Goal: Book appointment/travel/reservation

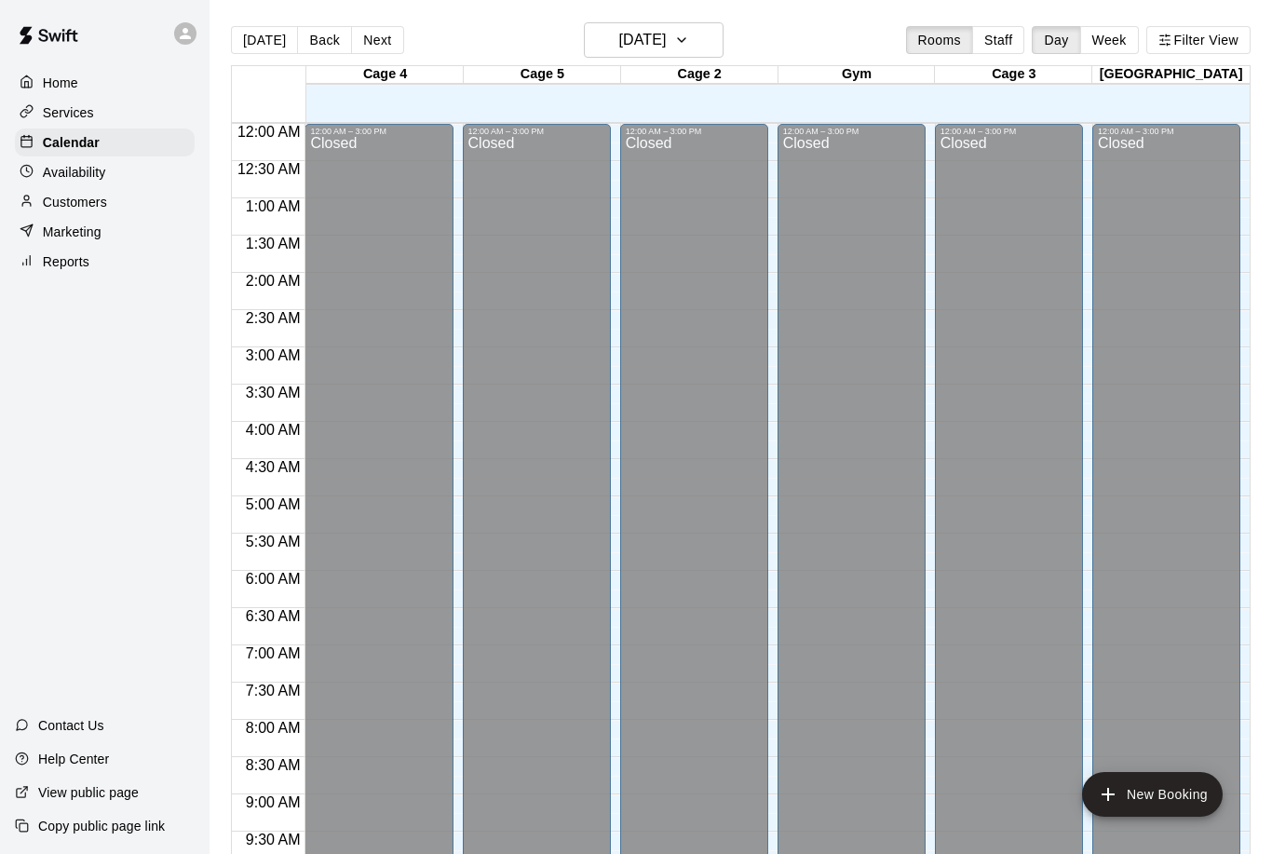
scroll to position [922, 0]
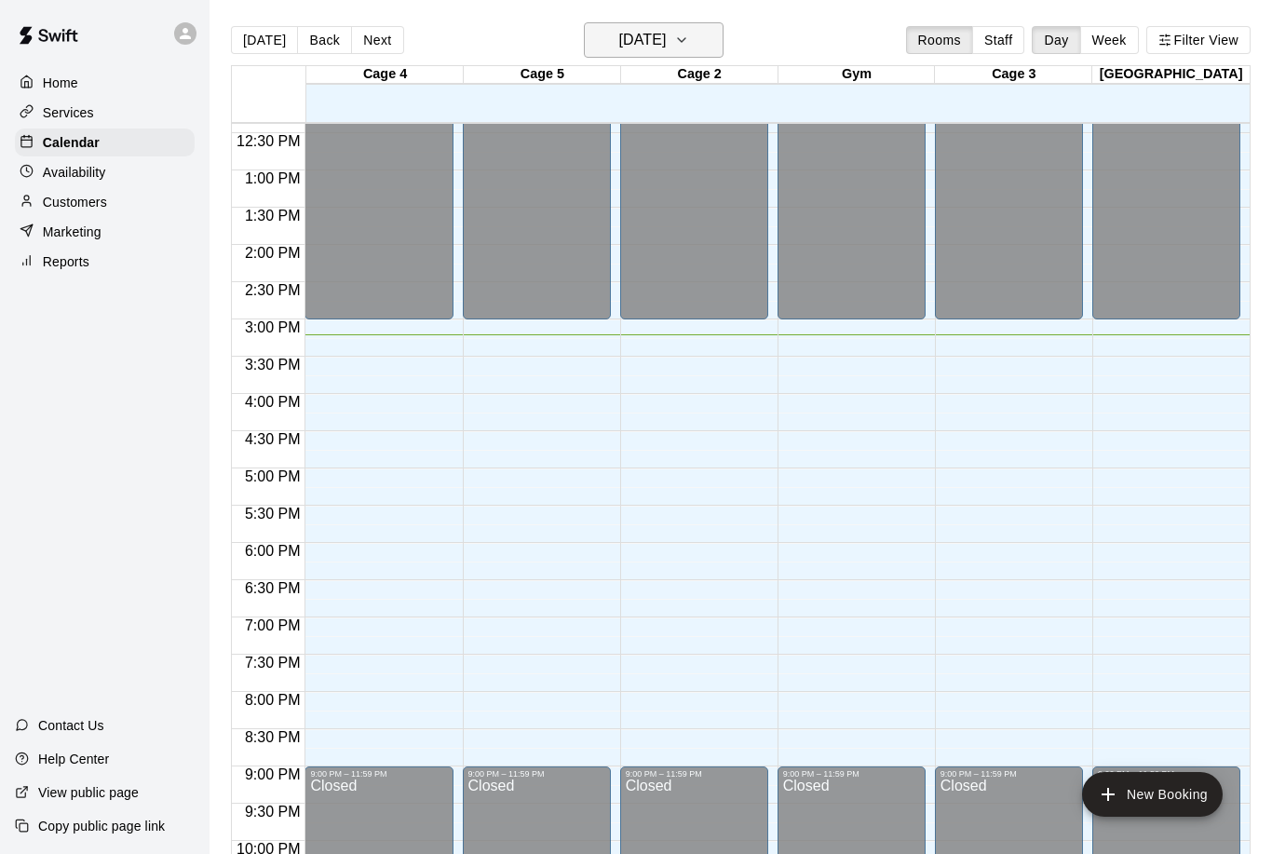
click at [708, 58] on button "[DATE]" at bounding box center [654, 39] width 140 height 35
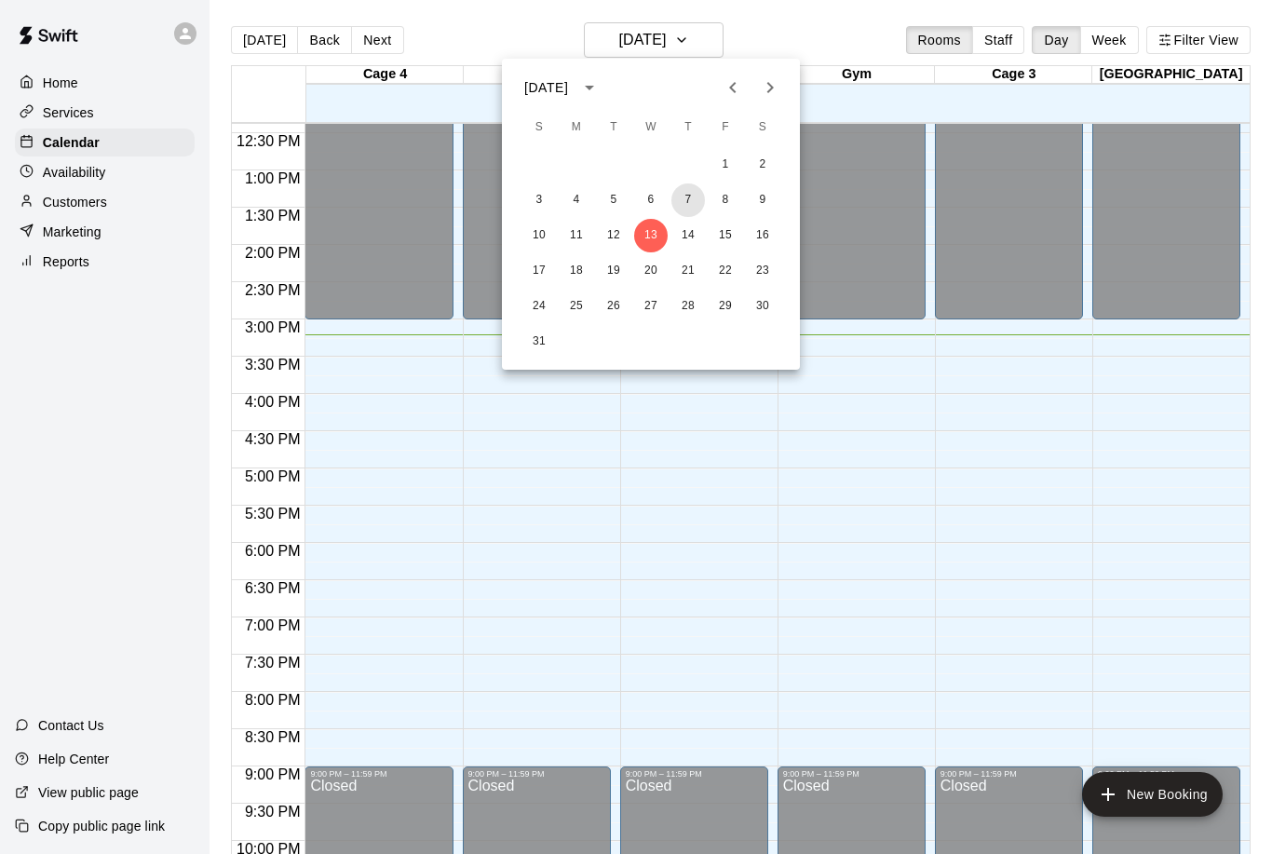
click at [684, 211] on button "7" at bounding box center [688, 200] width 34 height 34
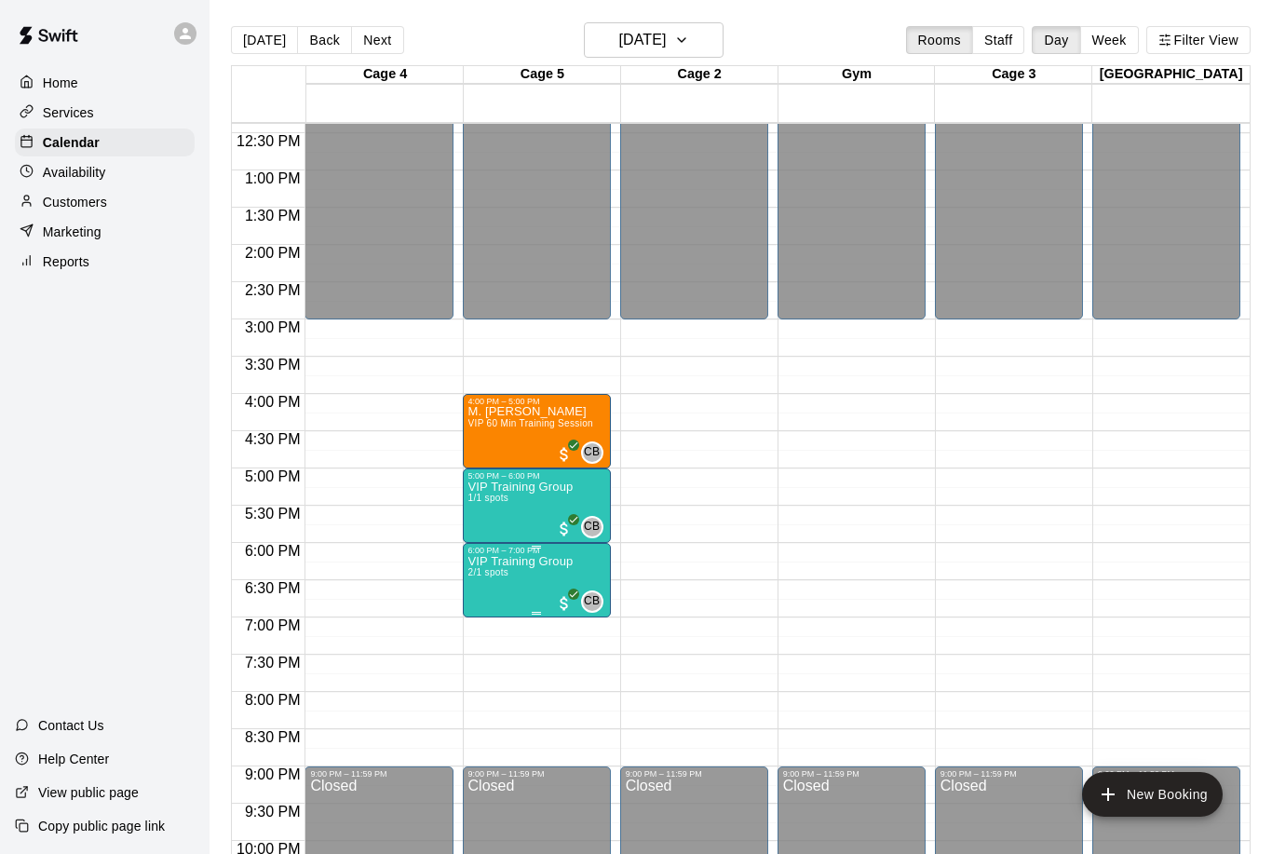
click at [513, 561] on p "VIP Training Group" at bounding box center [520, 561] width 105 height 0
click at [484, 616] on img "edit" at bounding box center [487, 626] width 21 height 21
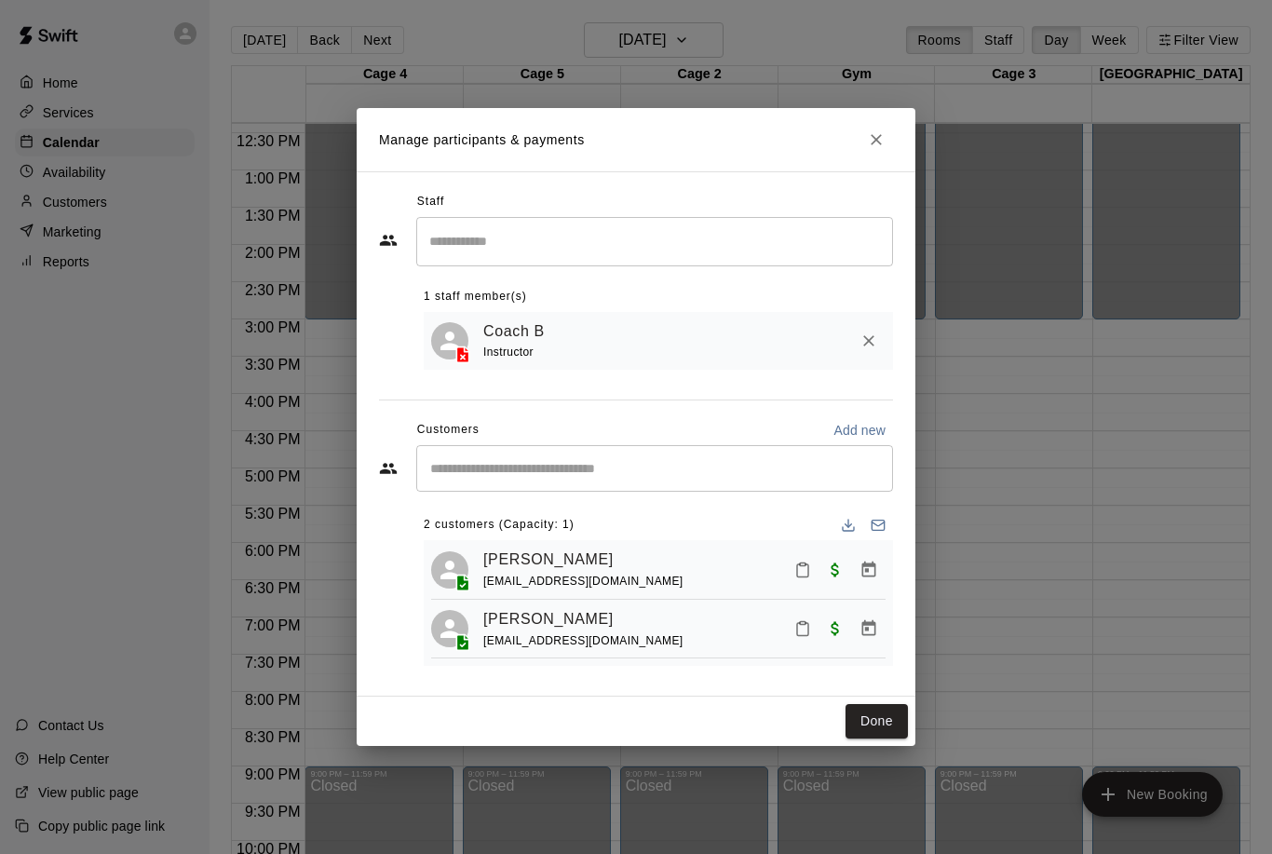
click at [497, 441] on div "Customers Add new" at bounding box center [636, 430] width 514 height 30
click at [520, 459] on input "Start typing to search customers..." at bounding box center [655, 468] width 460 height 19
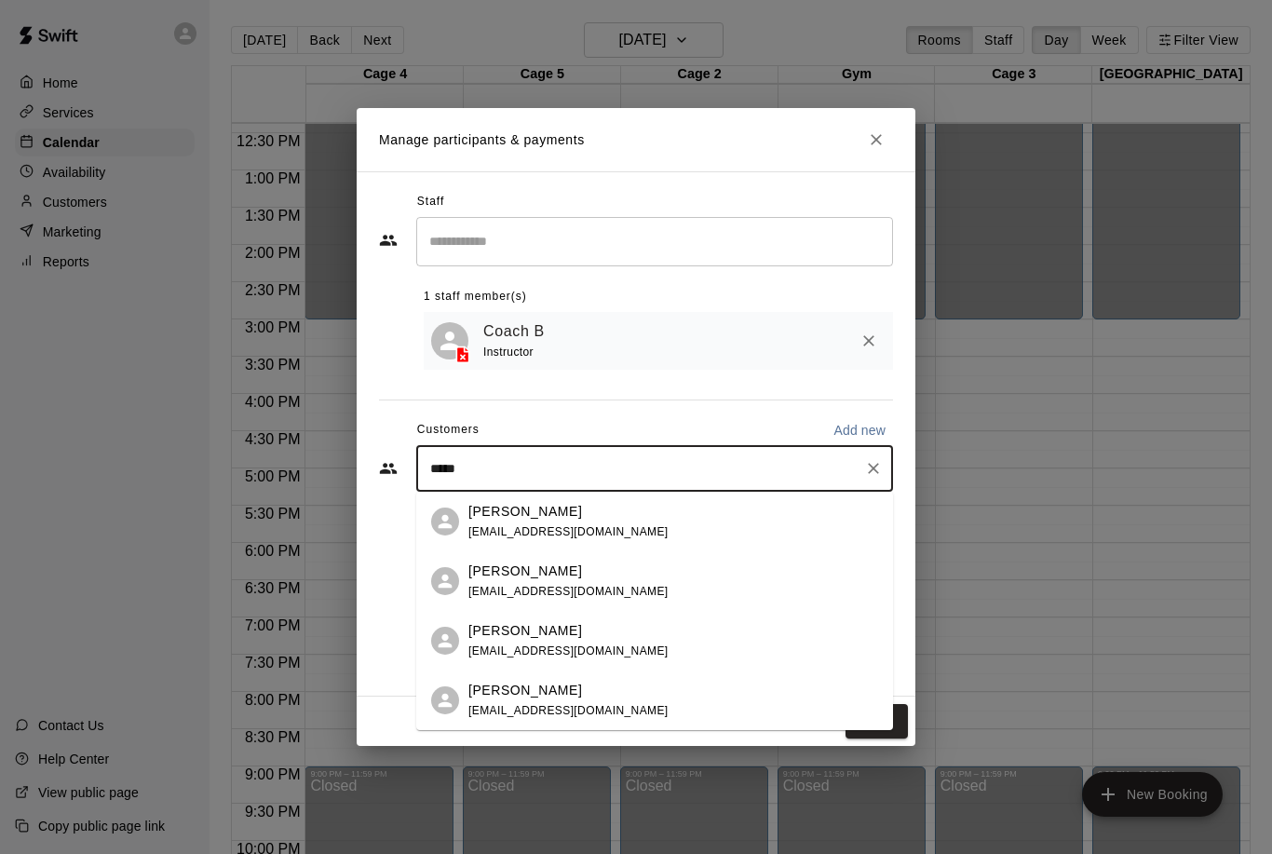
type input "******"
click at [593, 586] on div "[PERSON_NAME] [PERSON_NAME][EMAIL_ADDRESS][DOMAIN_NAME]" at bounding box center [673, 581] width 410 height 40
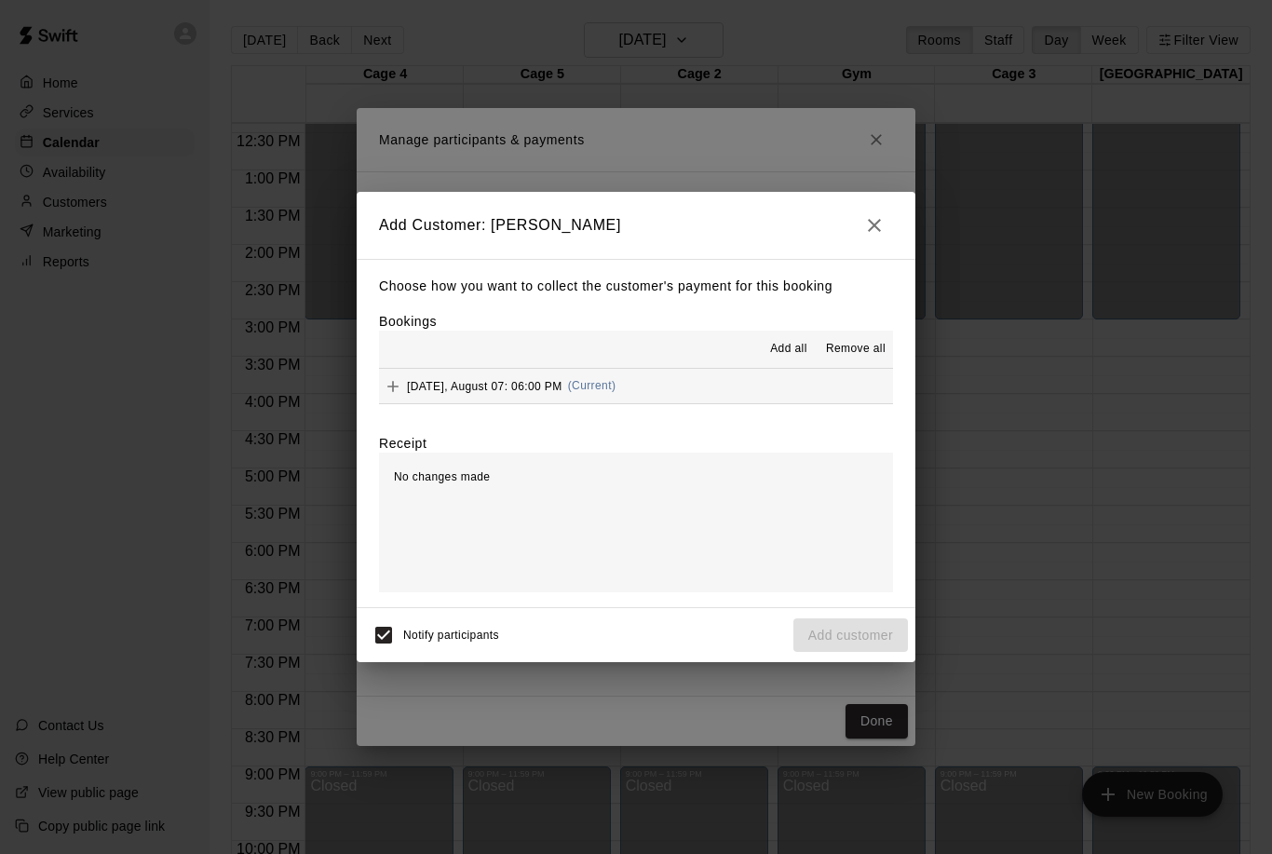
click at [400, 390] on icon "Add" at bounding box center [393, 386] width 19 height 19
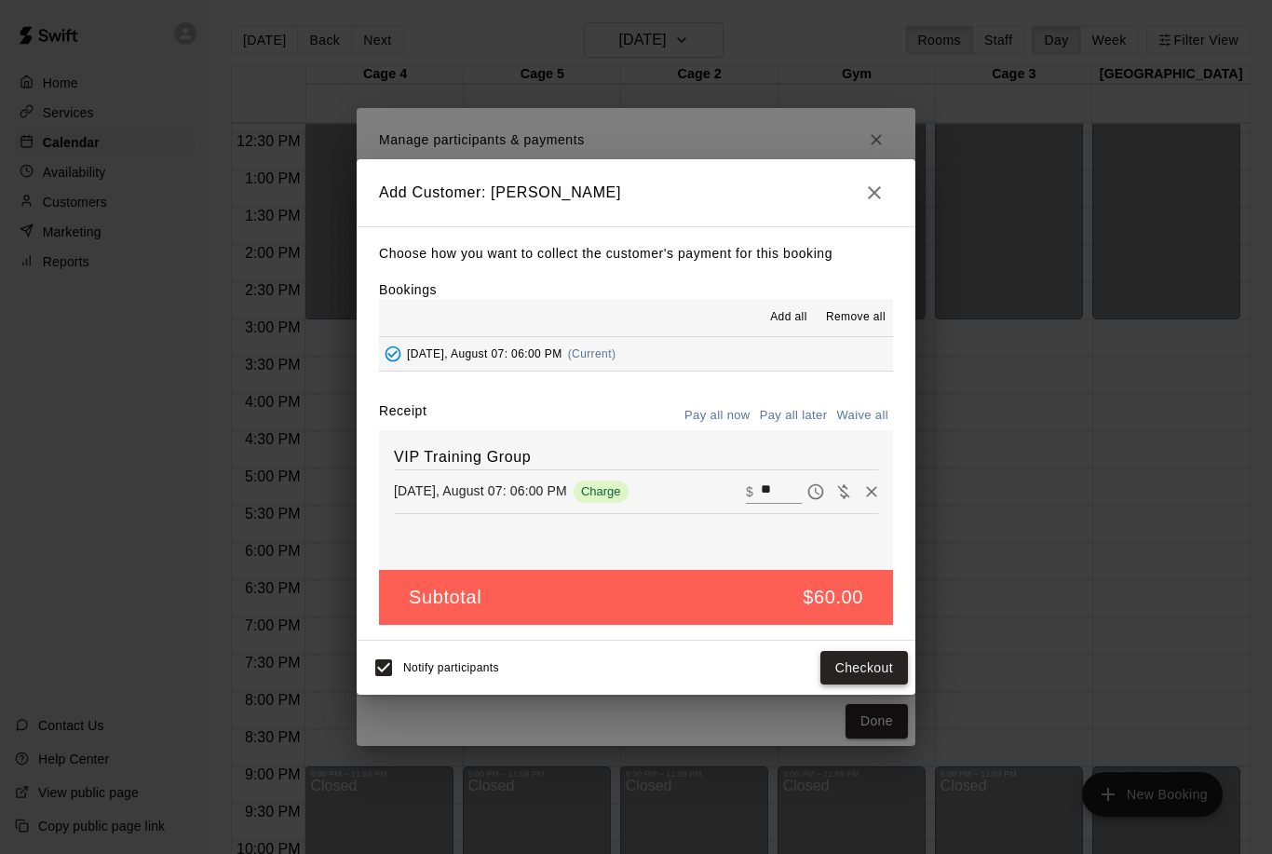
click at [846, 652] on button "Checkout" at bounding box center [864, 668] width 88 height 34
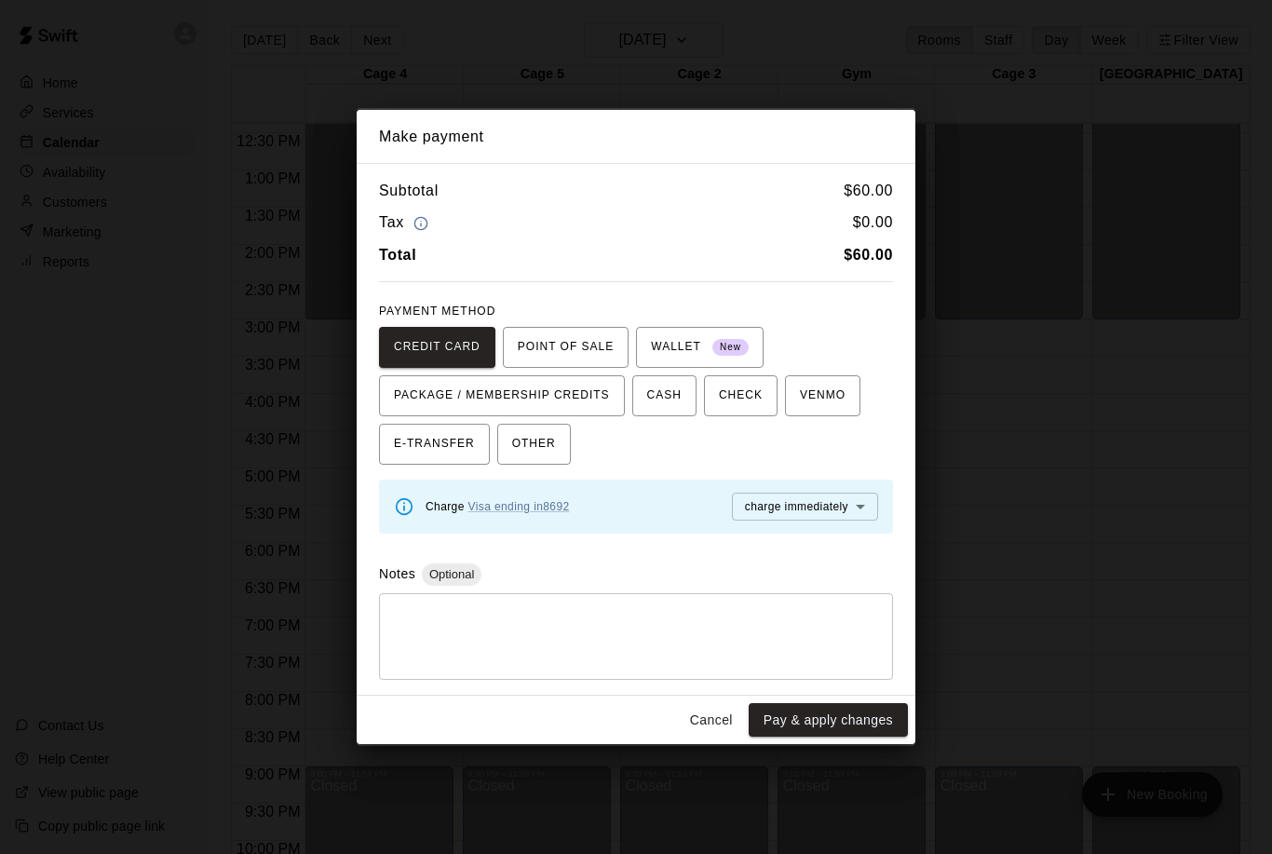
click at [706, 728] on button "Cancel" at bounding box center [712, 720] width 60 height 34
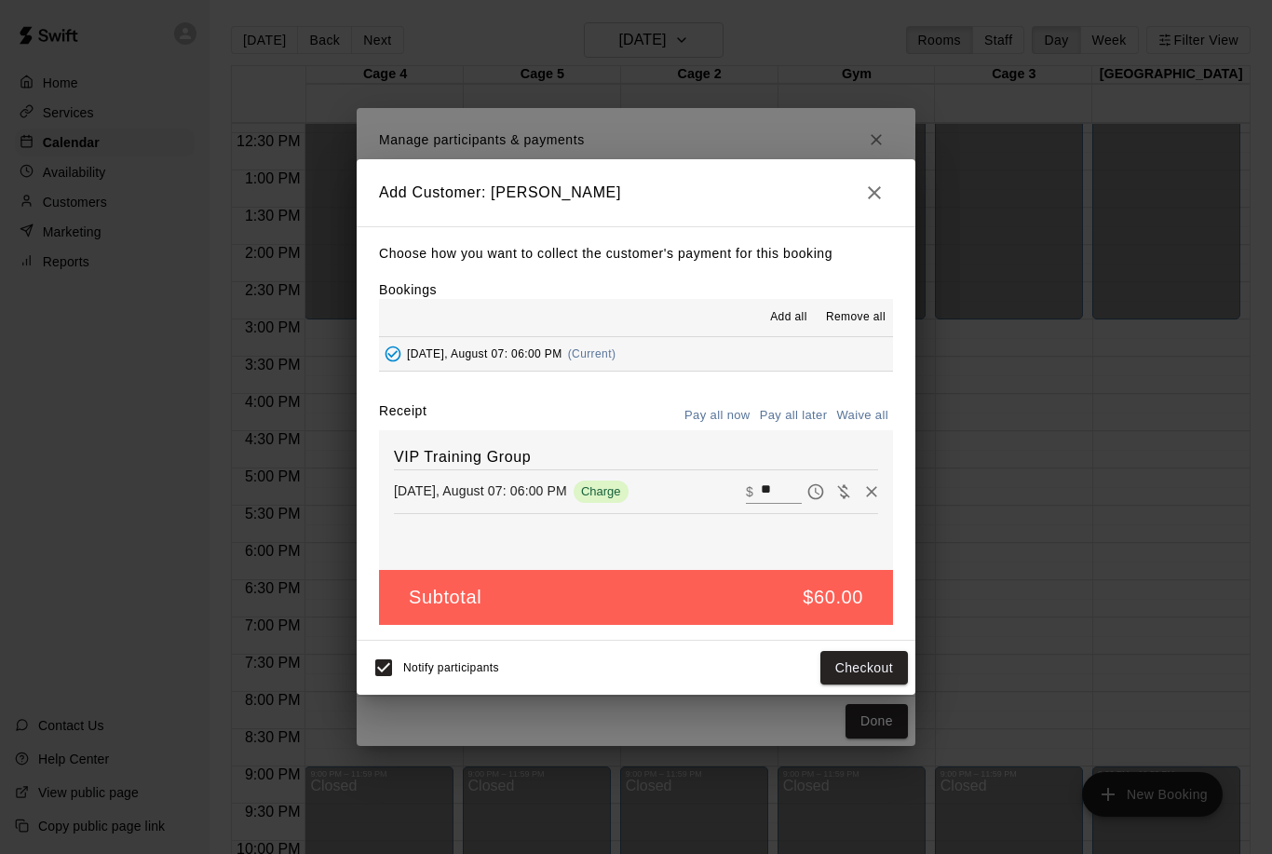
click at [874, 197] on icon "button" at bounding box center [874, 193] width 22 height 22
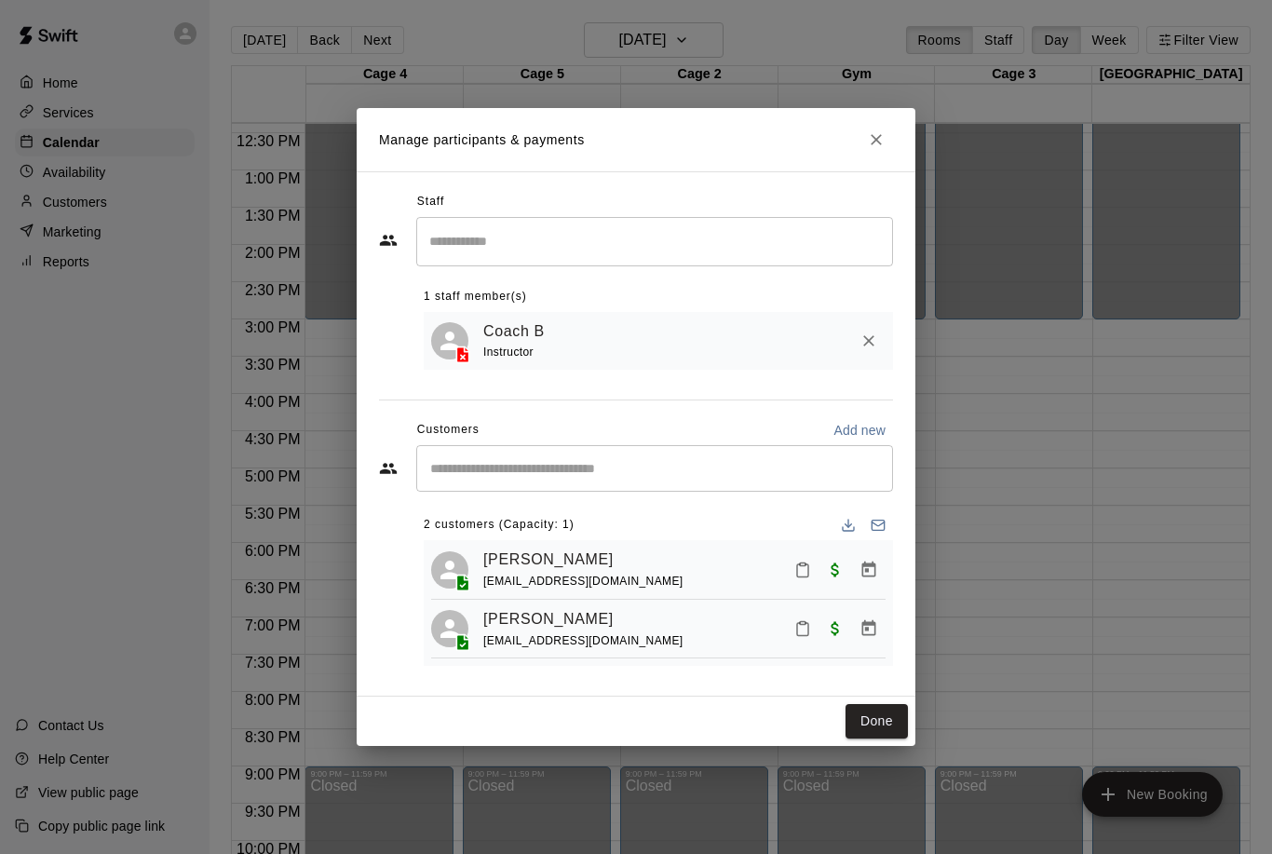
click at [863, 135] on button "Close" at bounding box center [876, 140] width 34 height 34
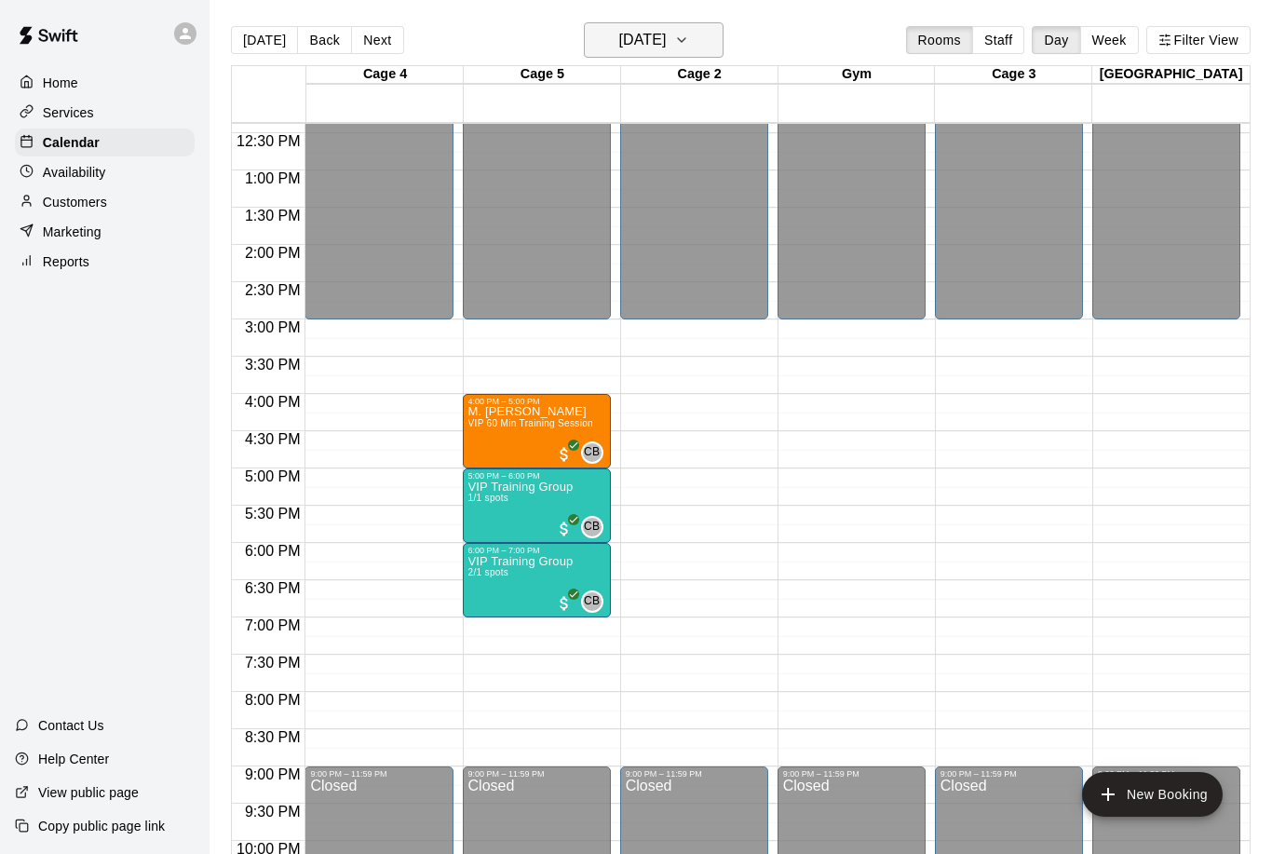
click at [647, 44] on h6 "[DATE]" at bounding box center [641, 40] width 47 height 26
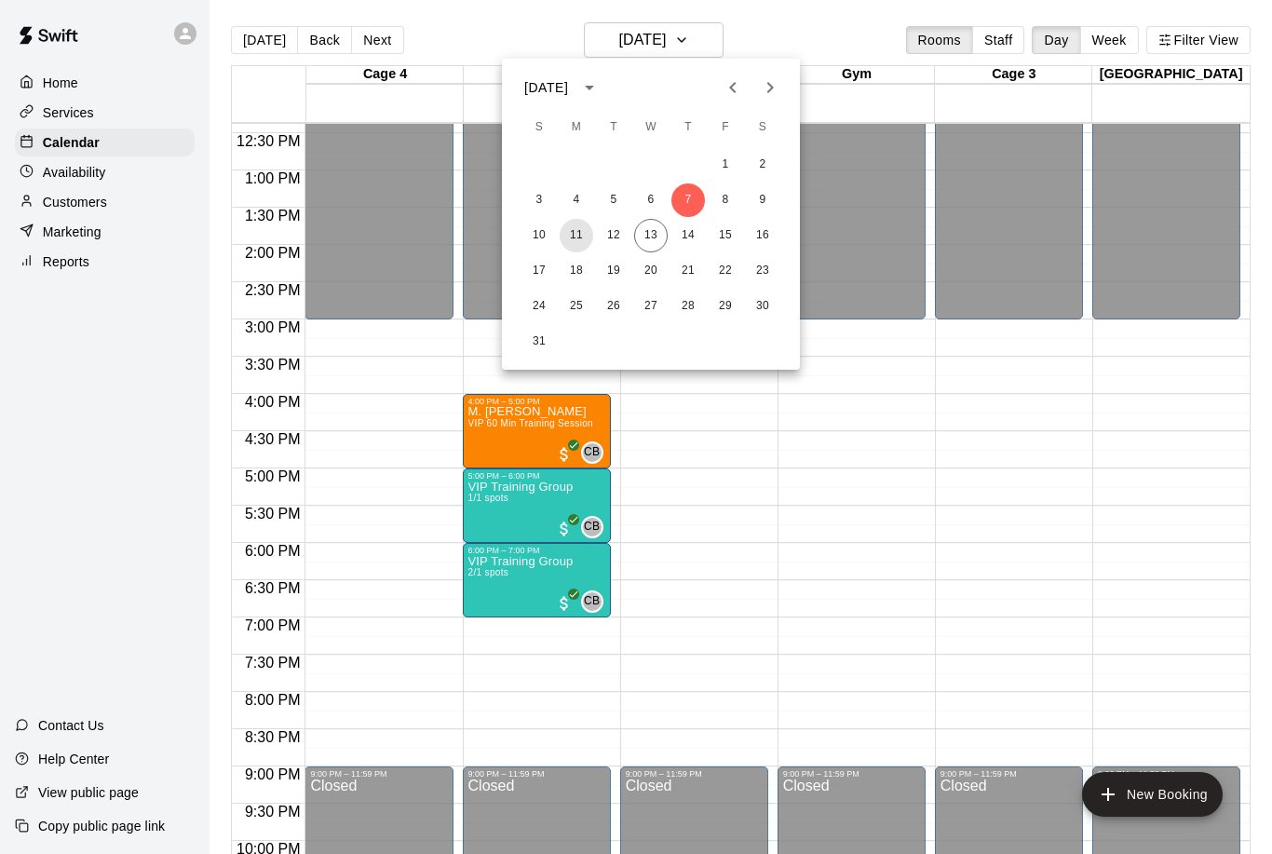
click at [578, 250] on button "11" at bounding box center [577, 236] width 34 height 34
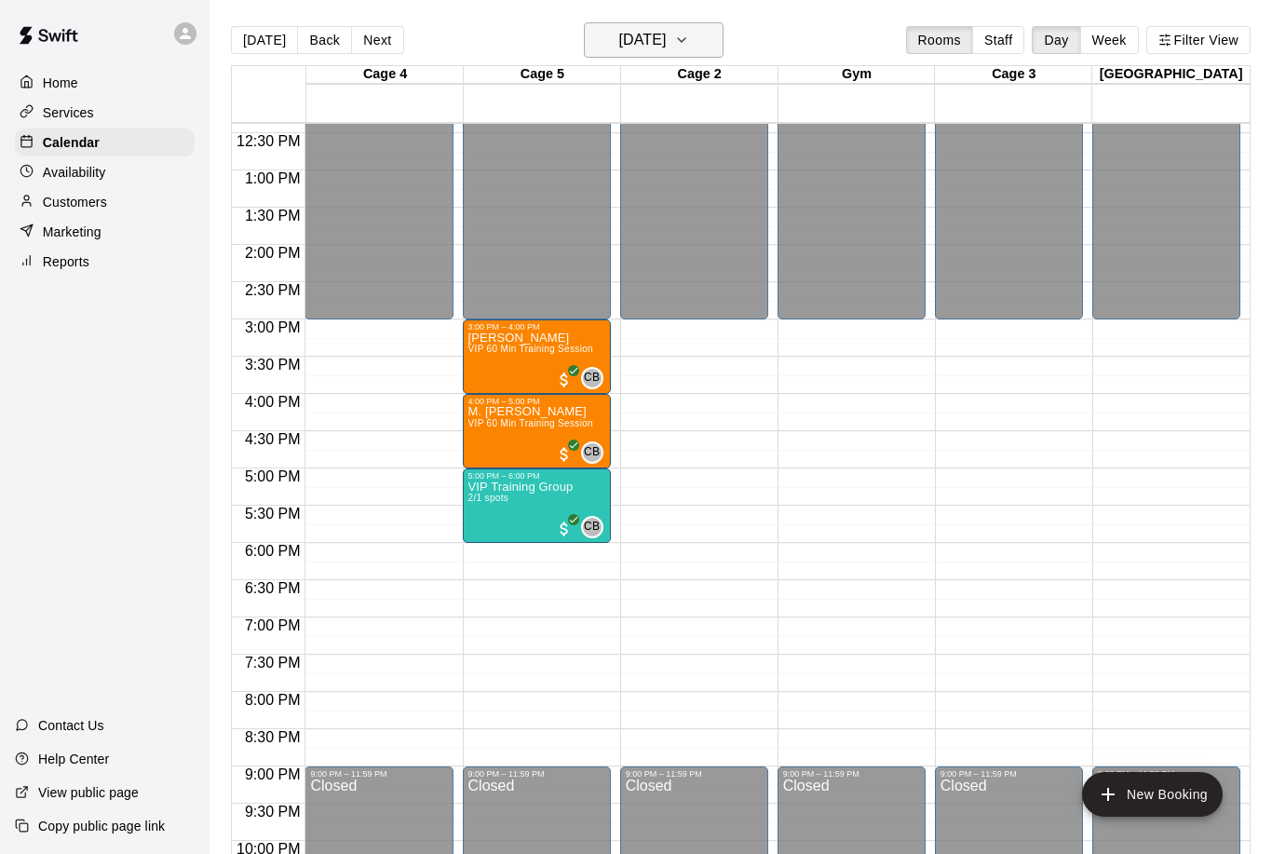
click at [633, 34] on h6 "[DATE]" at bounding box center [641, 40] width 47 height 26
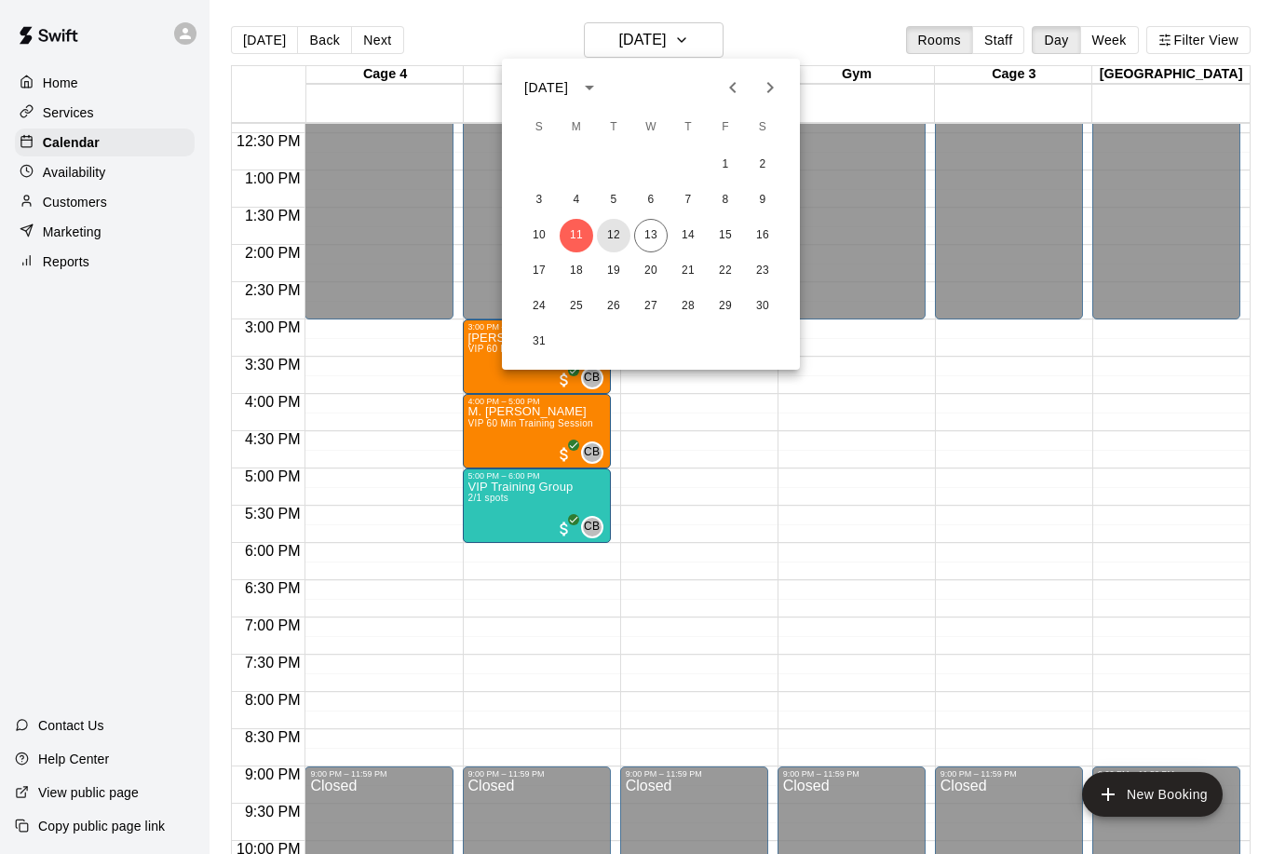
click at [607, 223] on button "12" at bounding box center [614, 236] width 34 height 34
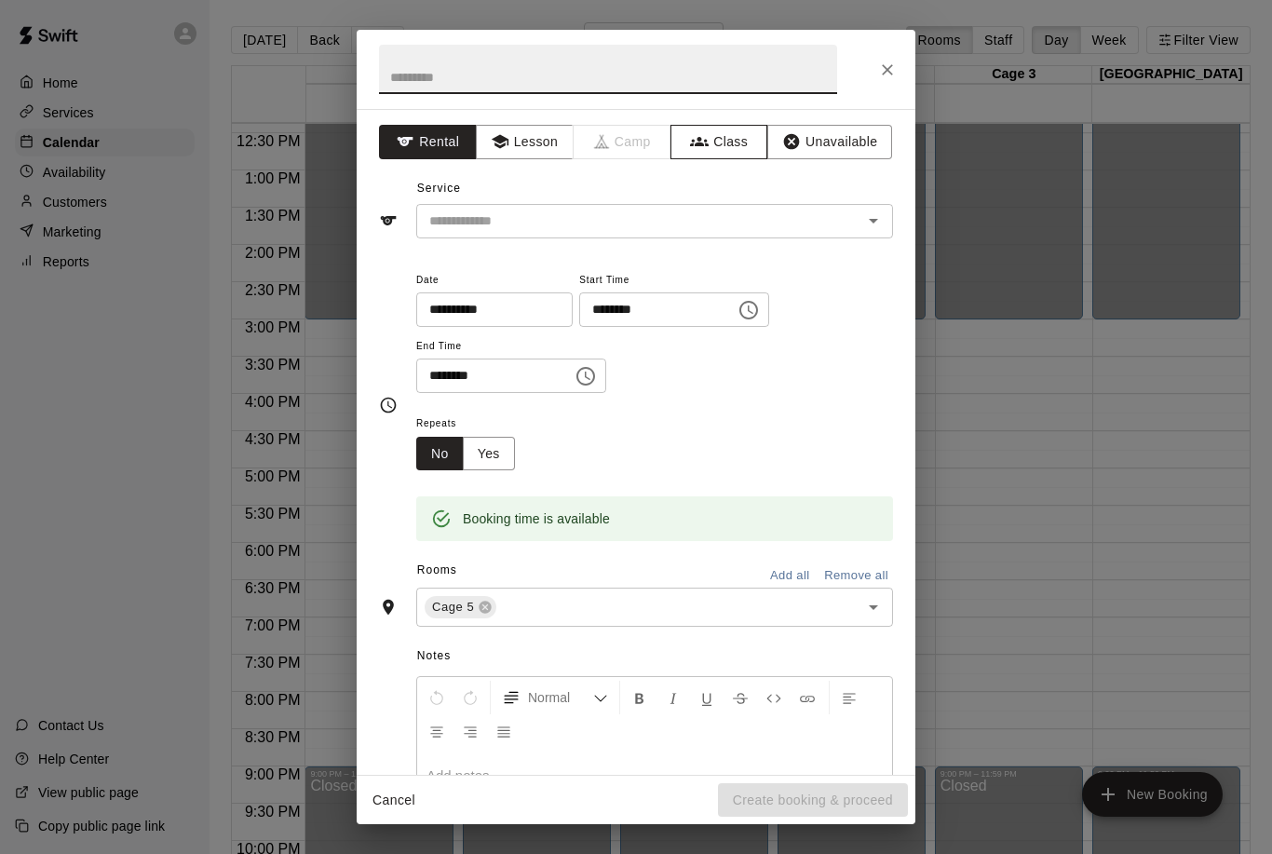
click at [711, 132] on button "Class" at bounding box center [719, 142] width 98 height 34
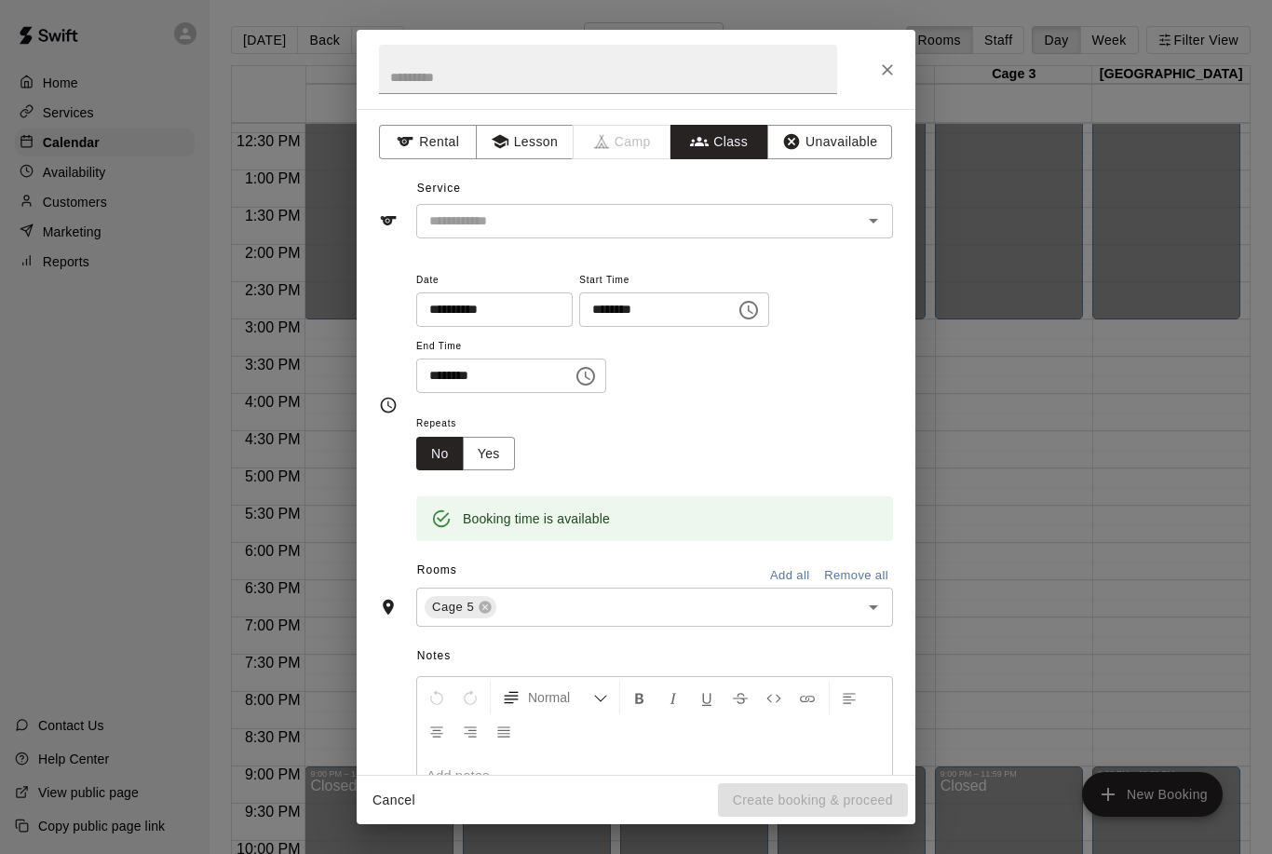
click at [856, 223] on input "text" at bounding box center [639, 221] width 435 height 23
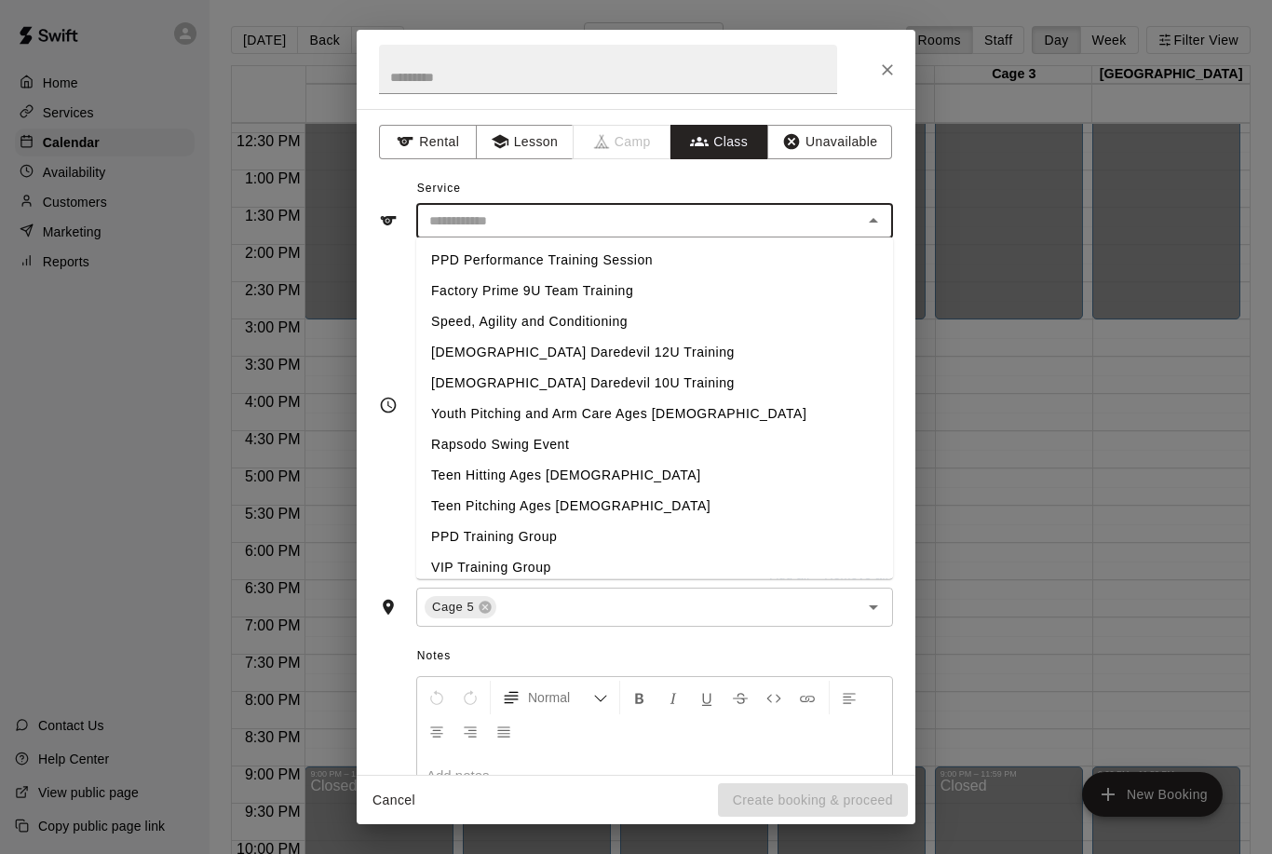
click at [486, 556] on li "VIP Training Group" at bounding box center [654, 567] width 477 height 31
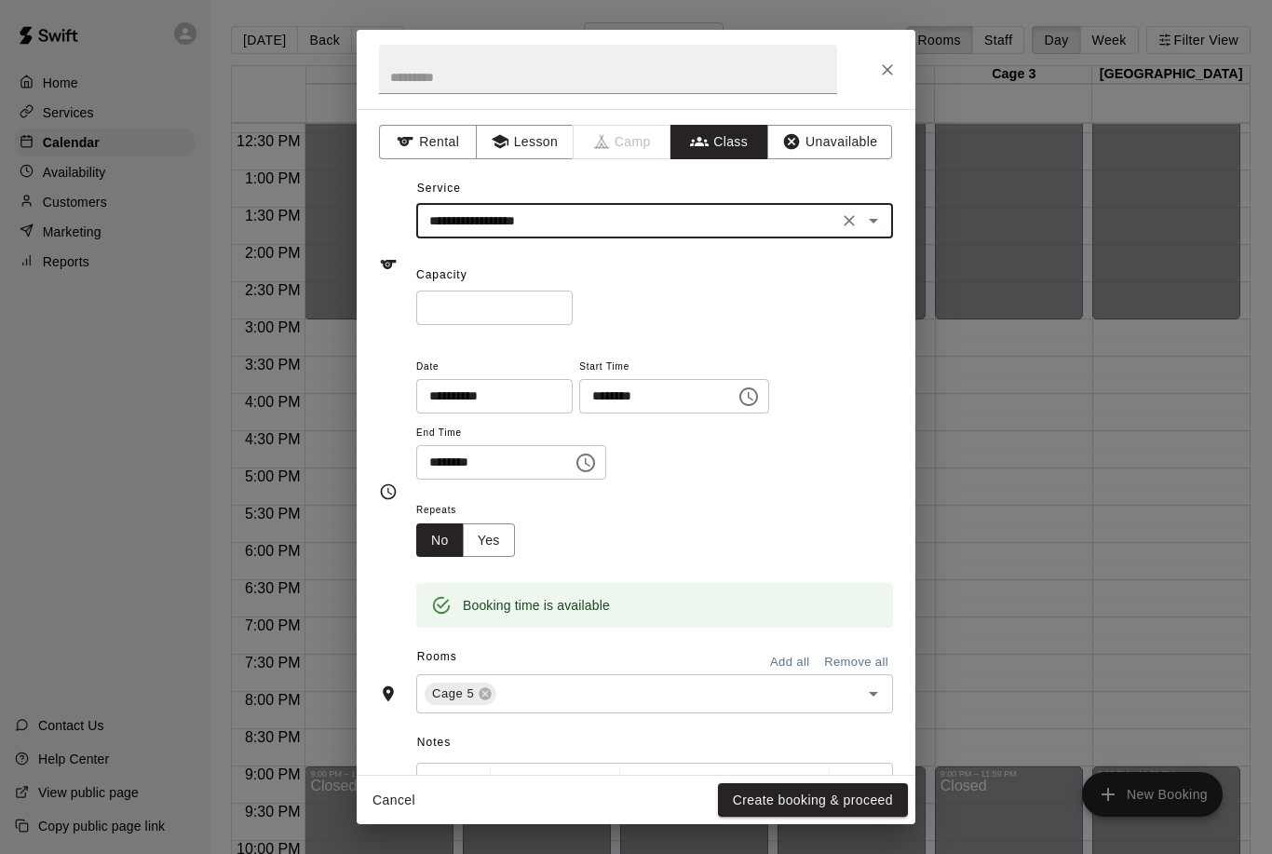
type input "**********"
click at [869, 793] on button "Create booking & proceed" at bounding box center [813, 800] width 190 height 34
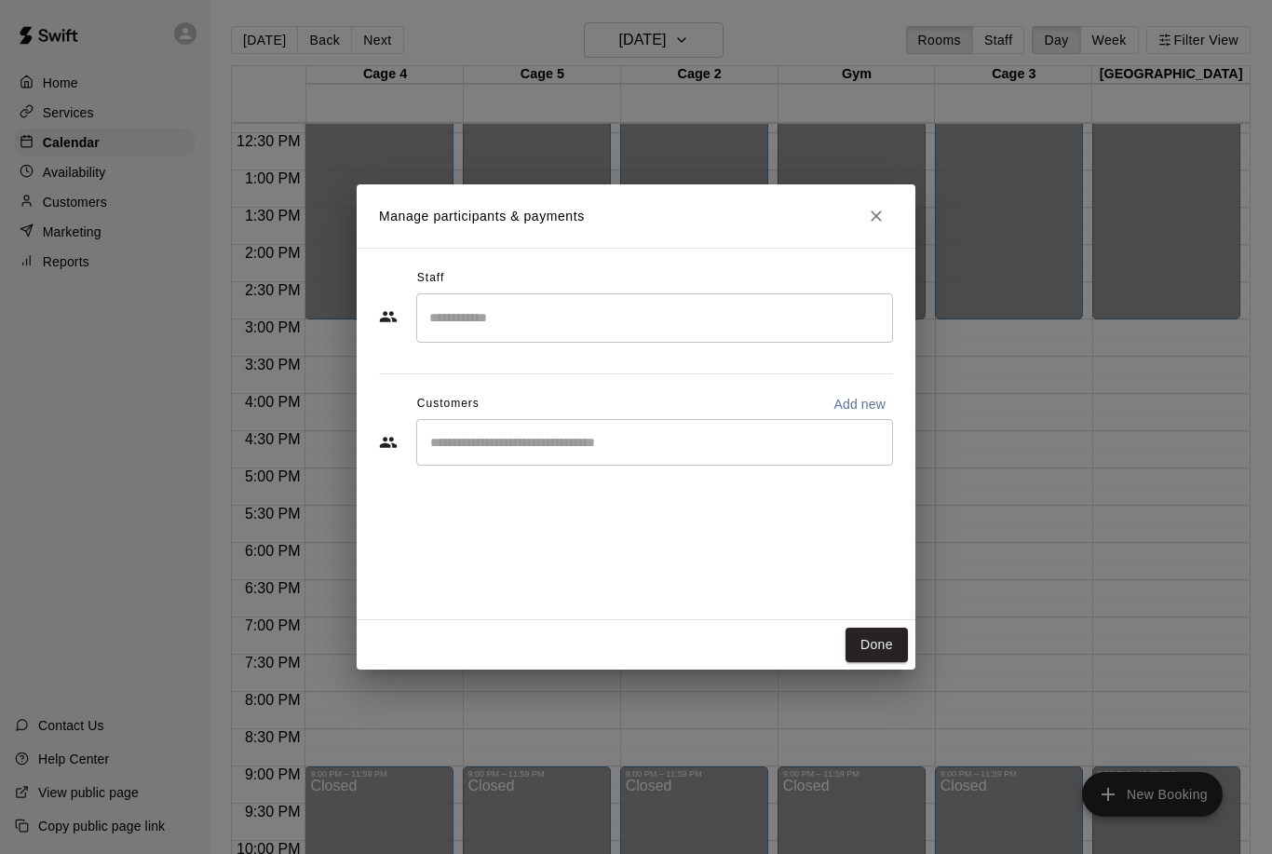
click at [528, 312] on input "Search staff" at bounding box center [655, 318] width 460 height 33
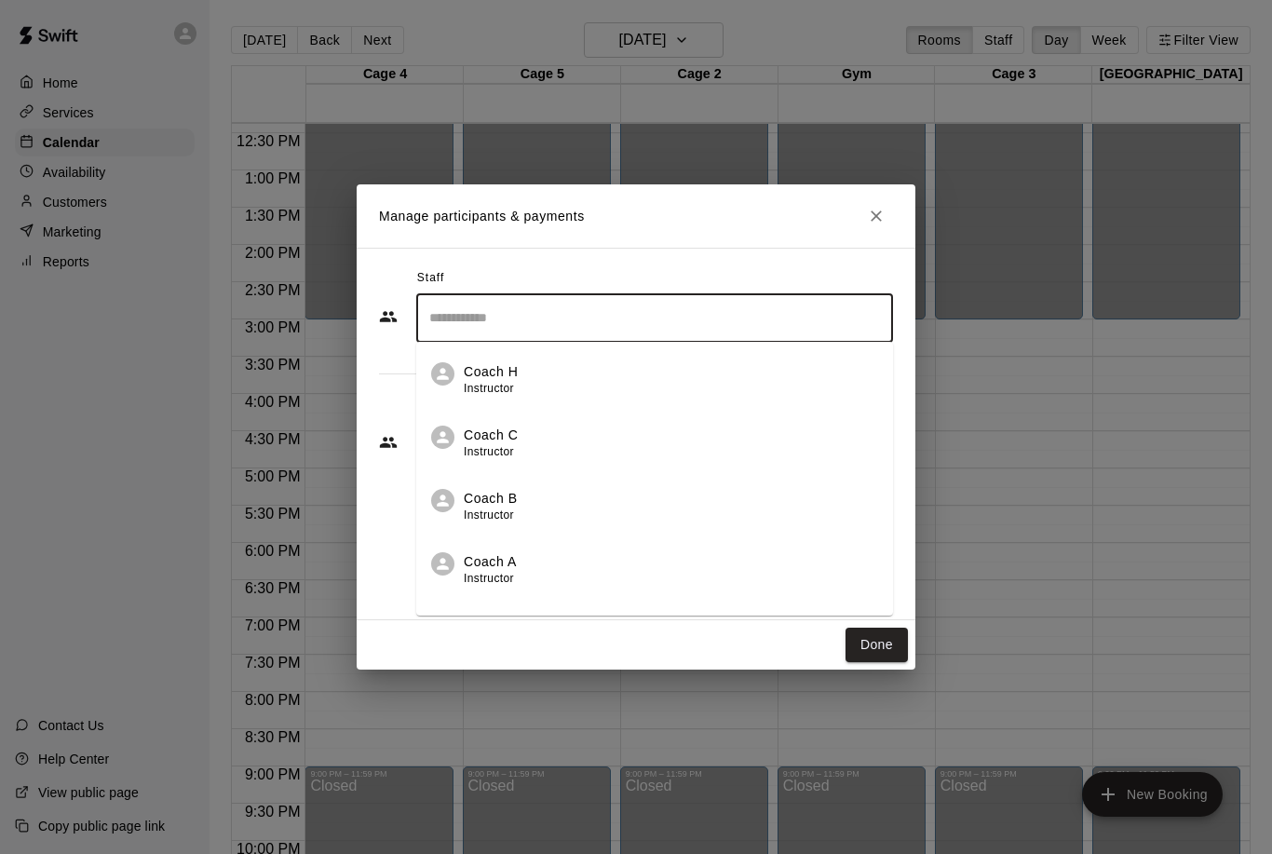
click at [504, 497] on p "Coach B" at bounding box center [491, 499] width 54 height 20
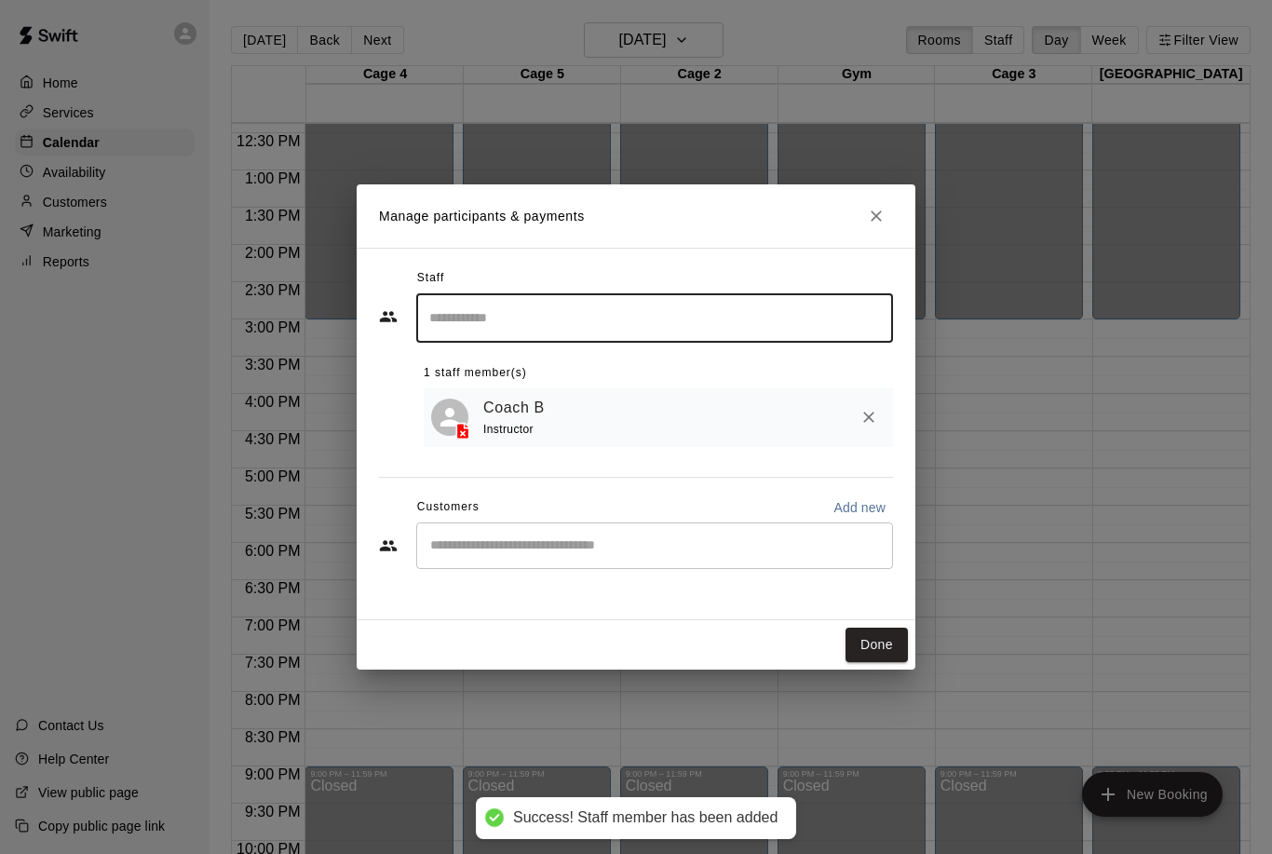
click at [519, 536] on input "Start typing to search customers..." at bounding box center [655, 545] width 460 height 19
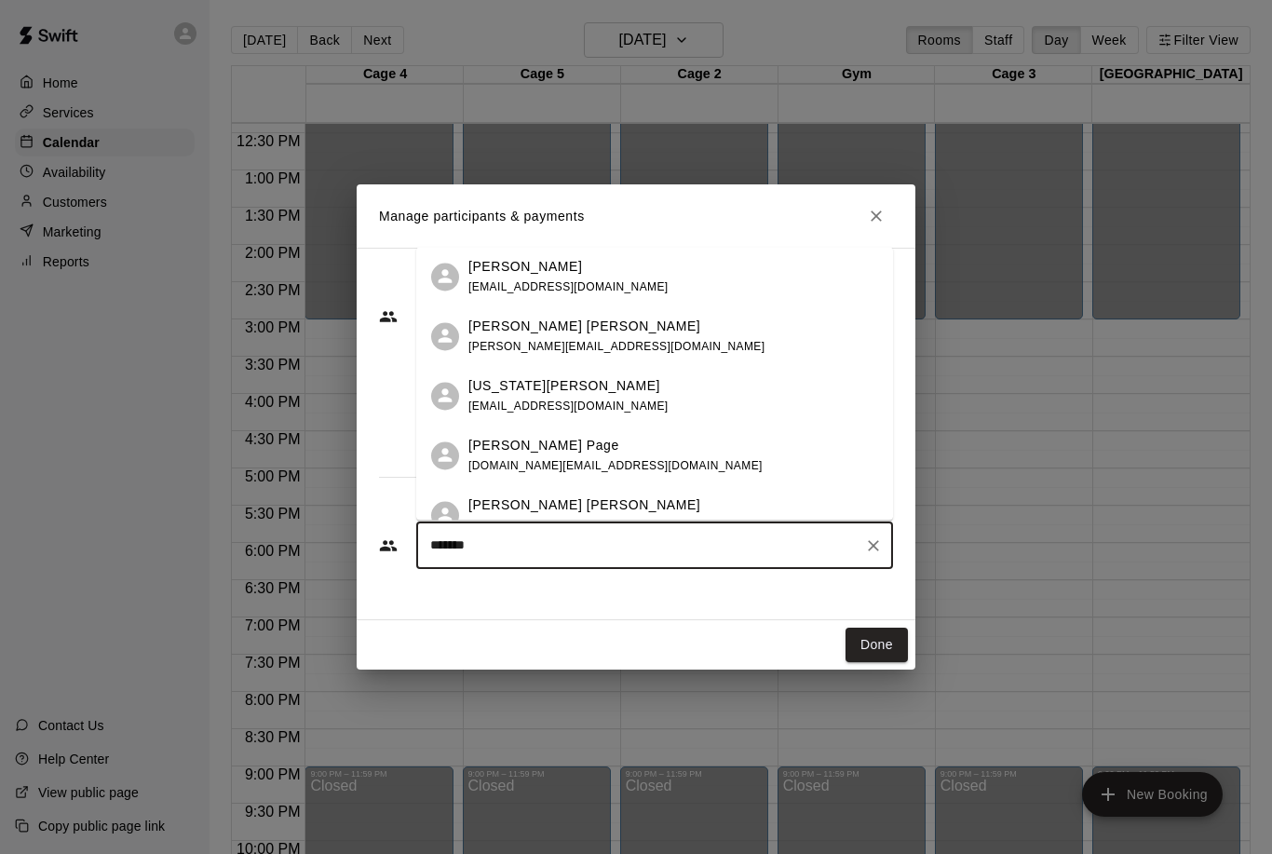
type input "*******"
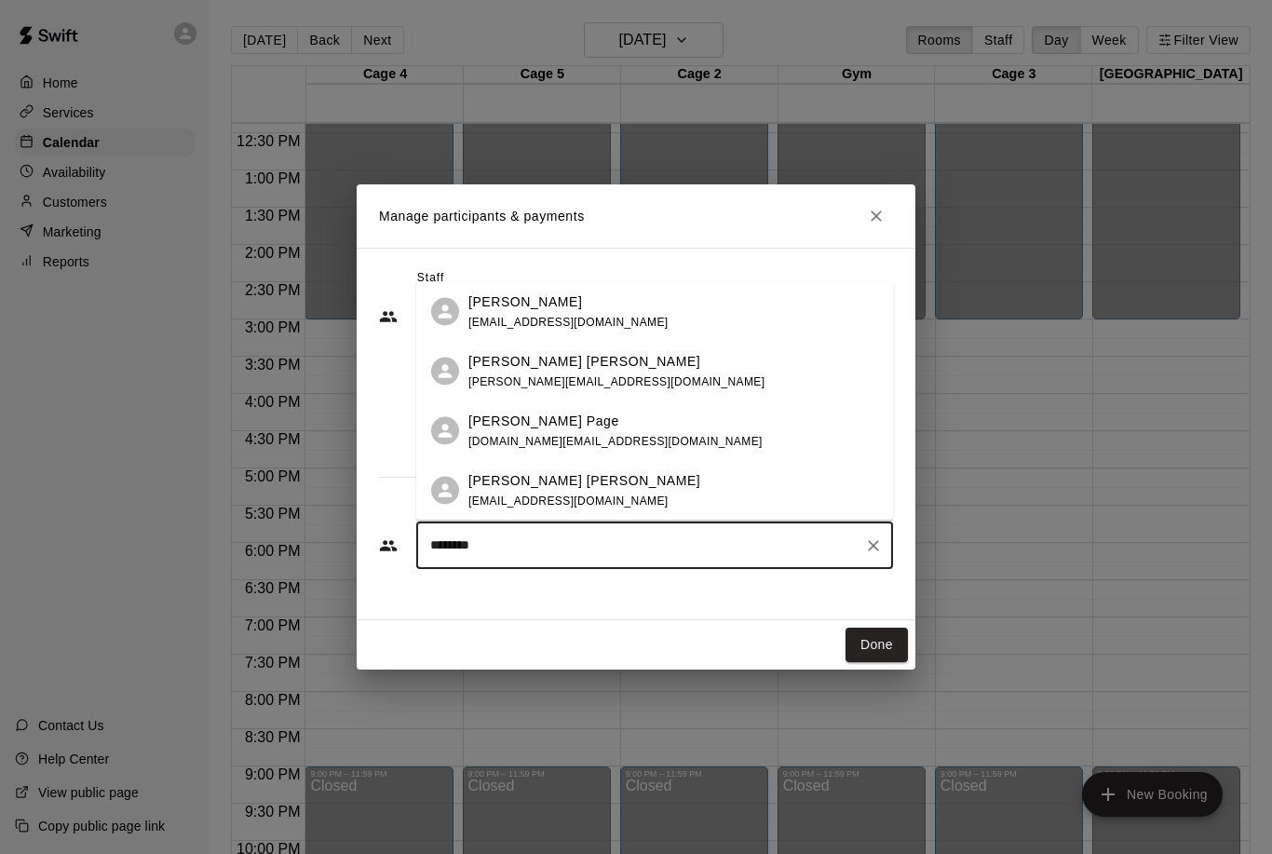
click at [518, 483] on p "[PERSON_NAME] [PERSON_NAME]" at bounding box center [584, 480] width 232 height 20
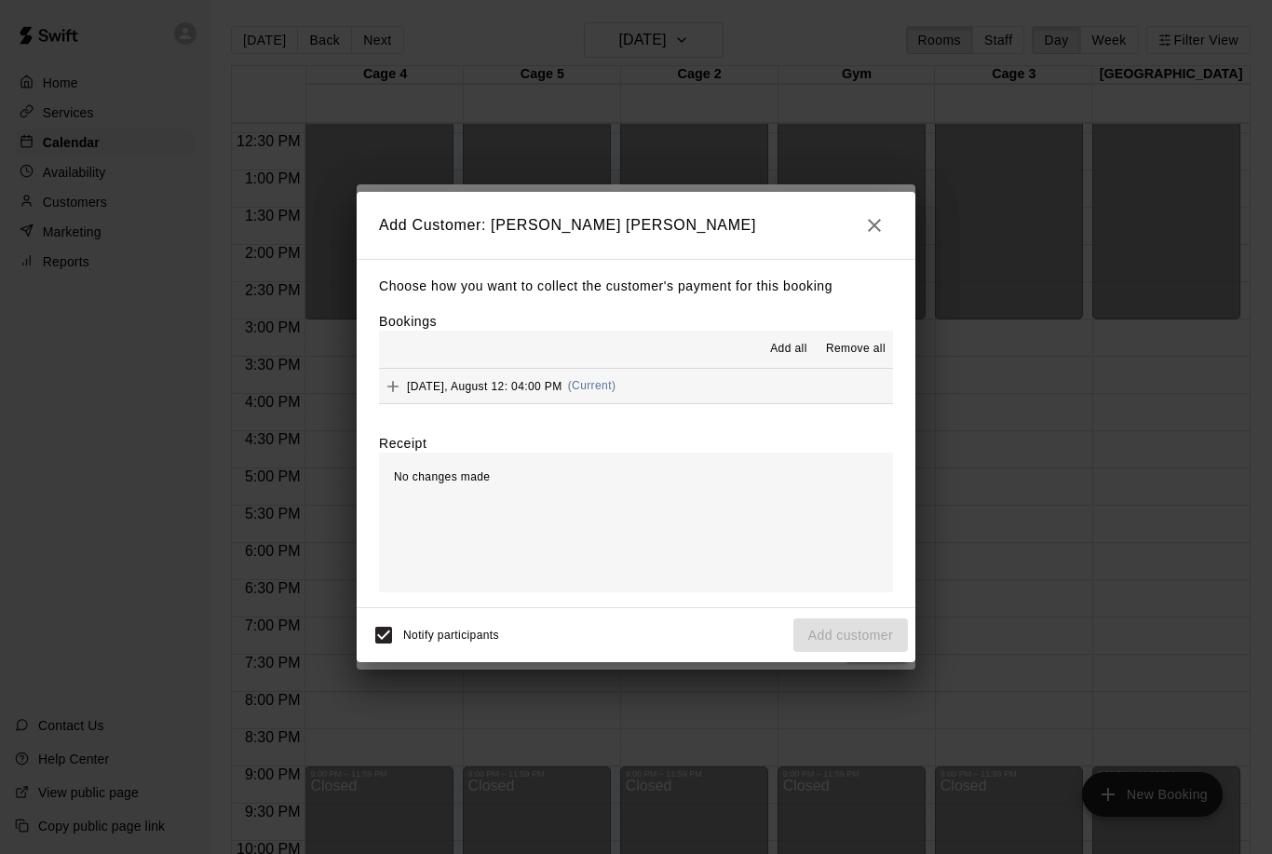
click at [373, 390] on div "Choose how you want to collect the customer's payment for this booking Bookings…" at bounding box center [636, 433] width 559 height 349
click at [399, 381] on icon "Add" at bounding box center [393, 386] width 19 height 19
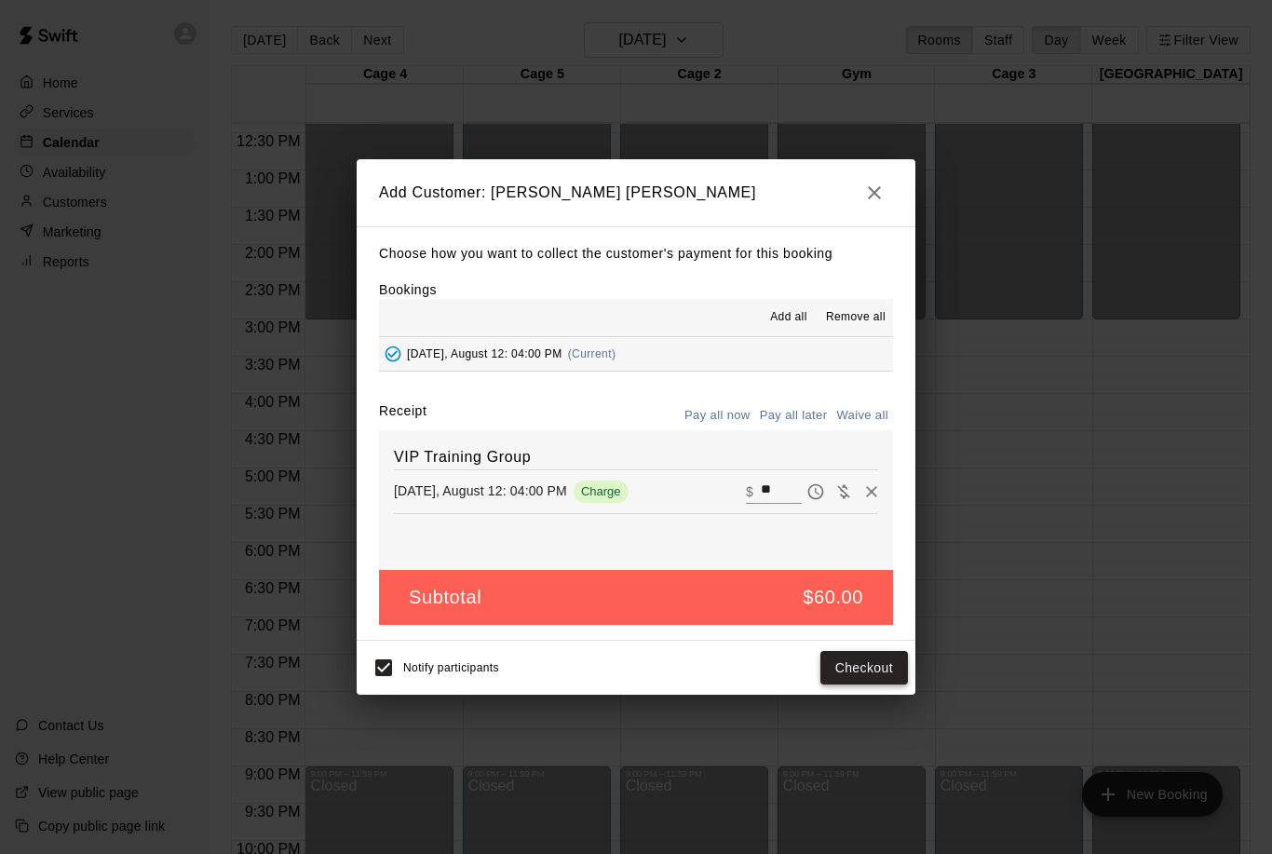
click at [856, 657] on button "Checkout" at bounding box center [864, 668] width 88 height 34
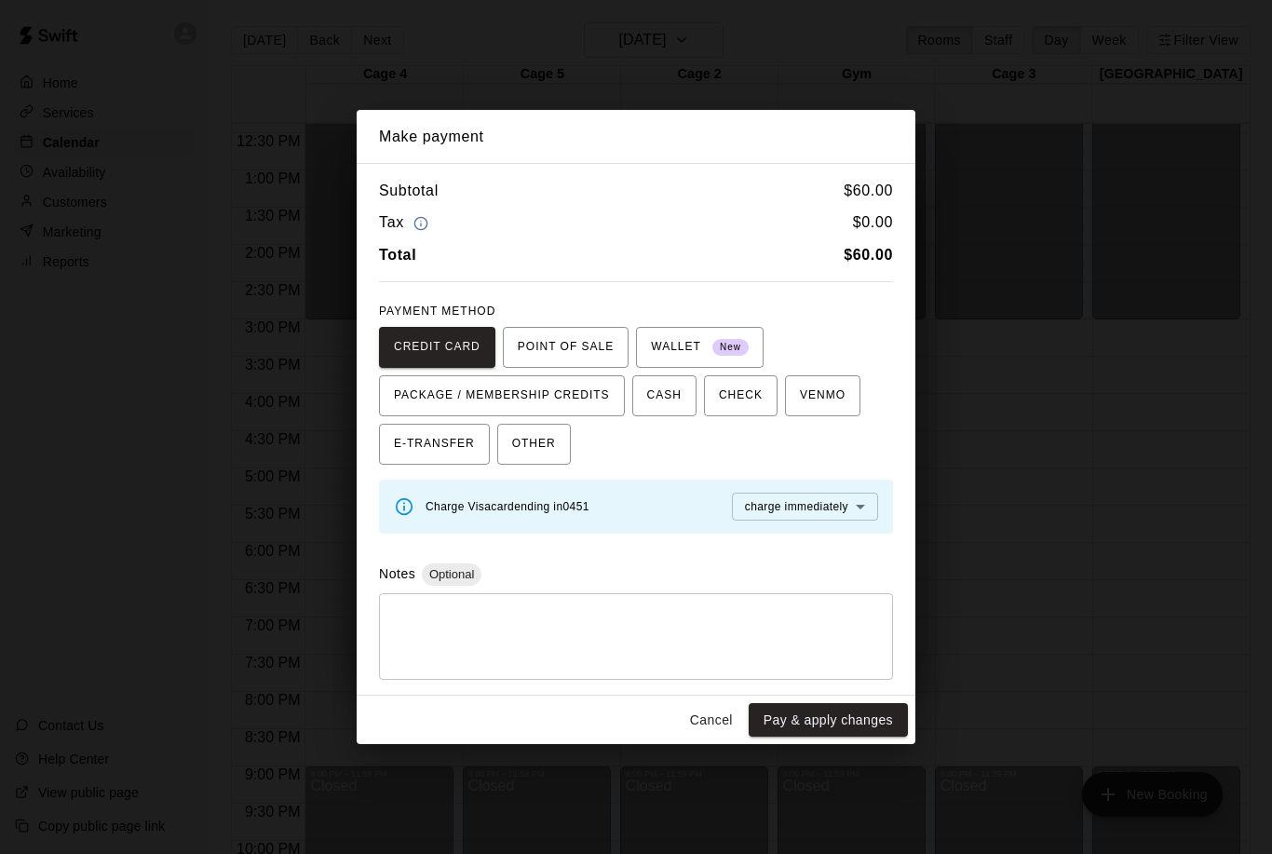
click at [707, 720] on button "Cancel" at bounding box center [712, 720] width 60 height 34
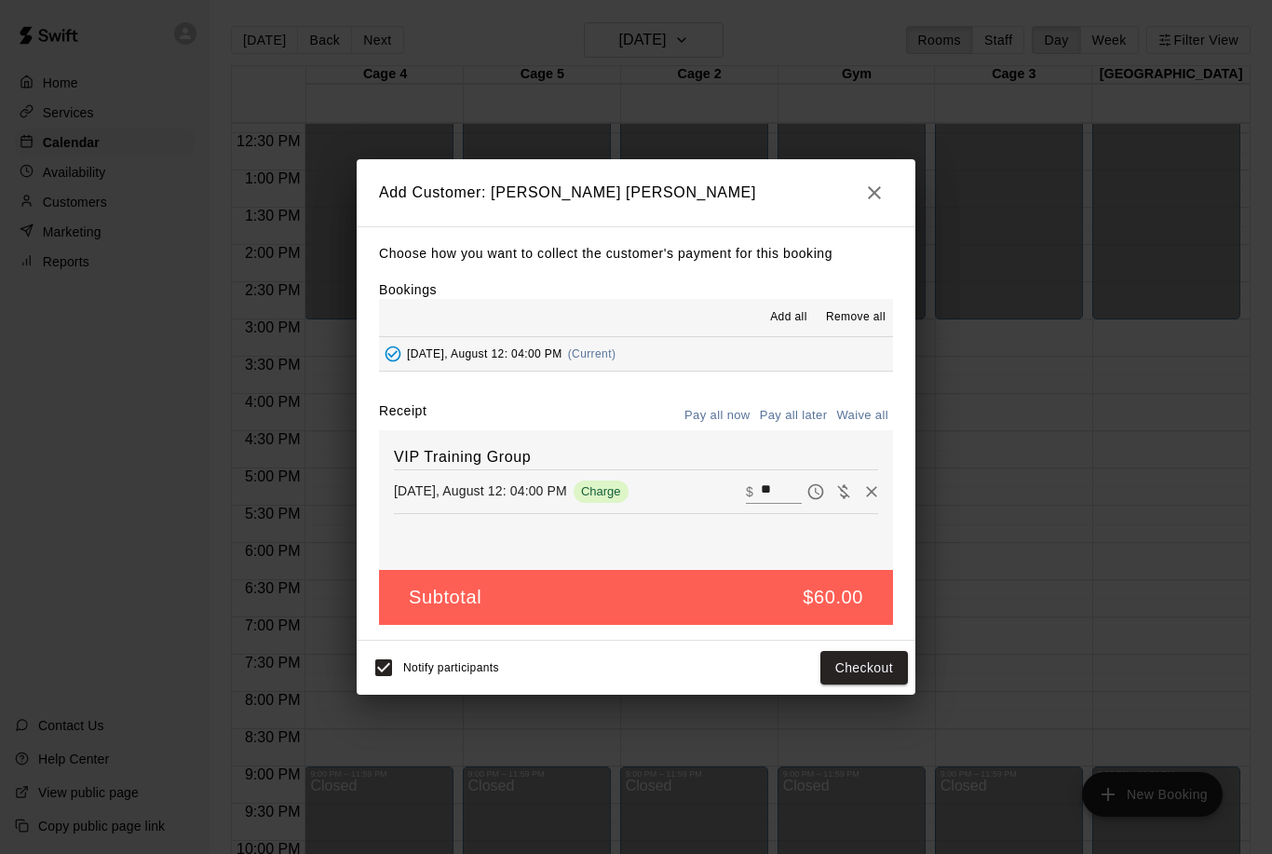
click at [845, 203] on h2 "Add Customer: [PERSON_NAME] [PERSON_NAME]" at bounding box center [636, 192] width 559 height 67
click at [879, 199] on icon "button" at bounding box center [874, 192] width 13 height 13
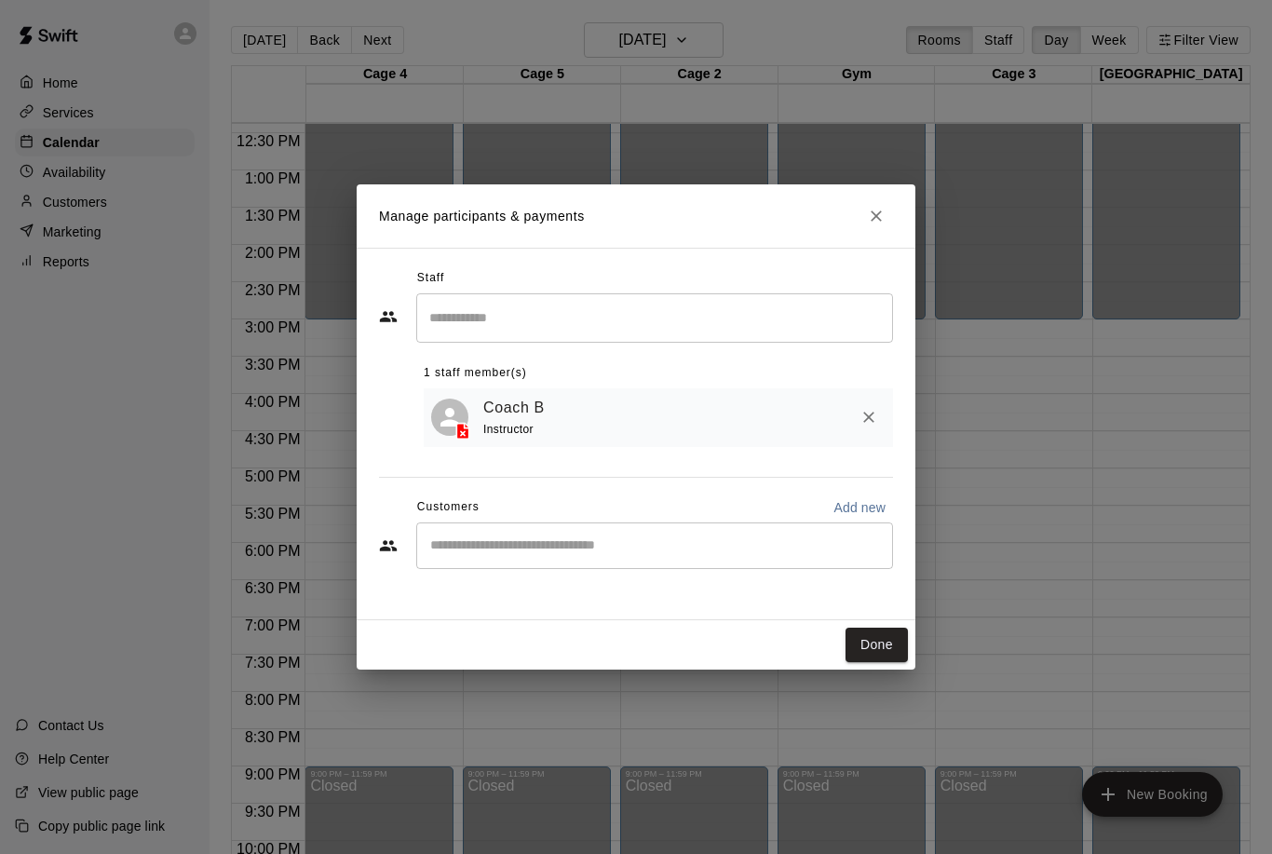
click at [866, 212] on button "Close" at bounding box center [876, 216] width 34 height 34
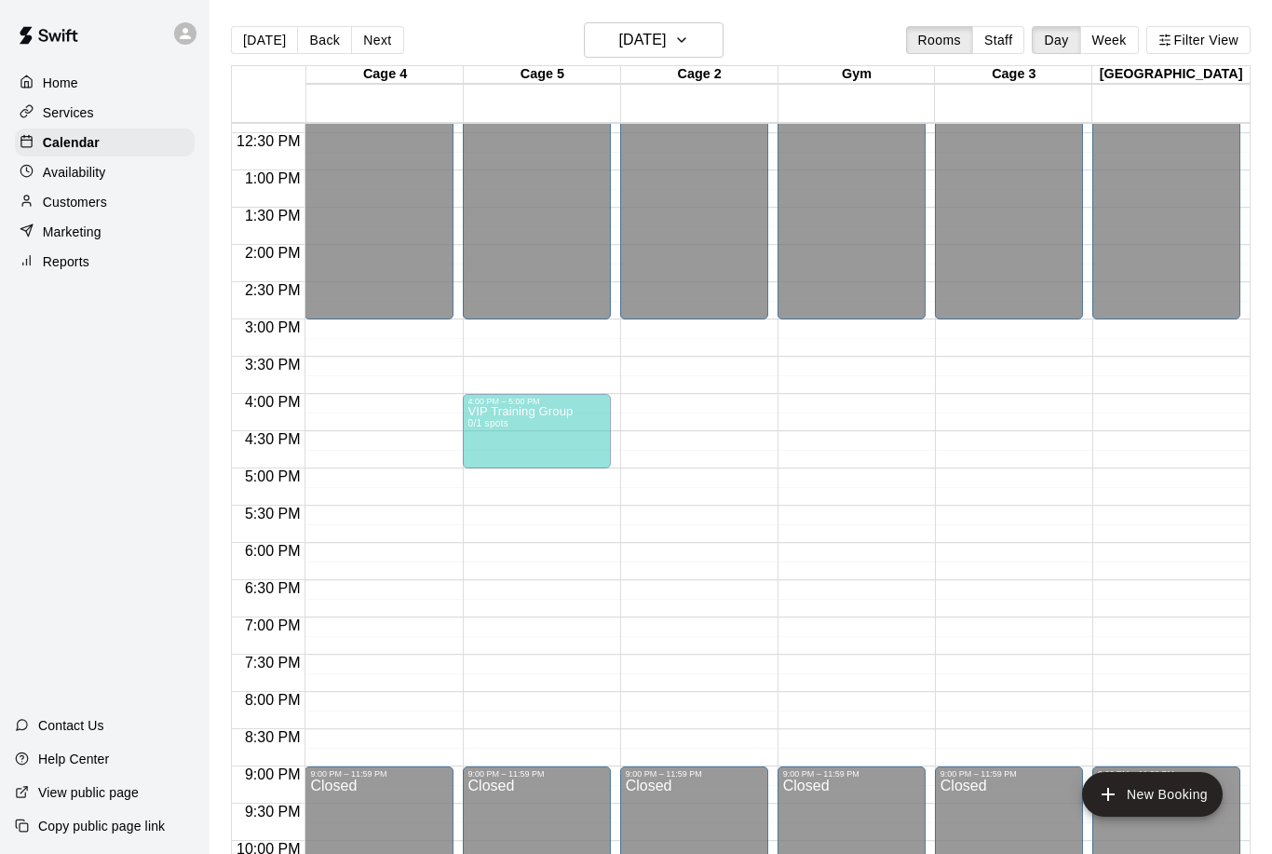
click at [68, 201] on p "Customers" at bounding box center [75, 202] width 64 height 19
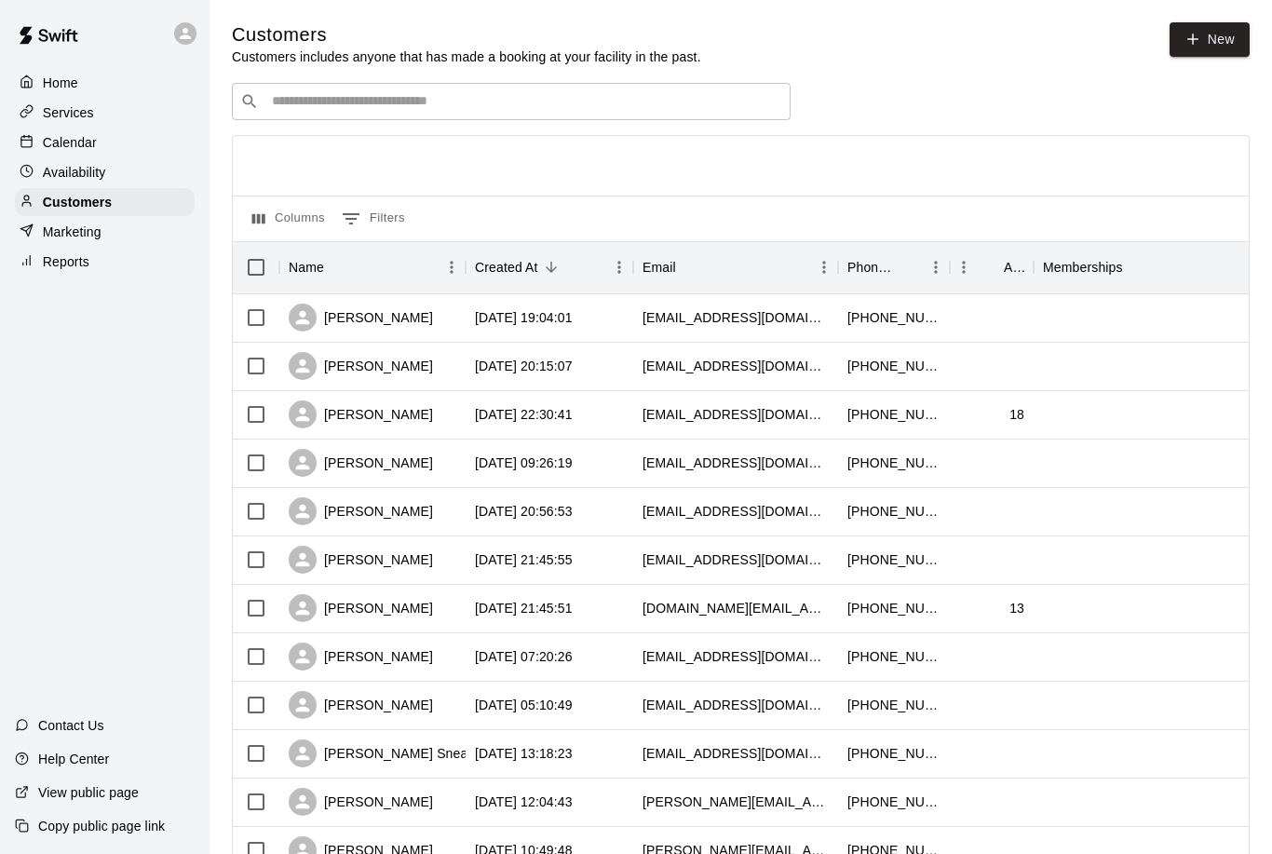
click at [357, 94] on input "Search customers by name or email" at bounding box center [524, 101] width 516 height 19
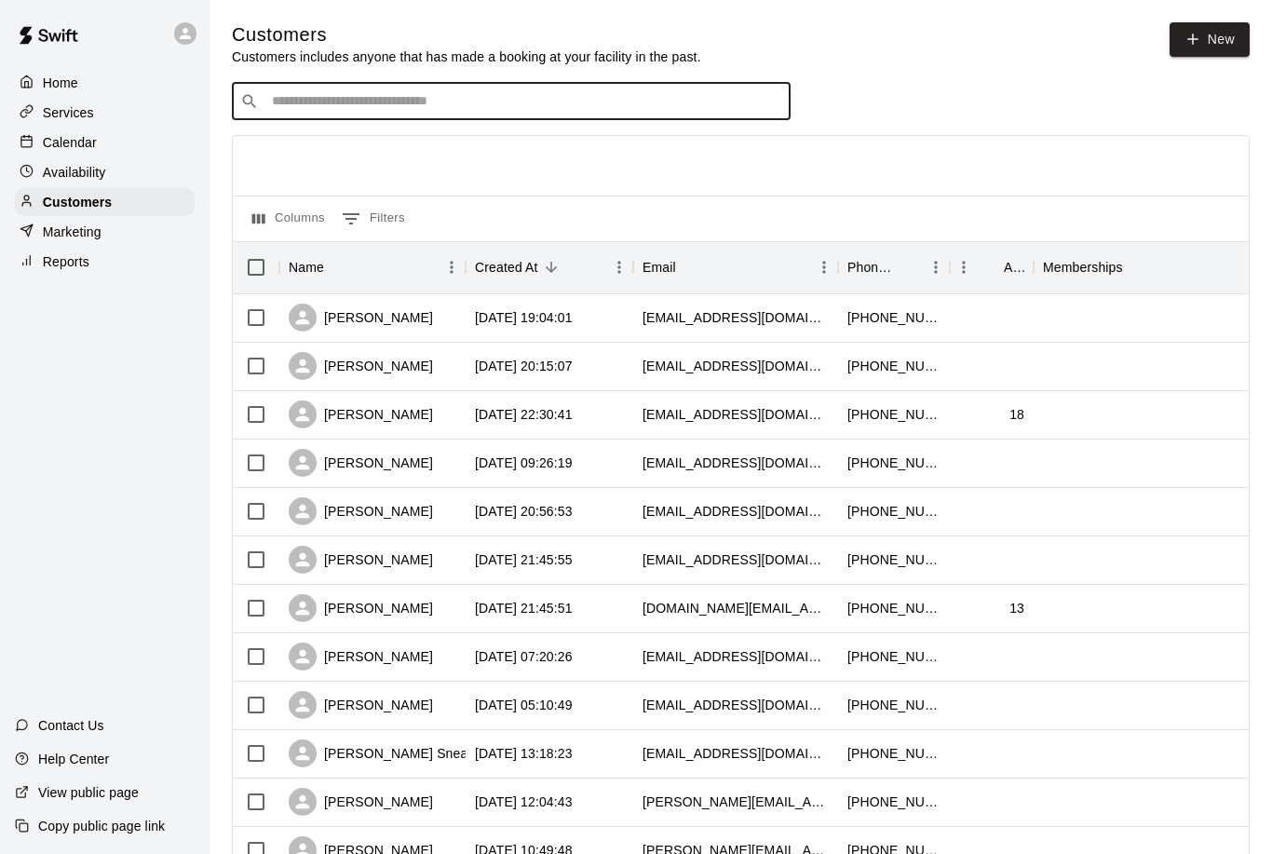
click at [57, 115] on p "Services" at bounding box center [68, 112] width 51 height 19
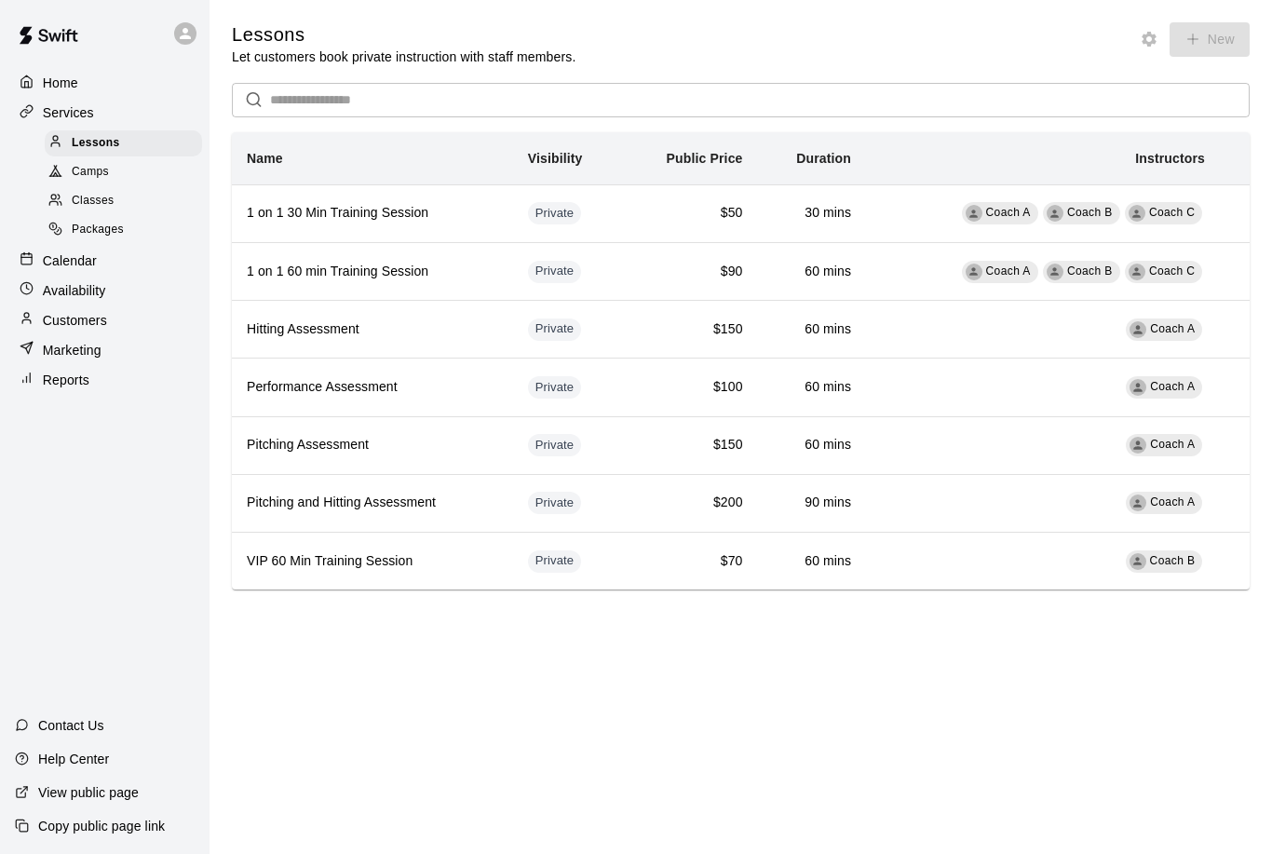
click at [82, 232] on span "Packages" at bounding box center [98, 230] width 52 height 19
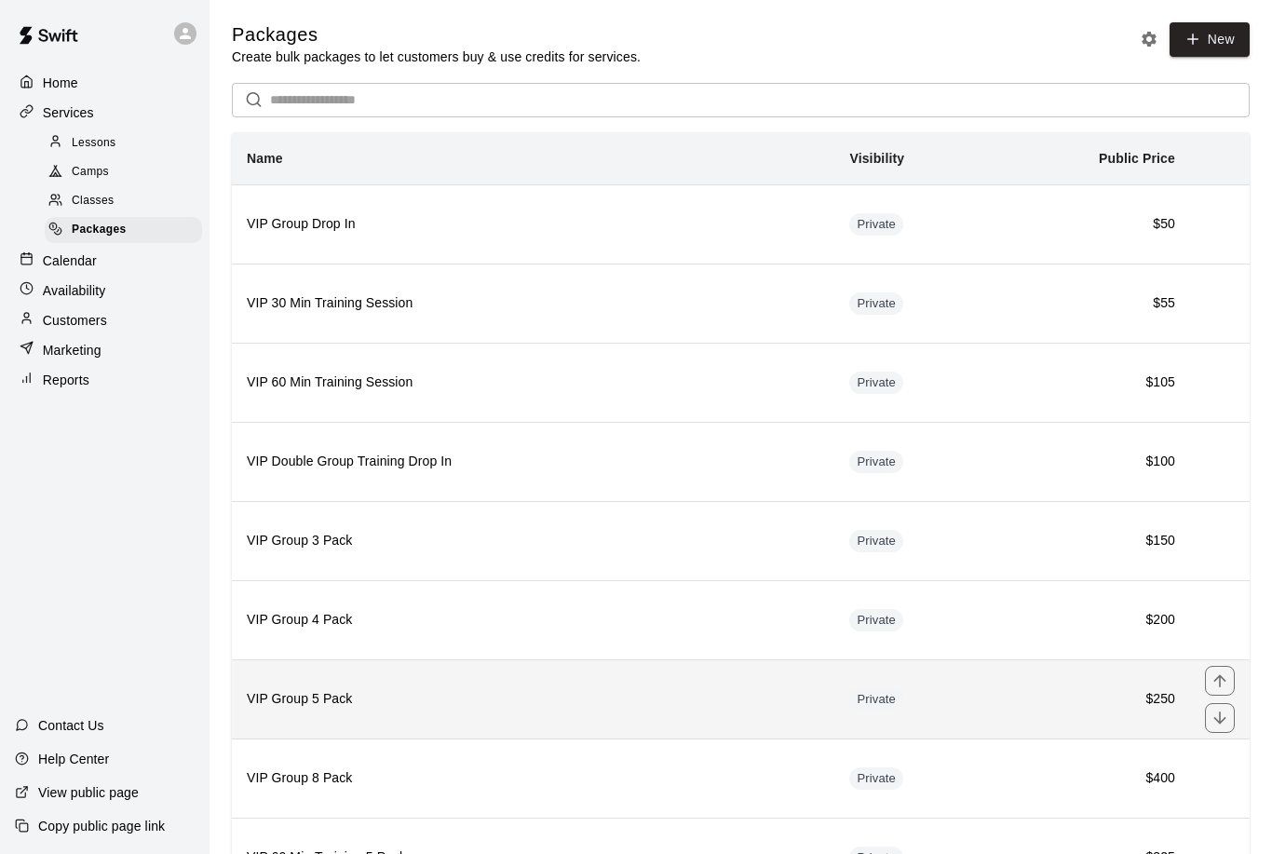
click at [308, 706] on h6 "VIP Group 5 Pack" at bounding box center [533, 699] width 573 height 20
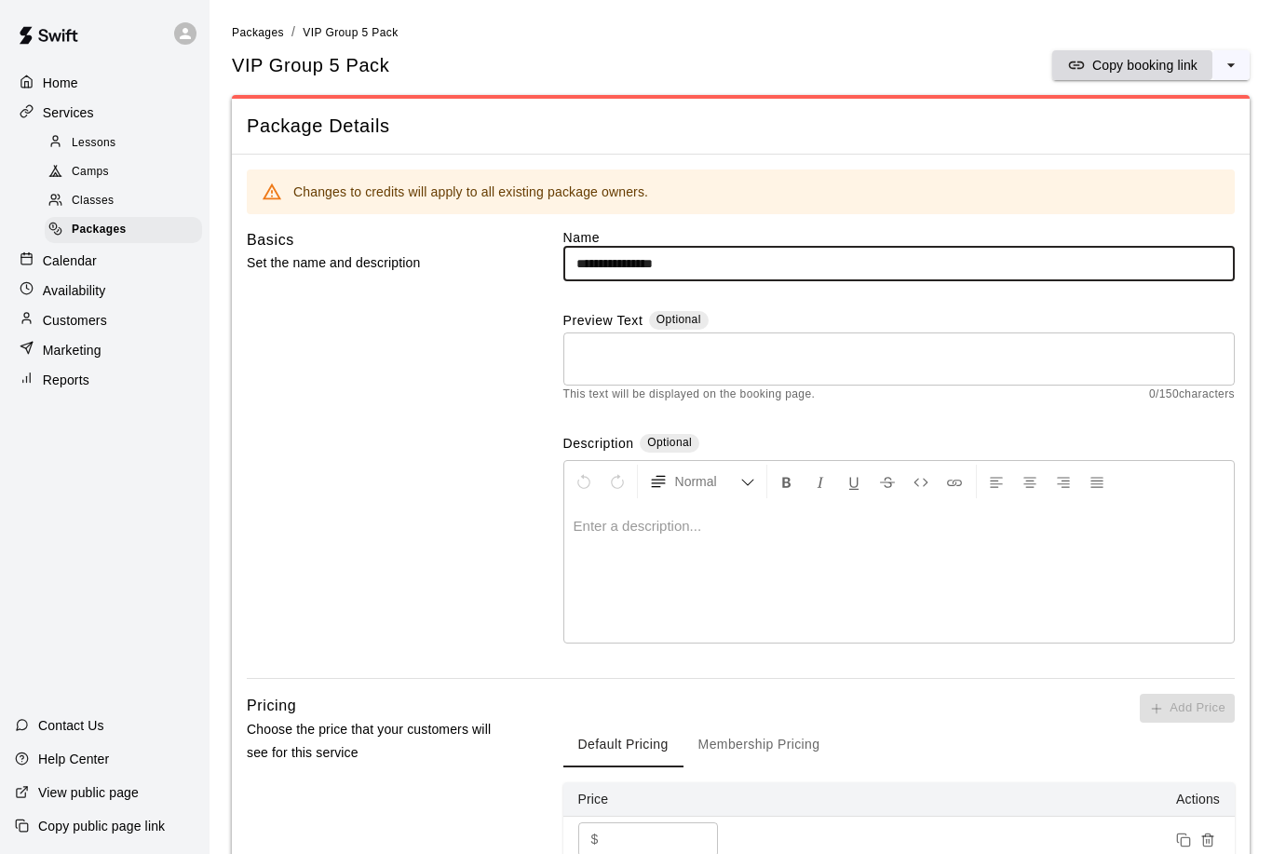
click at [1100, 72] on p "Copy booking link" at bounding box center [1144, 65] width 105 height 19
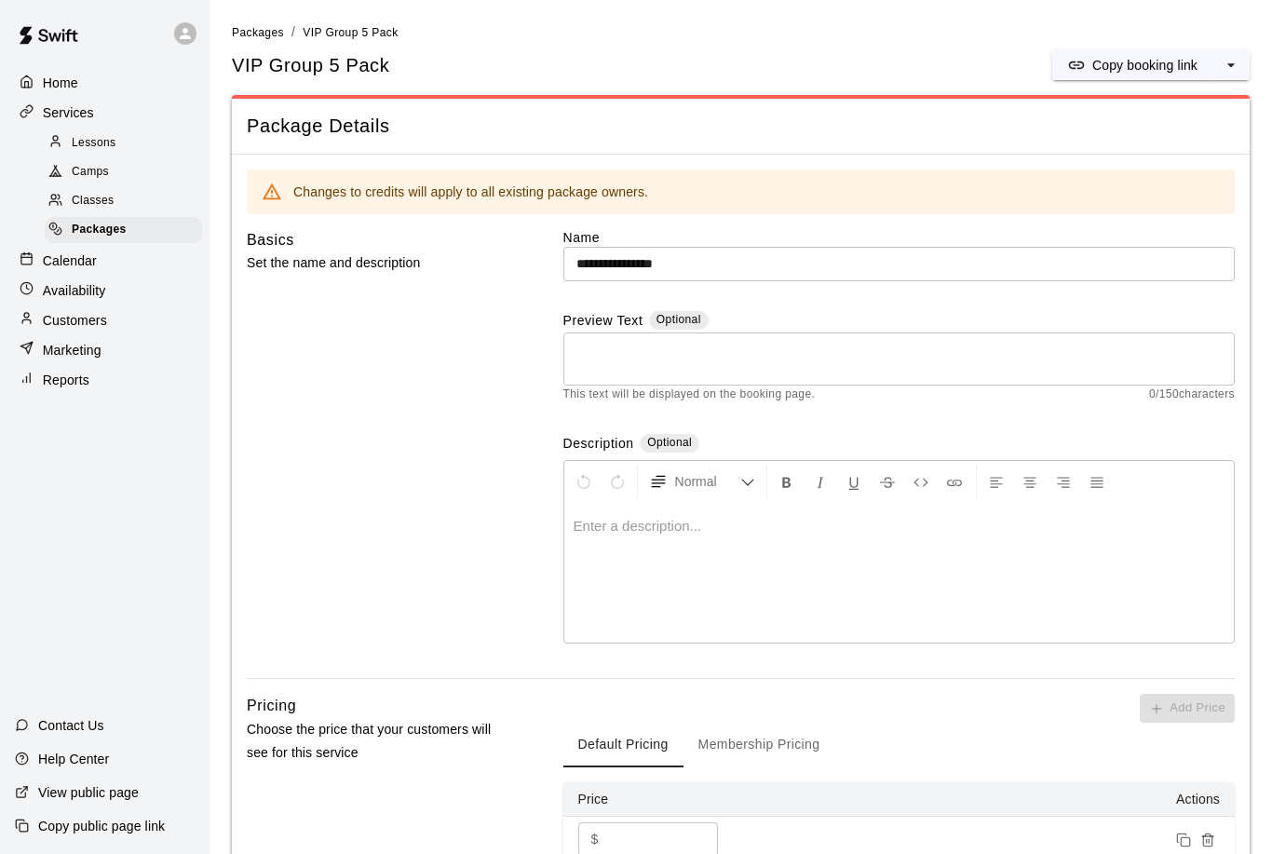
click at [60, 266] on p "Calendar" at bounding box center [70, 260] width 54 height 19
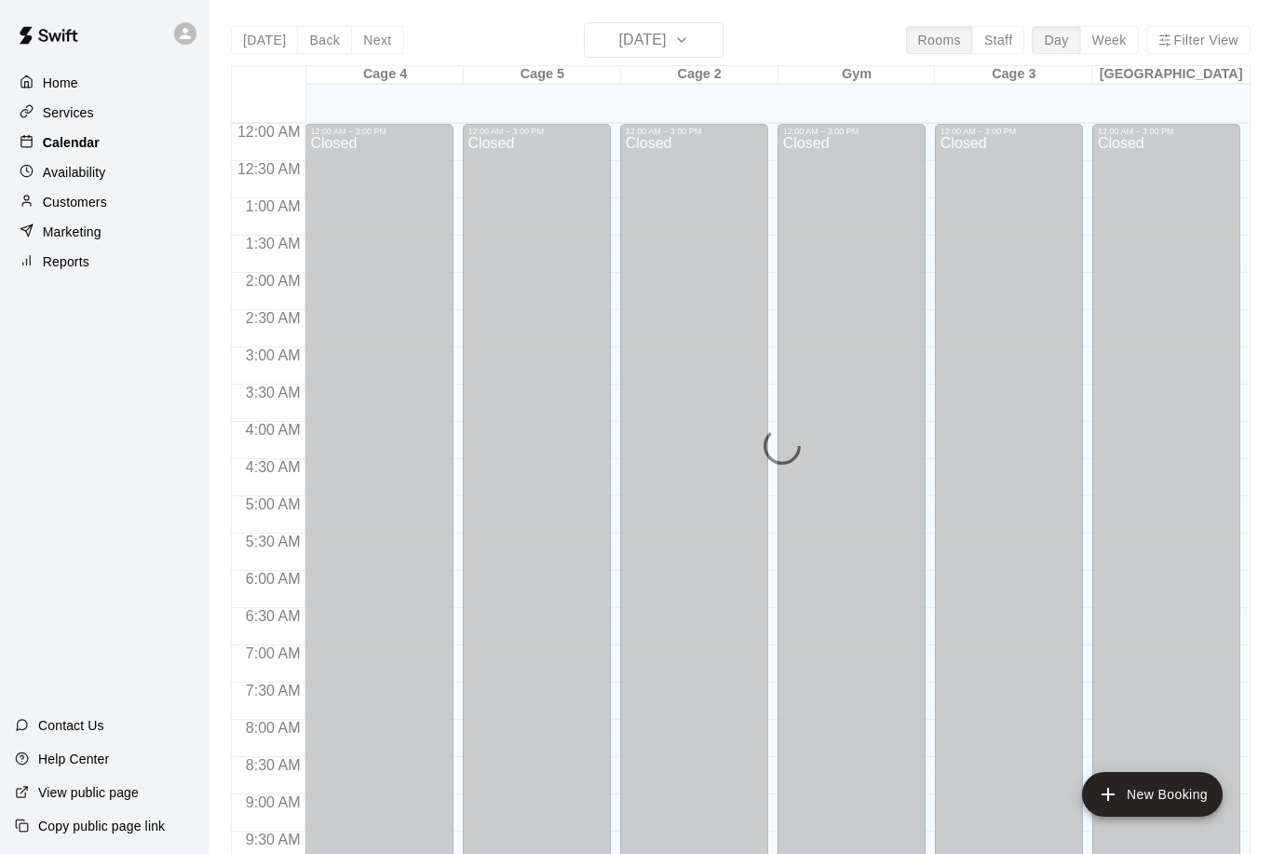
scroll to position [922, 0]
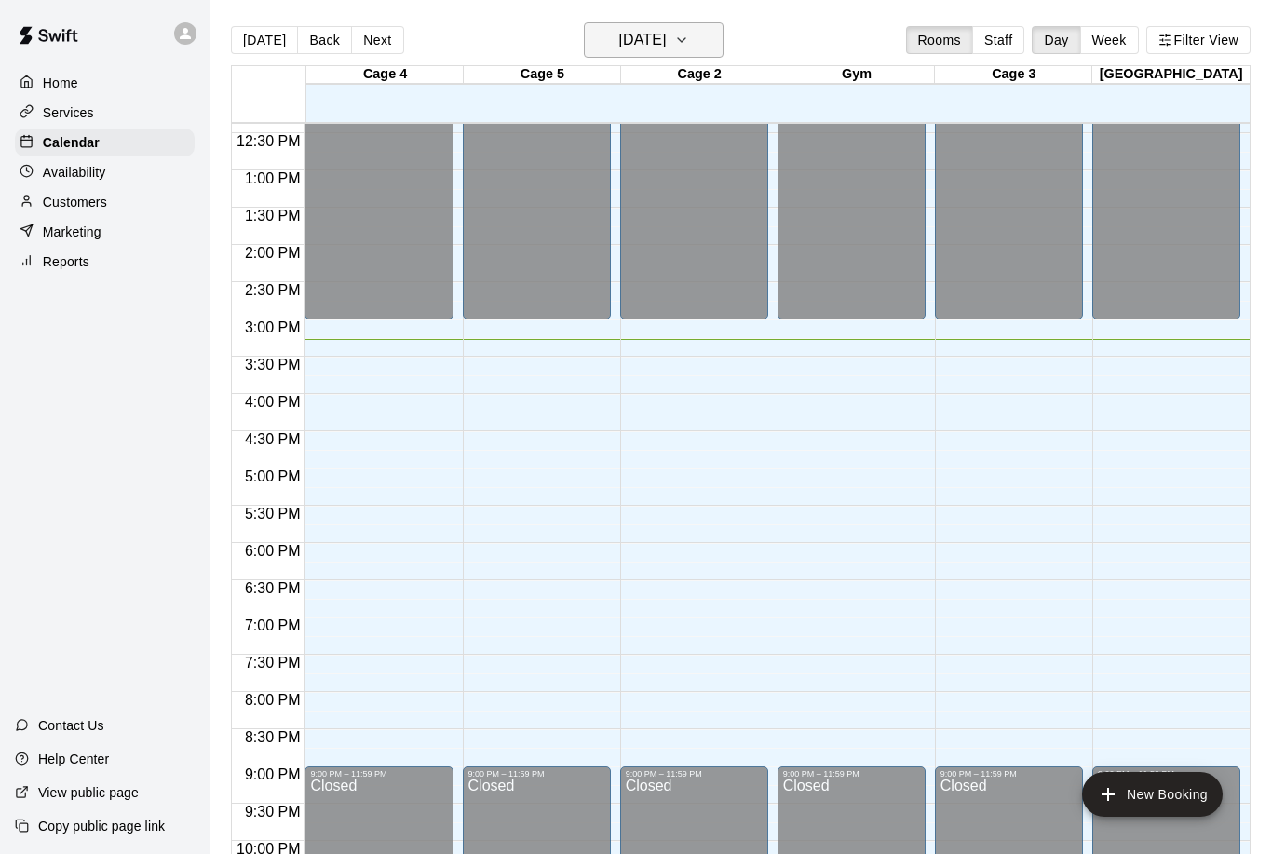
click at [666, 43] on h6 "[DATE]" at bounding box center [641, 40] width 47 height 26
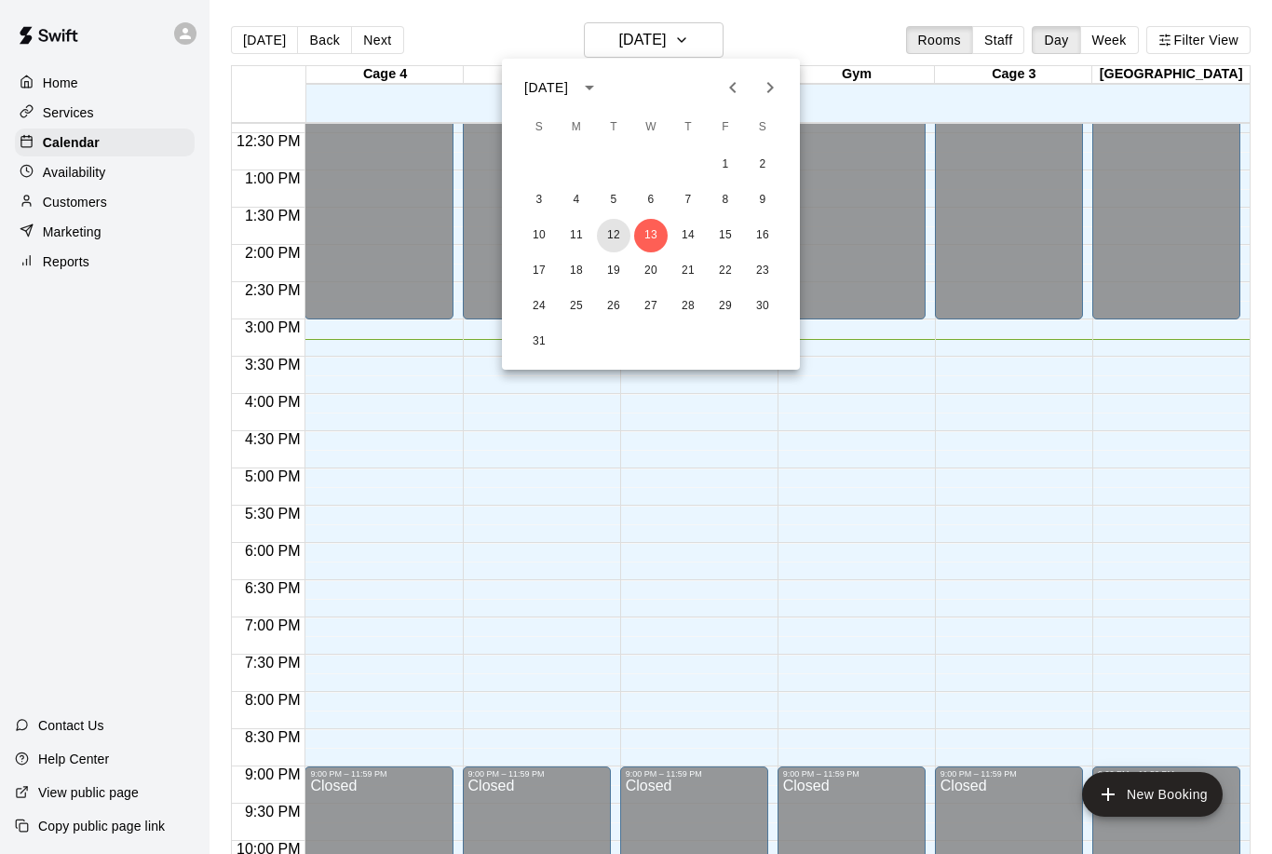
click at [611, 244] on button "12" at bounding box center [614, 236] width 34 height 34
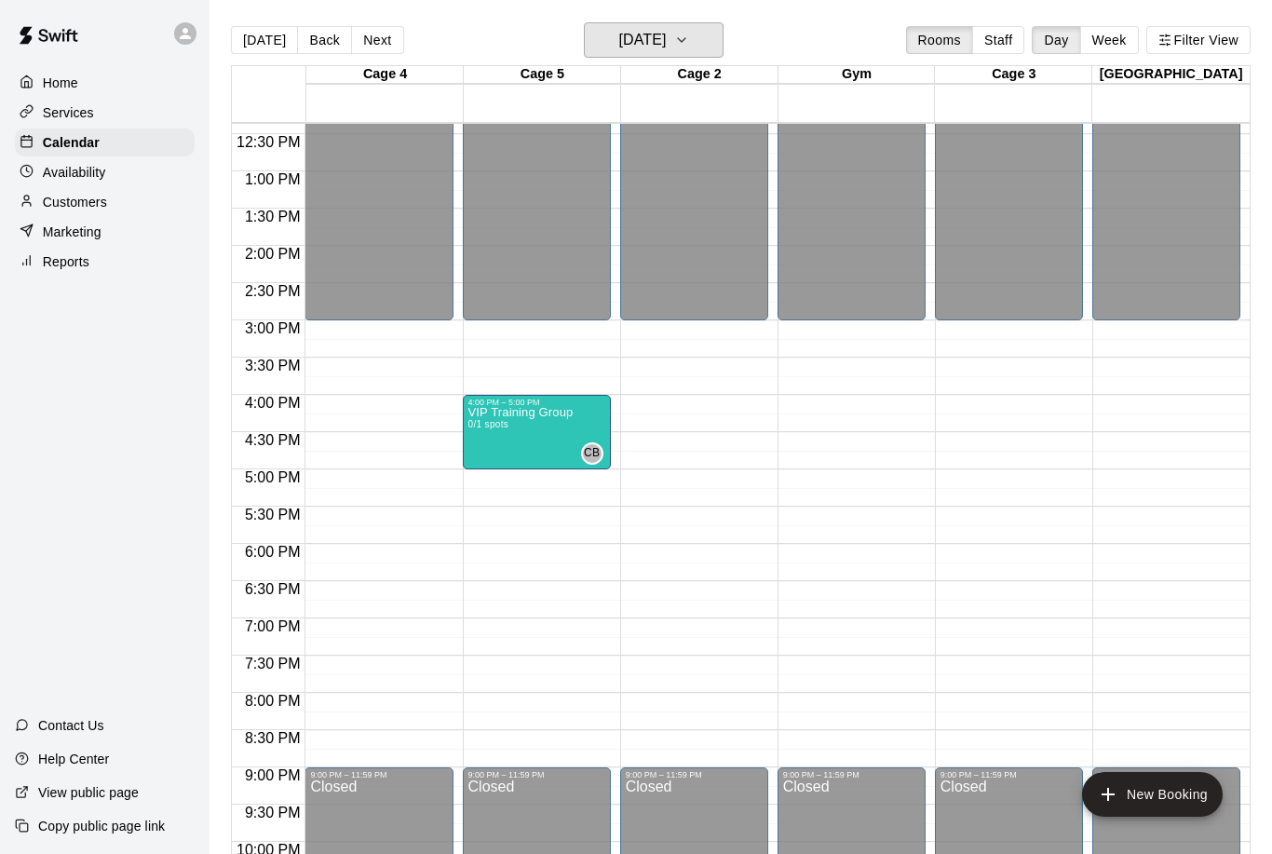
scroll to position [920, 0]
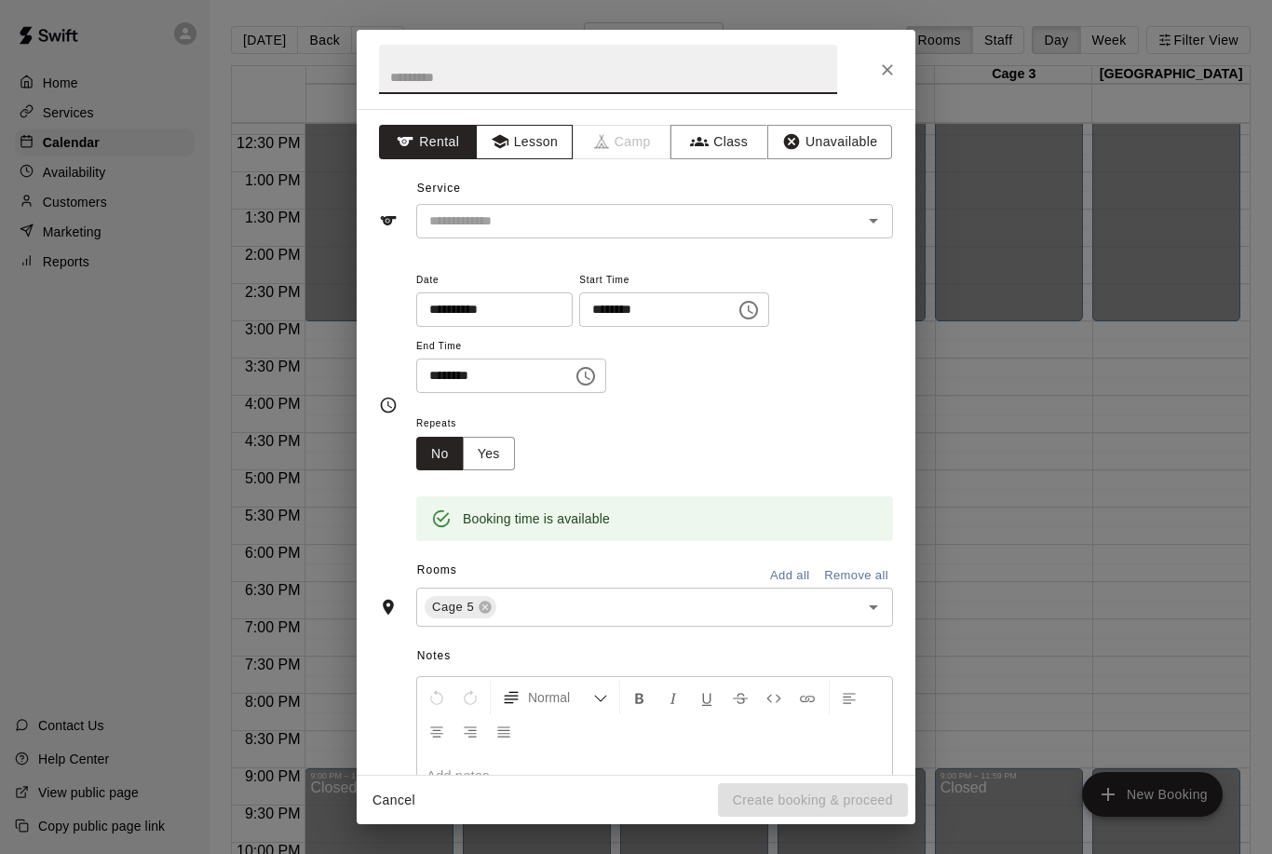
click at [522, 138] on button "Lesson" at bounding box center [525, 142] width 98 height 34
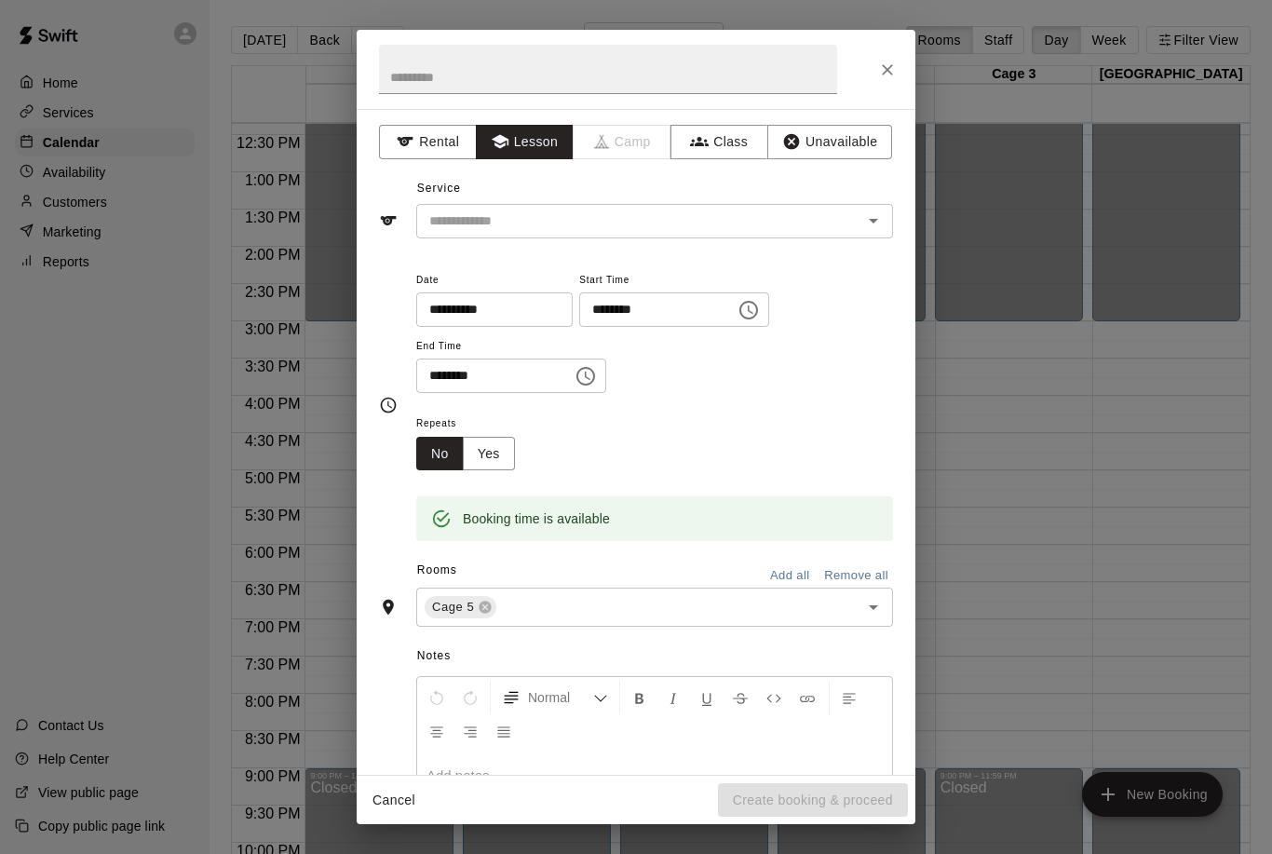
click at [864, 220] on icon "Open" at bounding box center [873, 221] width 22 height 22
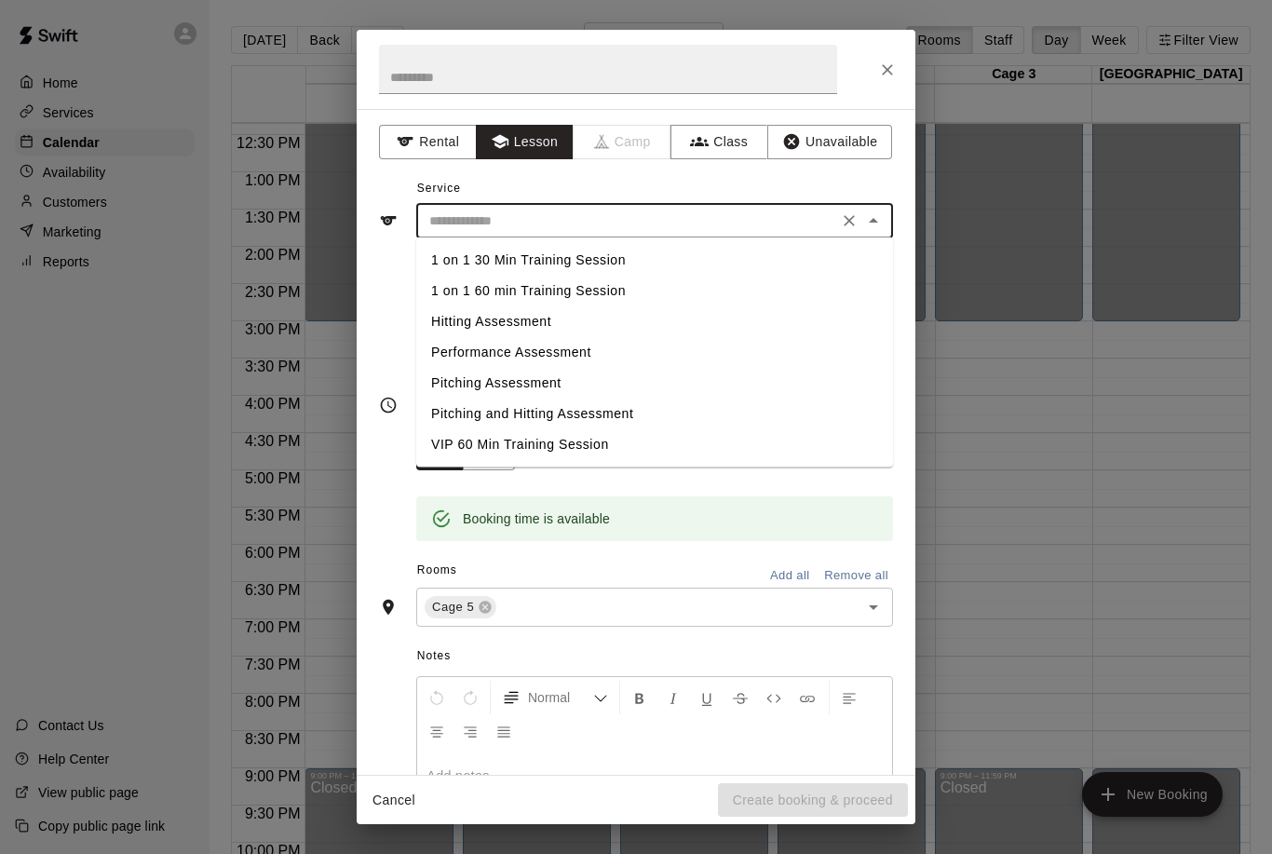
click at [474, 435] on li "VIP 60 Min Training Session" at bounding box center [654, 444] width 477 height 31
type input "**********"
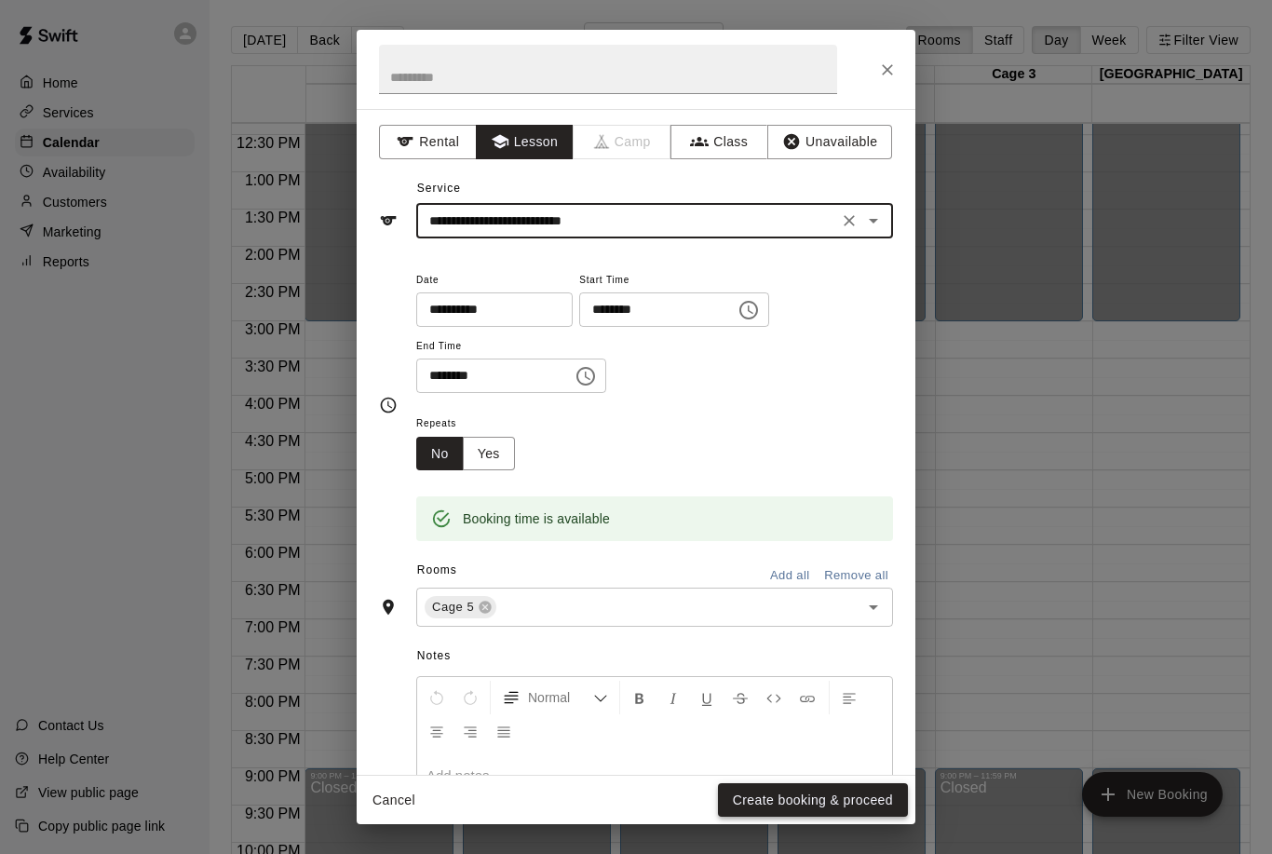
click at [849, 783] on button "Create booking & proceed" at bounding box center [813, 800] width 190 height 34
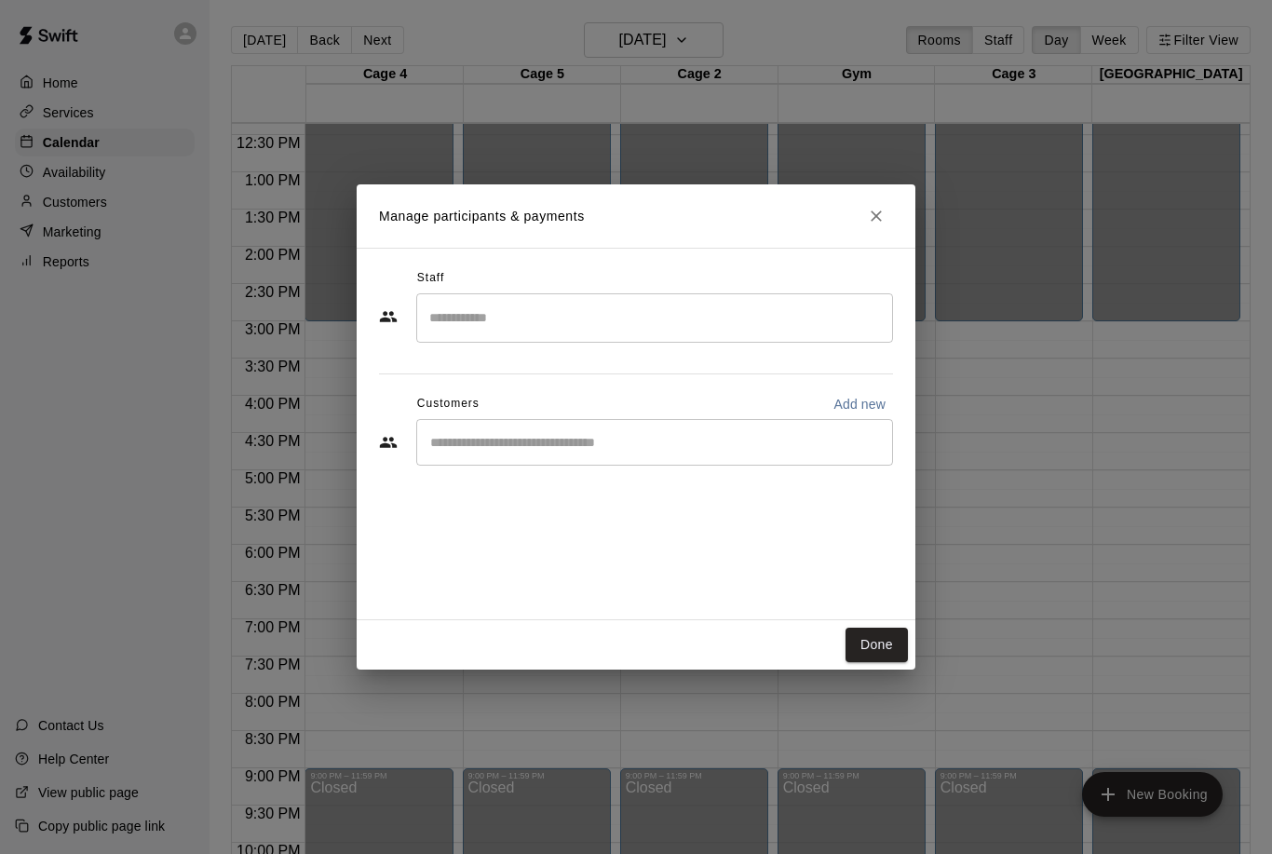
click at [453, 303] on input "Search staff" at bounding box center [655, 318] width 460 height 33
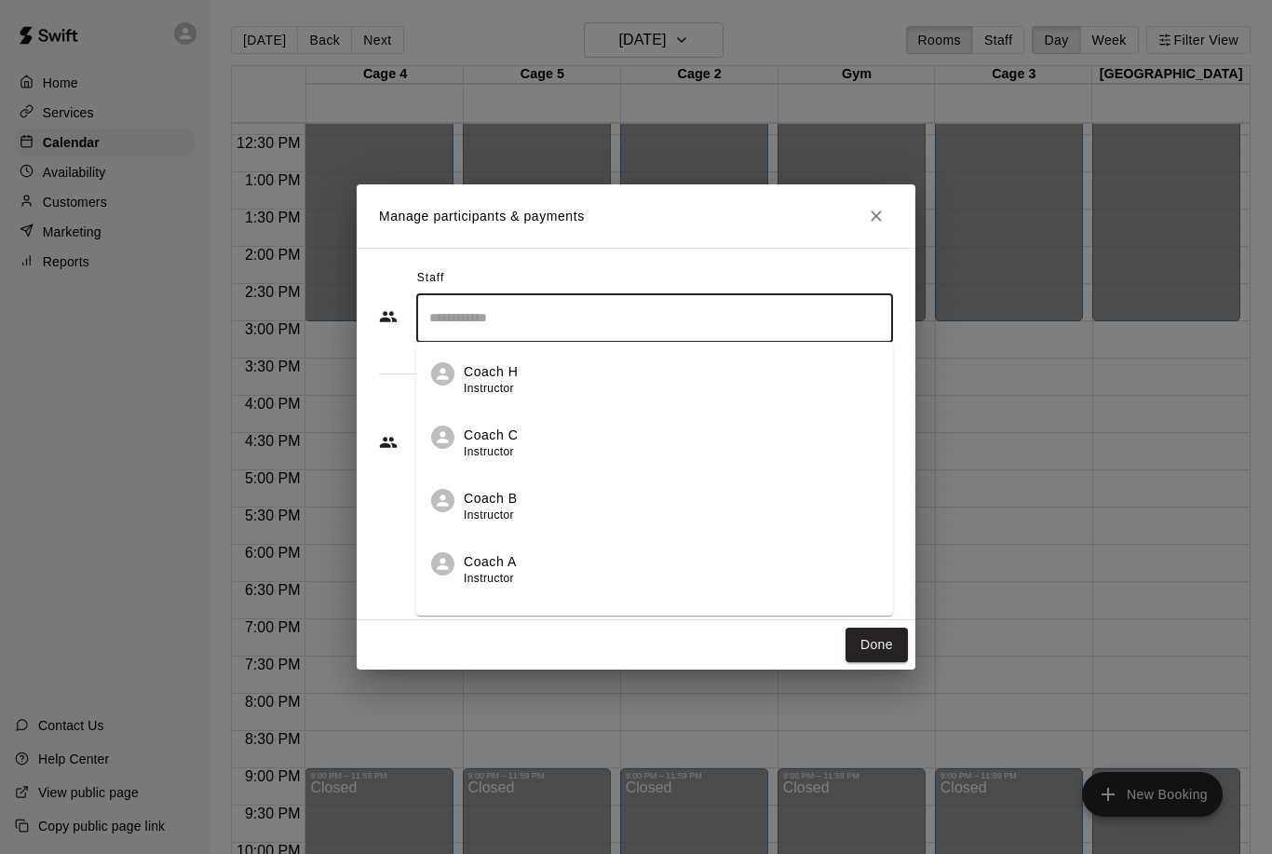
click at [498, 495] on p "Coach B" at bounding box center [491, 499] width 54 height 20
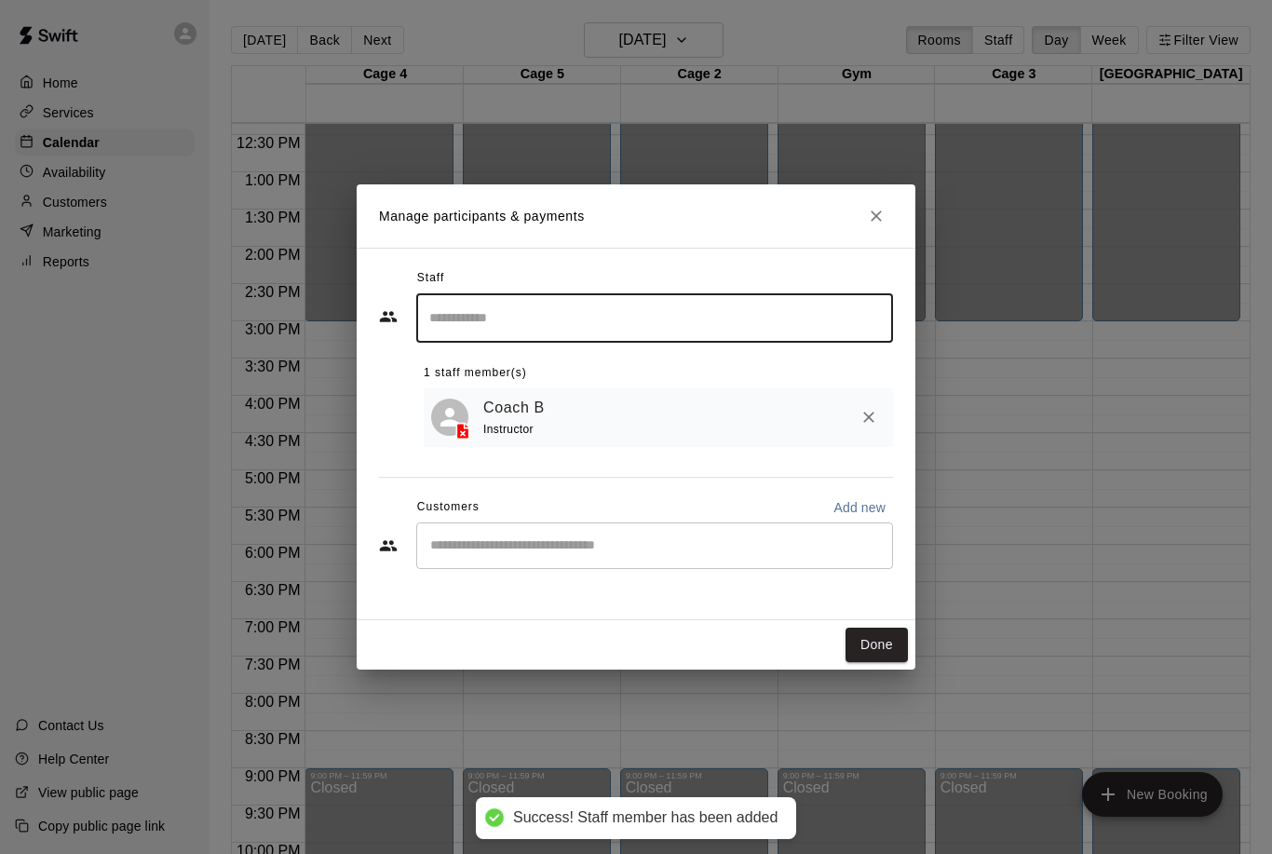
click at [501, 547] on input "Start typing to search customers..." at bounding box center [655, 545] width 460 height 19
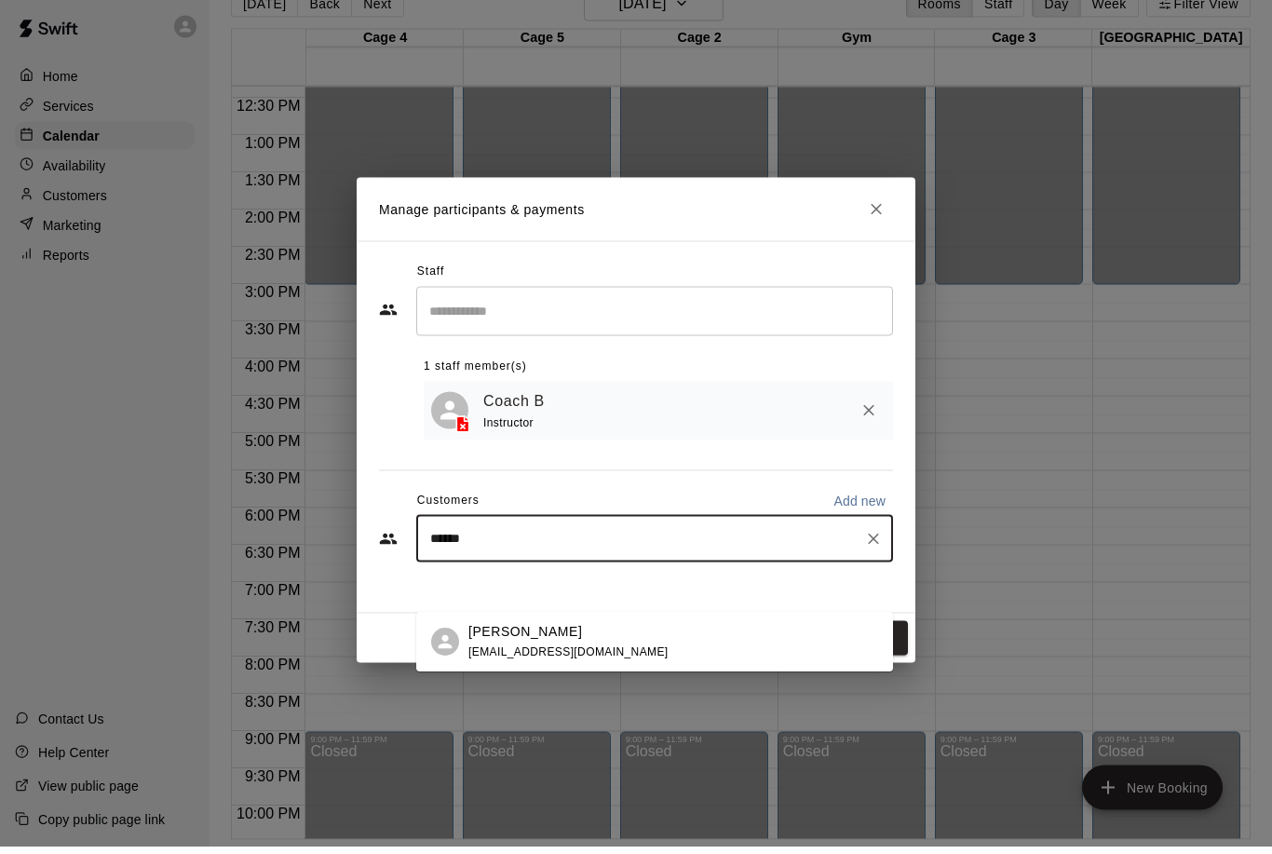
scroll to position [83, 0]
type input "******"
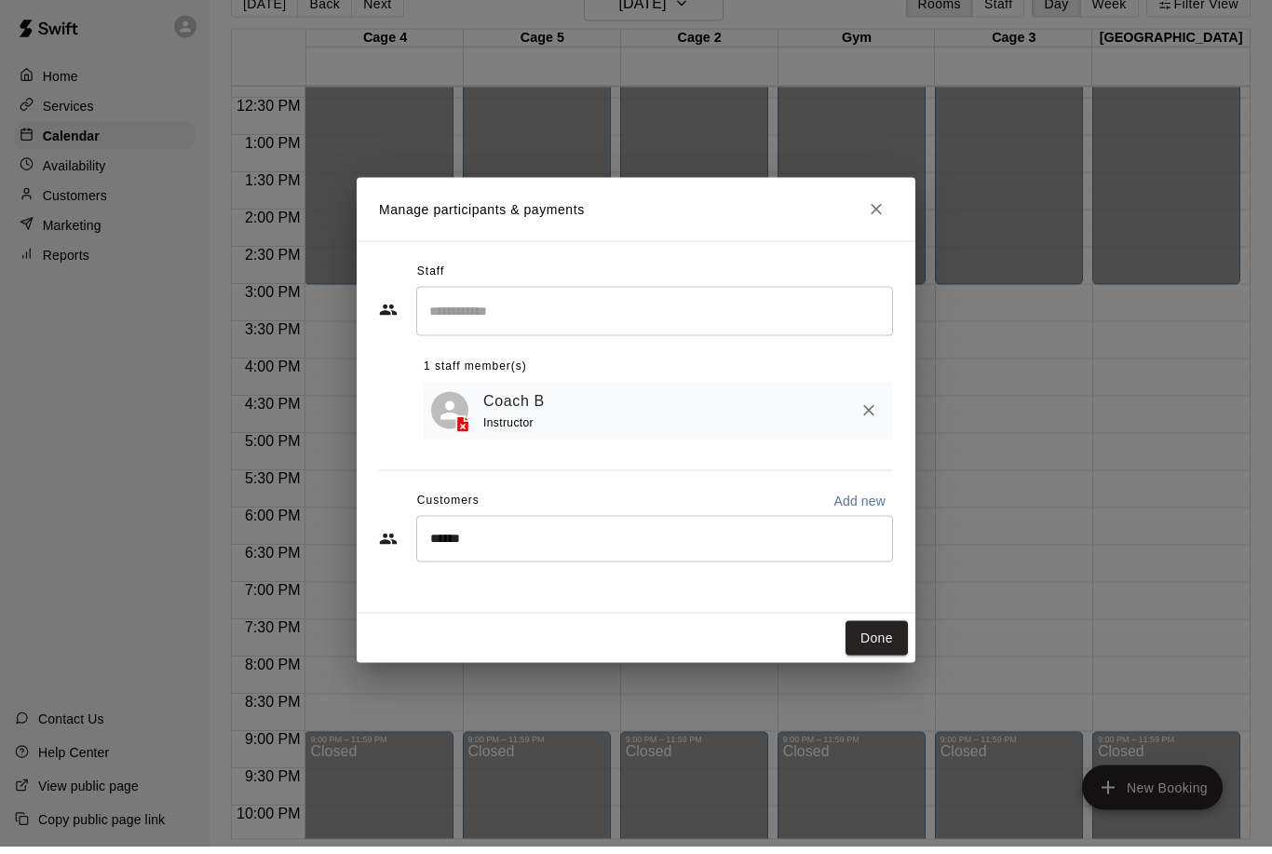
drag, startPoint x: 501, startPoint y: 547, endPoint x: 557, endPoint y: 617, distance: 89.4
click at [0, 0] on html "Home Services Calendar Availability Customers Marketing Reports Contact Us Help…" at bounding box center [636, 412] width 1272 height 884
click at [557, 620] on div "Done" at bounding box center [636, 644] width 559 height 49
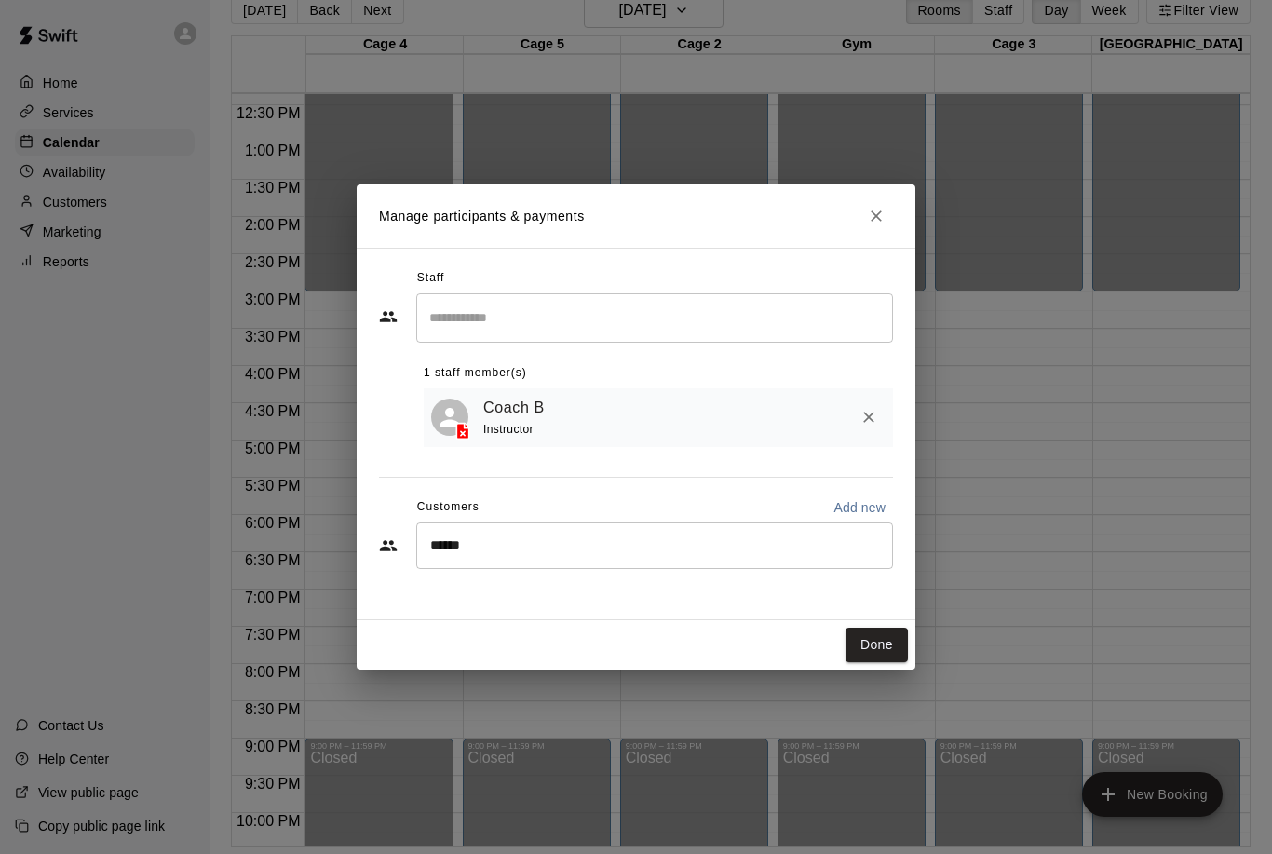
click at [588, 569] on div "****** ​" at bounding box center [654, 545] width 477 height 47
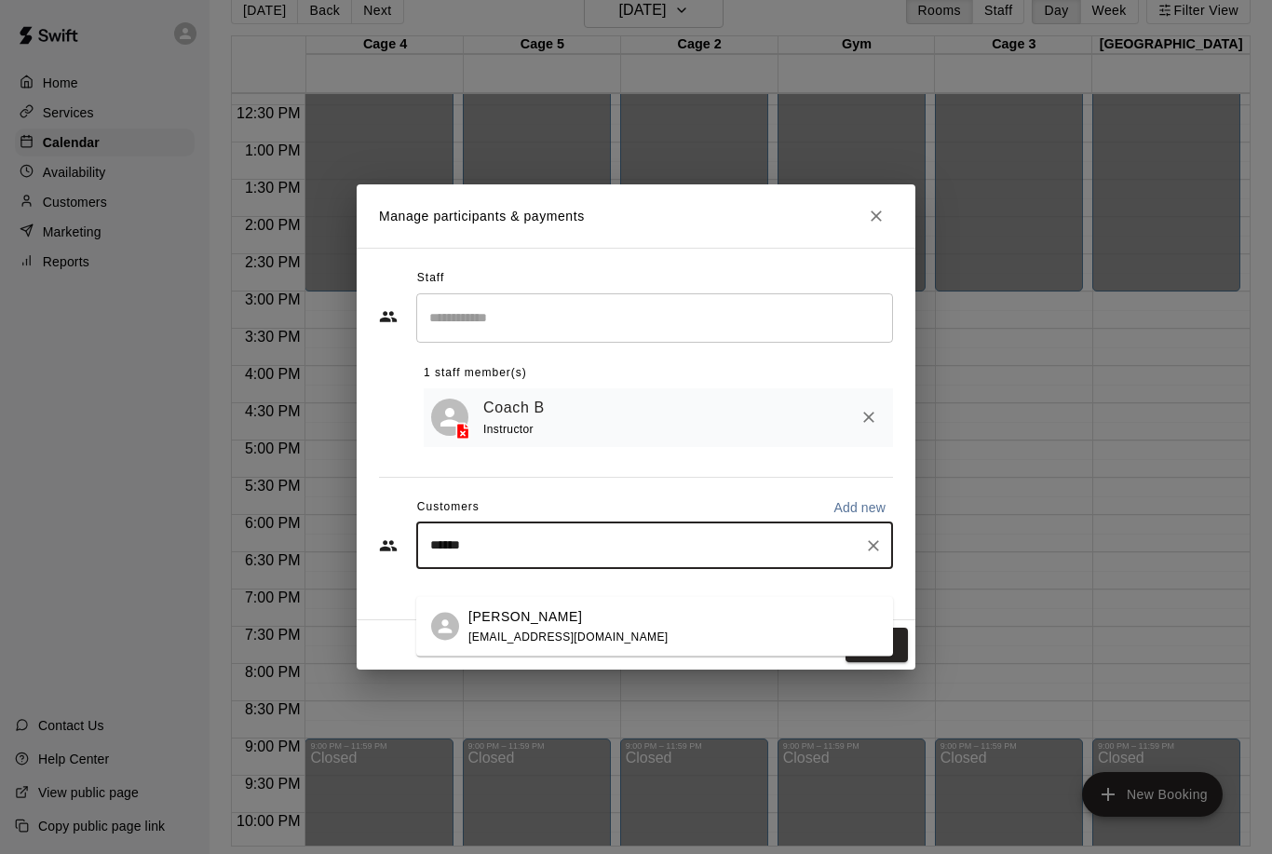
click at [588, 569] on div "****** ​" at bounding box center [654, 545] width 477 height 47
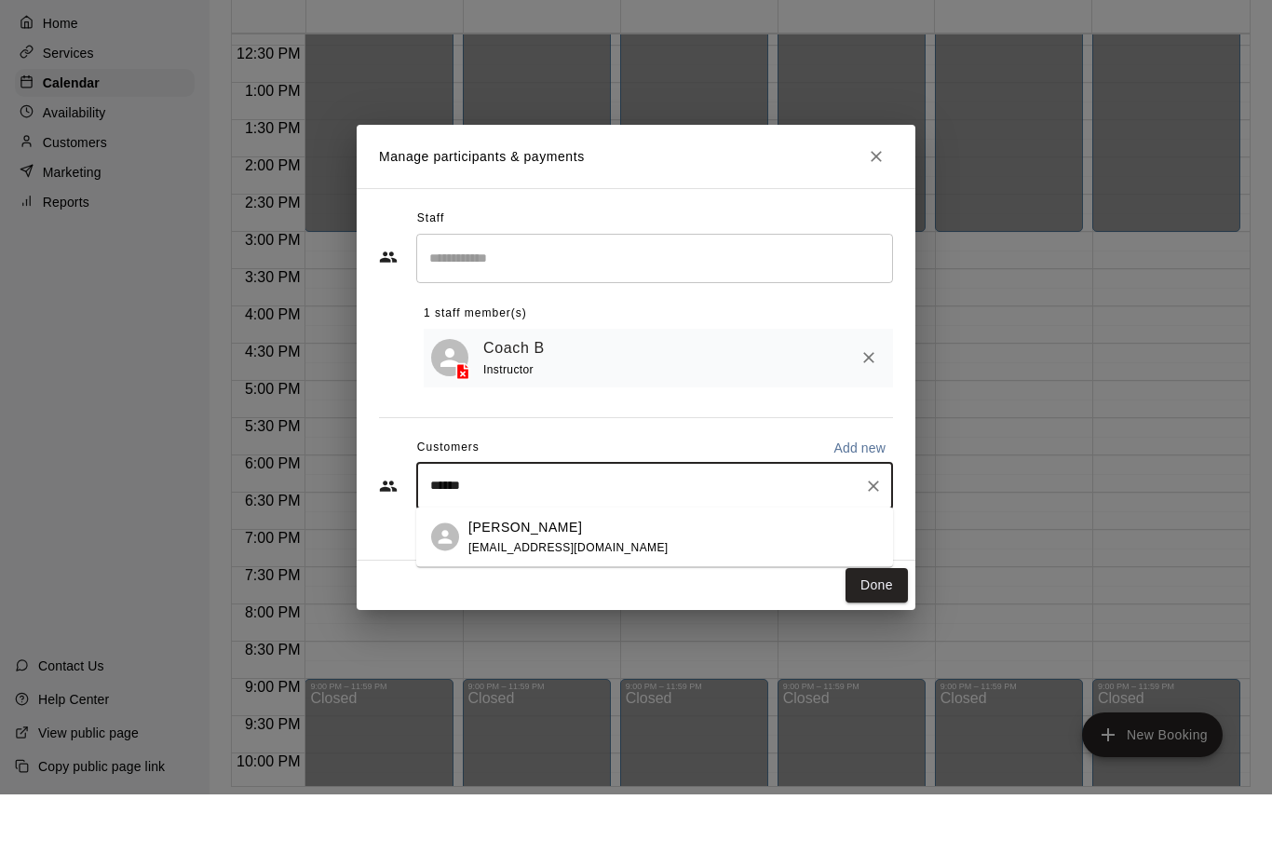
click at [507, 576] on p "[PERSON_NAME]" at bounding box center [525, 586] width 114 height 20
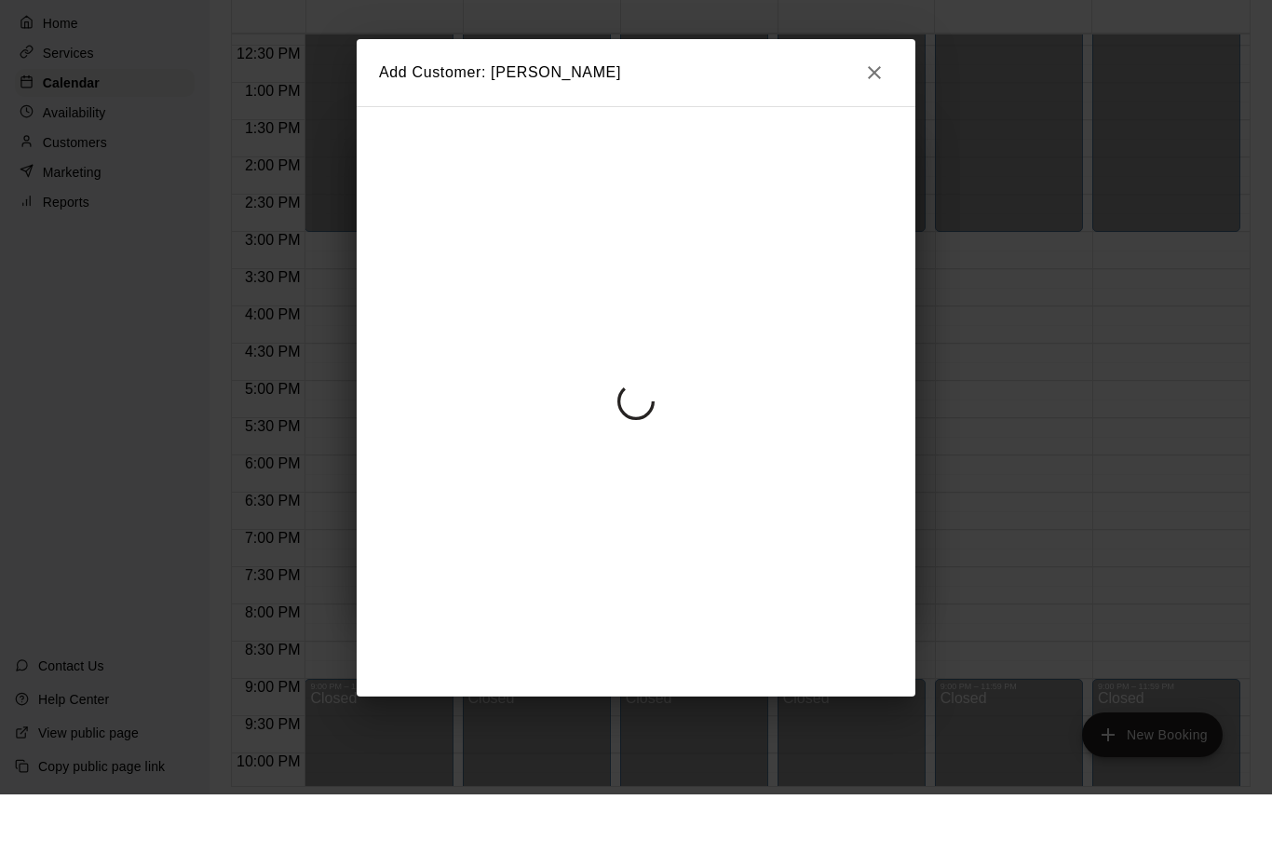
scroll to position [89, 0]
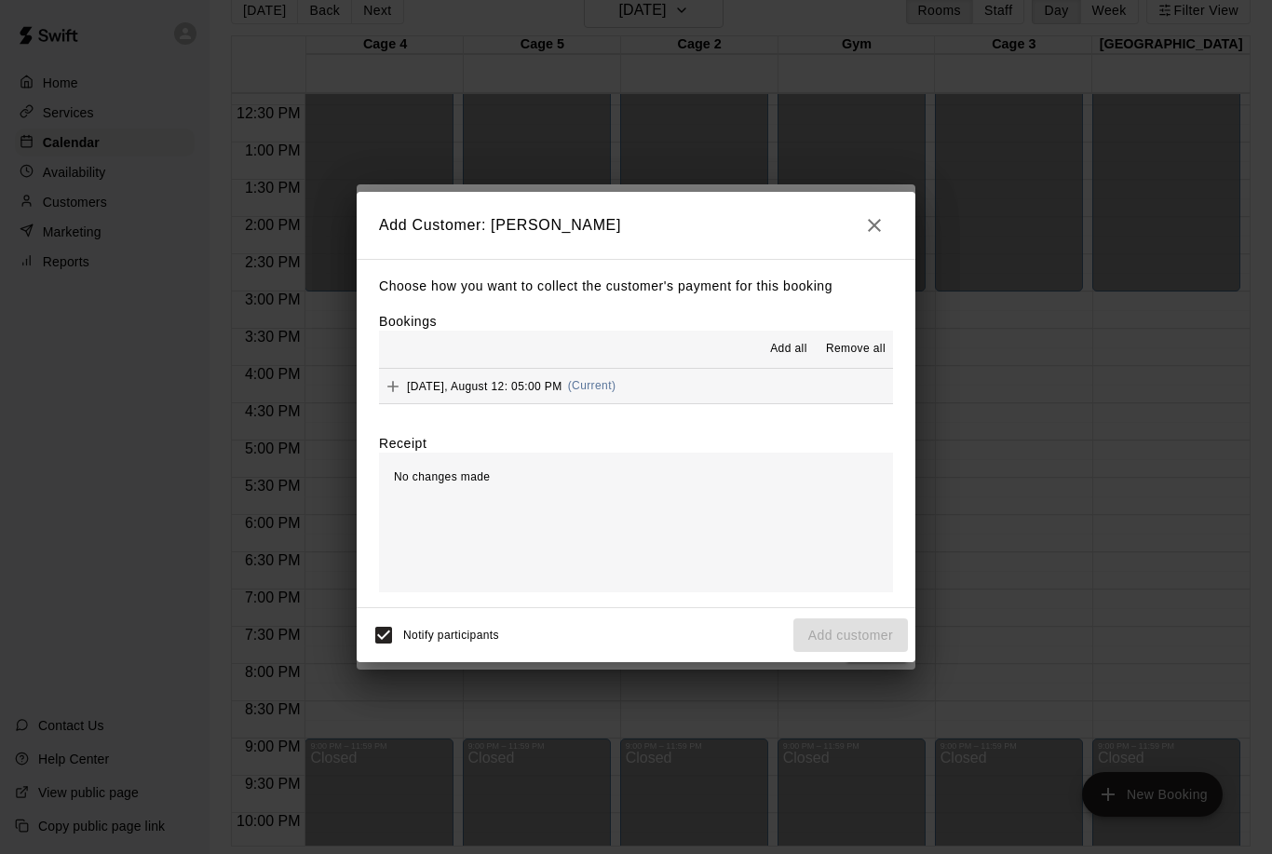
click at [388, 381] on icon "Add" at bounding box center [393, 386] width 19 height 19
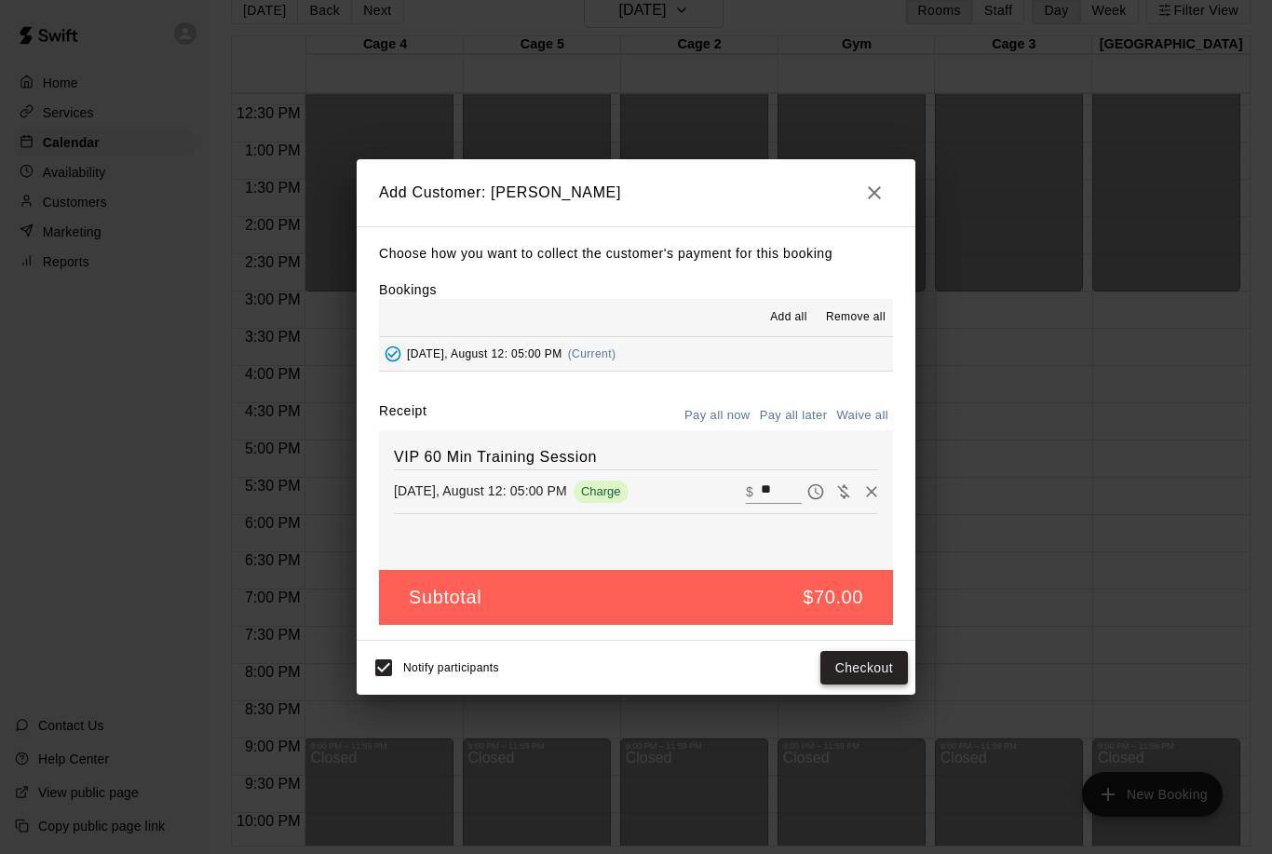
click at [852, 656] on button "Checkout" at bounding box center [864, 668] width 88 height 34
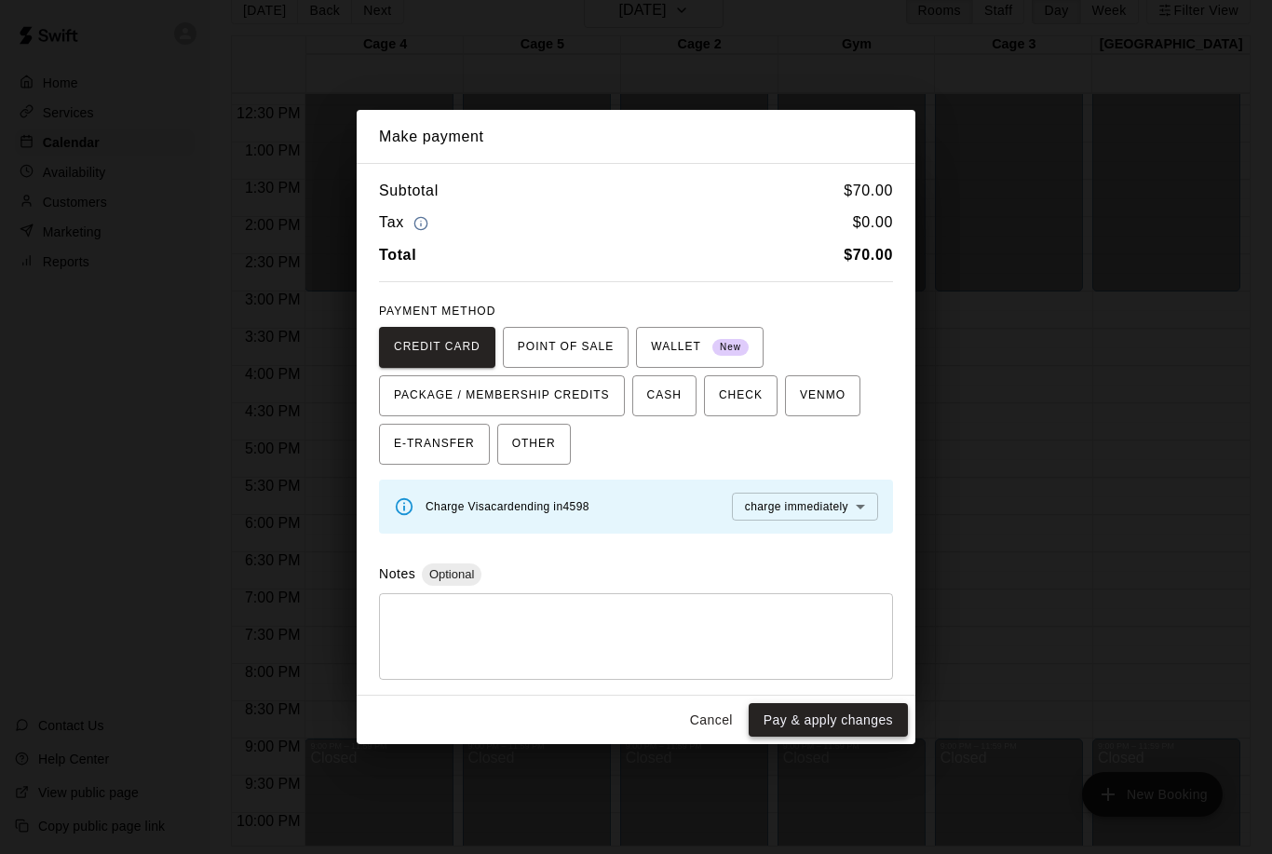
click at [835, 707] on button "Pay & apply changes" at bounding box center [828, 720] width 159 height 34
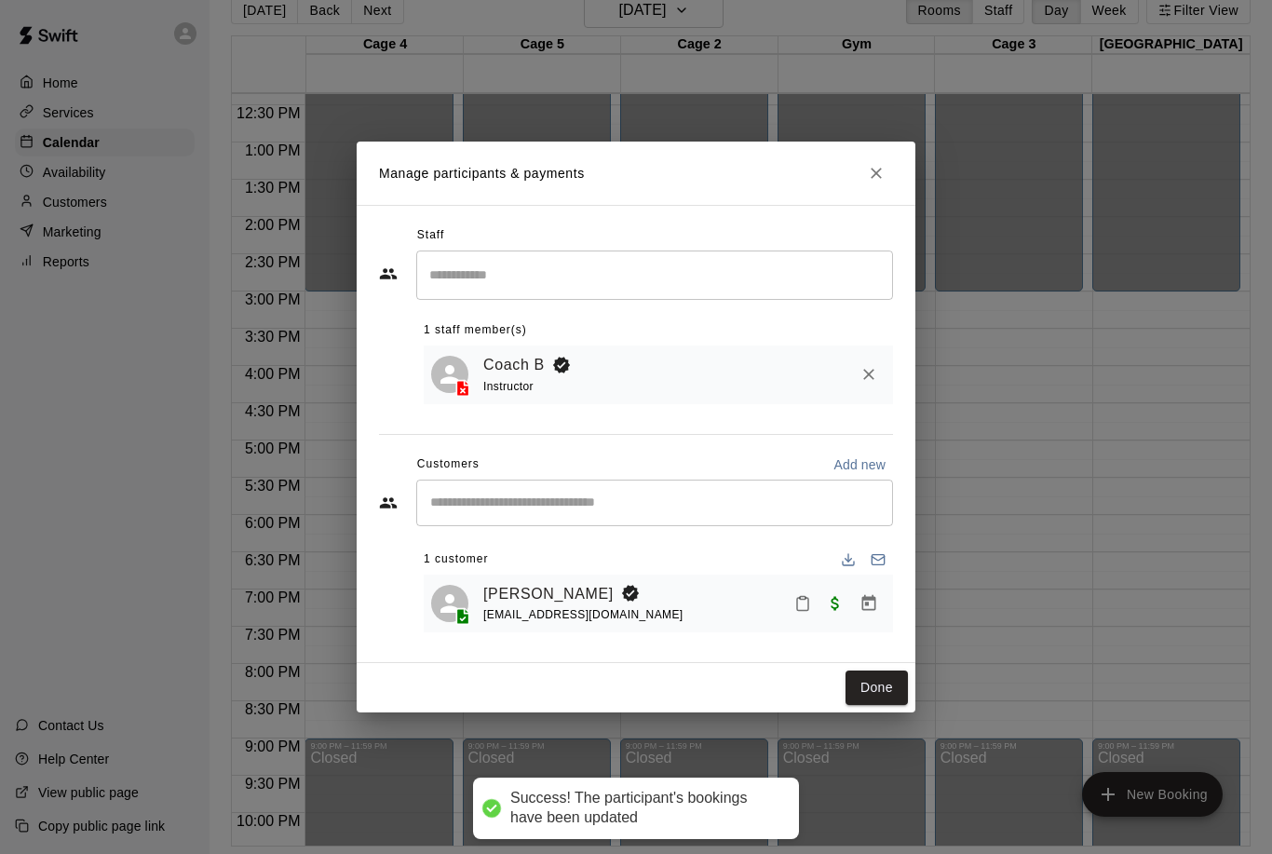
click at [877, 664] on div "Done" at bounding box center [636, 687] width 559 height 49
click at [863, 689] on button "Done" at bounding box center [876, 687] width 62 height 34
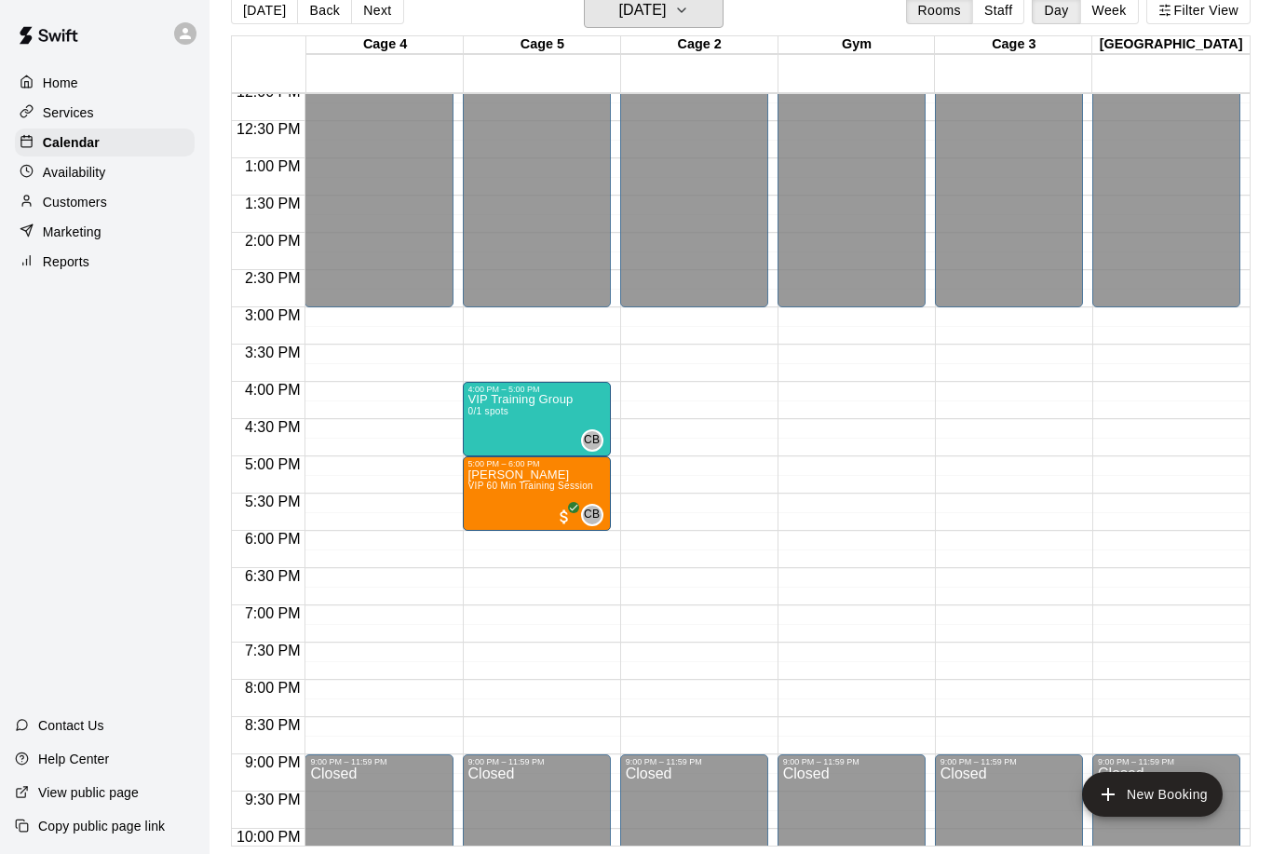
scroll to position [909, 0]
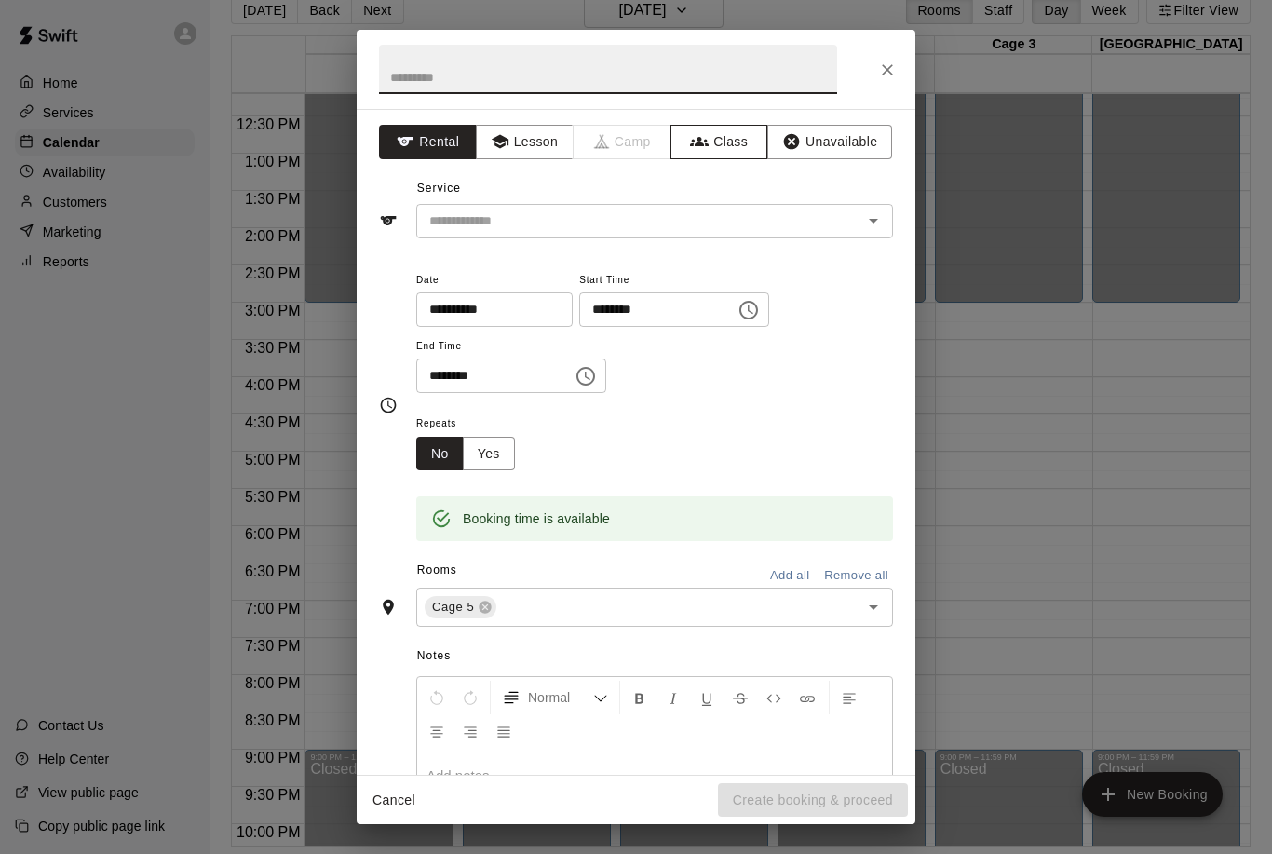
click at [724, 136] on button "Class" at bounding box center [719, 142] width 98 height 34
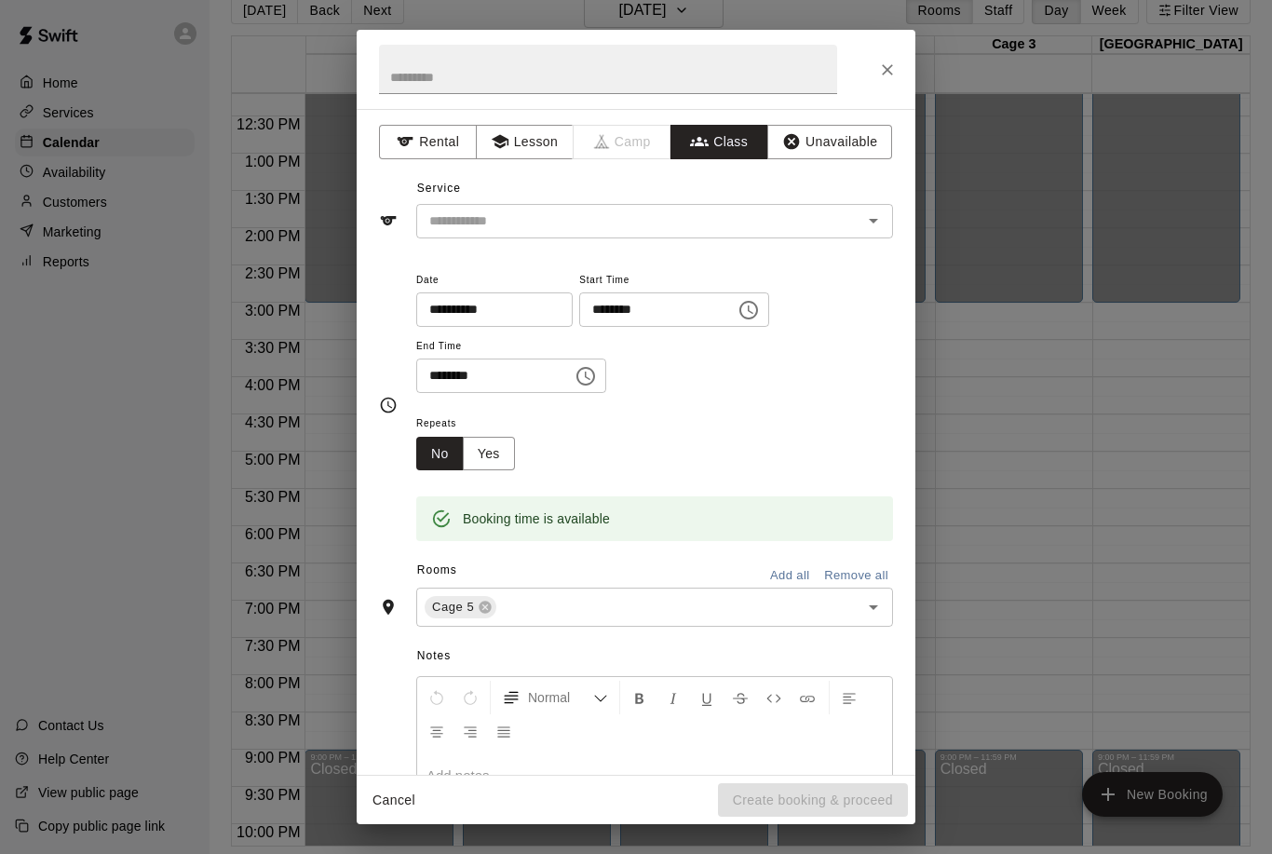
click at [856, 222] on input "text" at bounding box center [639, 221] width 435 height 23
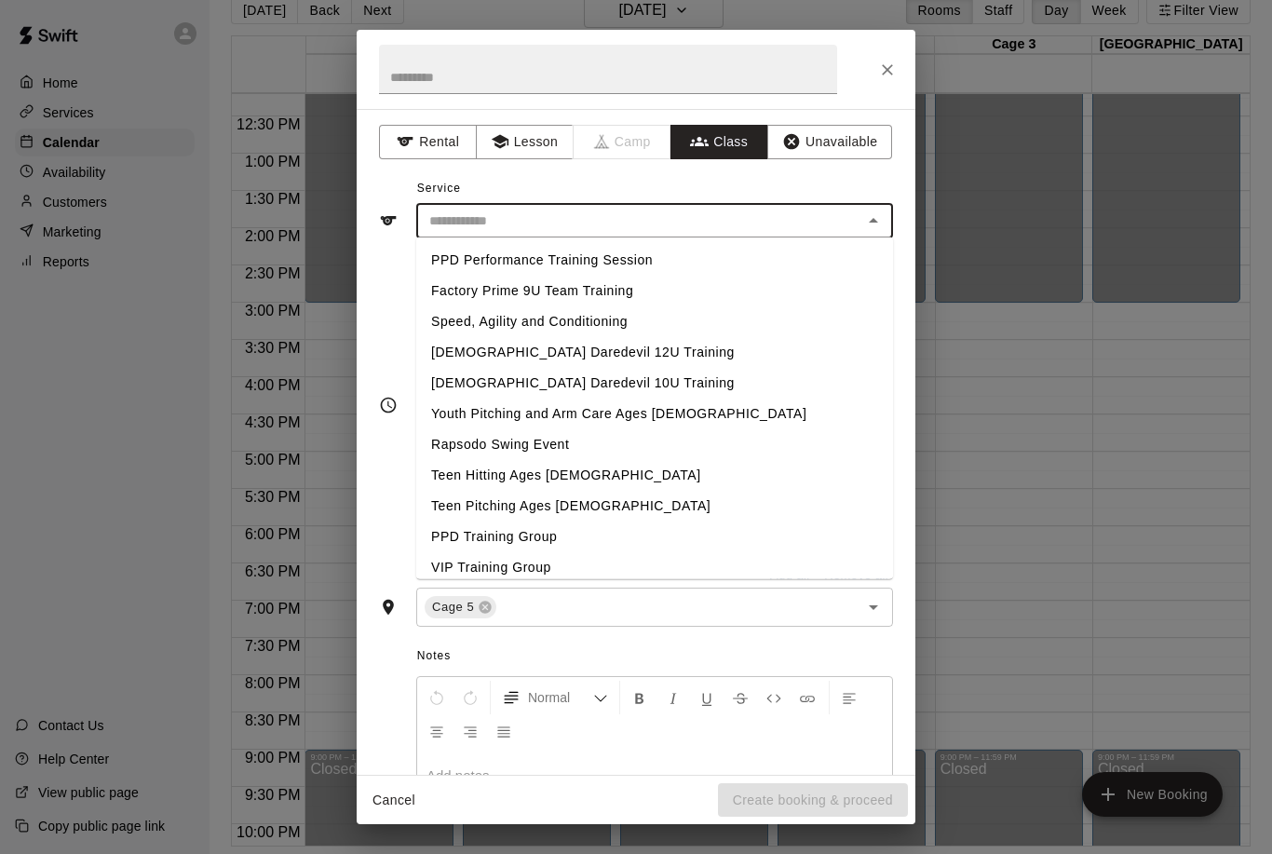
click at [502, 566] on li "VIP Training Group" at bounding box center [654, 567] width 477 height 31
type input "**********"
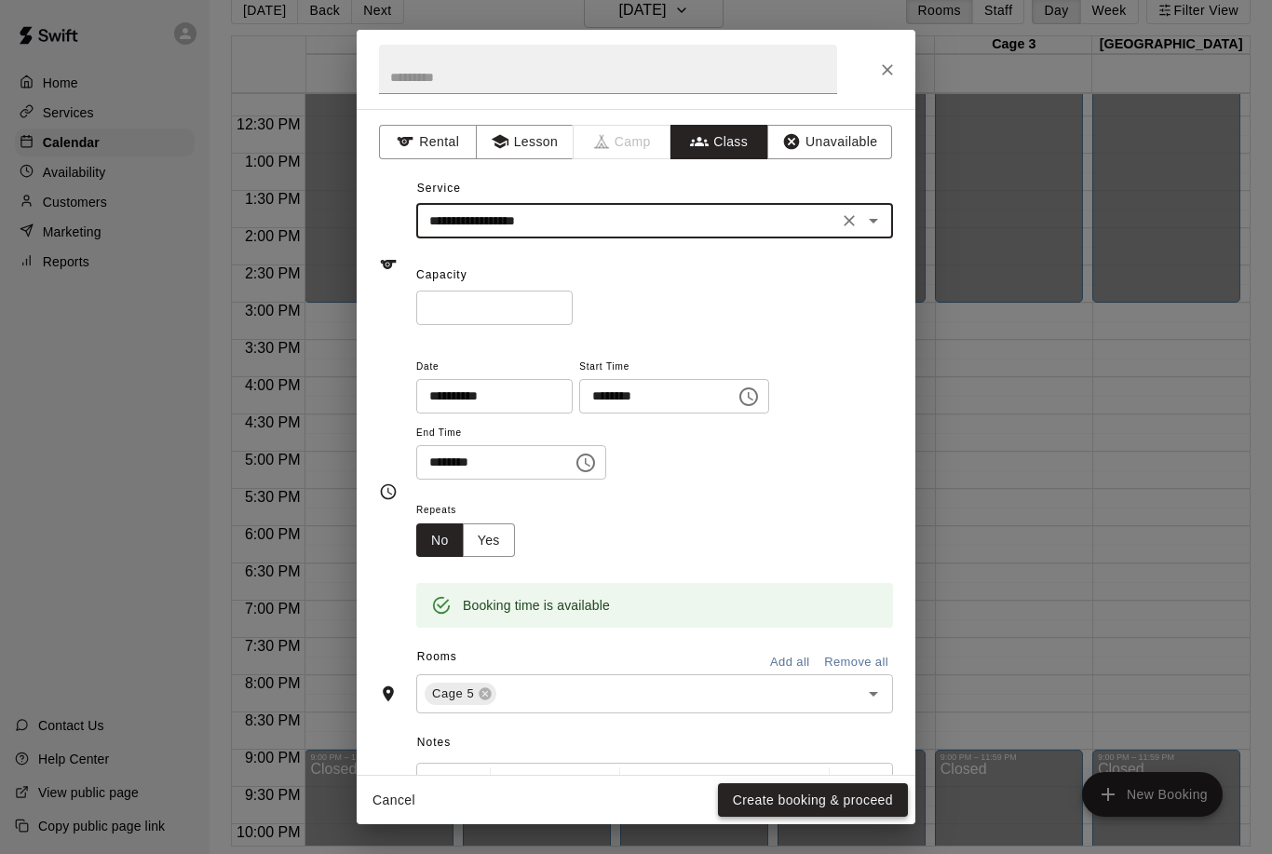
click at [858, 784] on button "Create booking & proceed" at bounding box center [813, 800] width 190 height 34
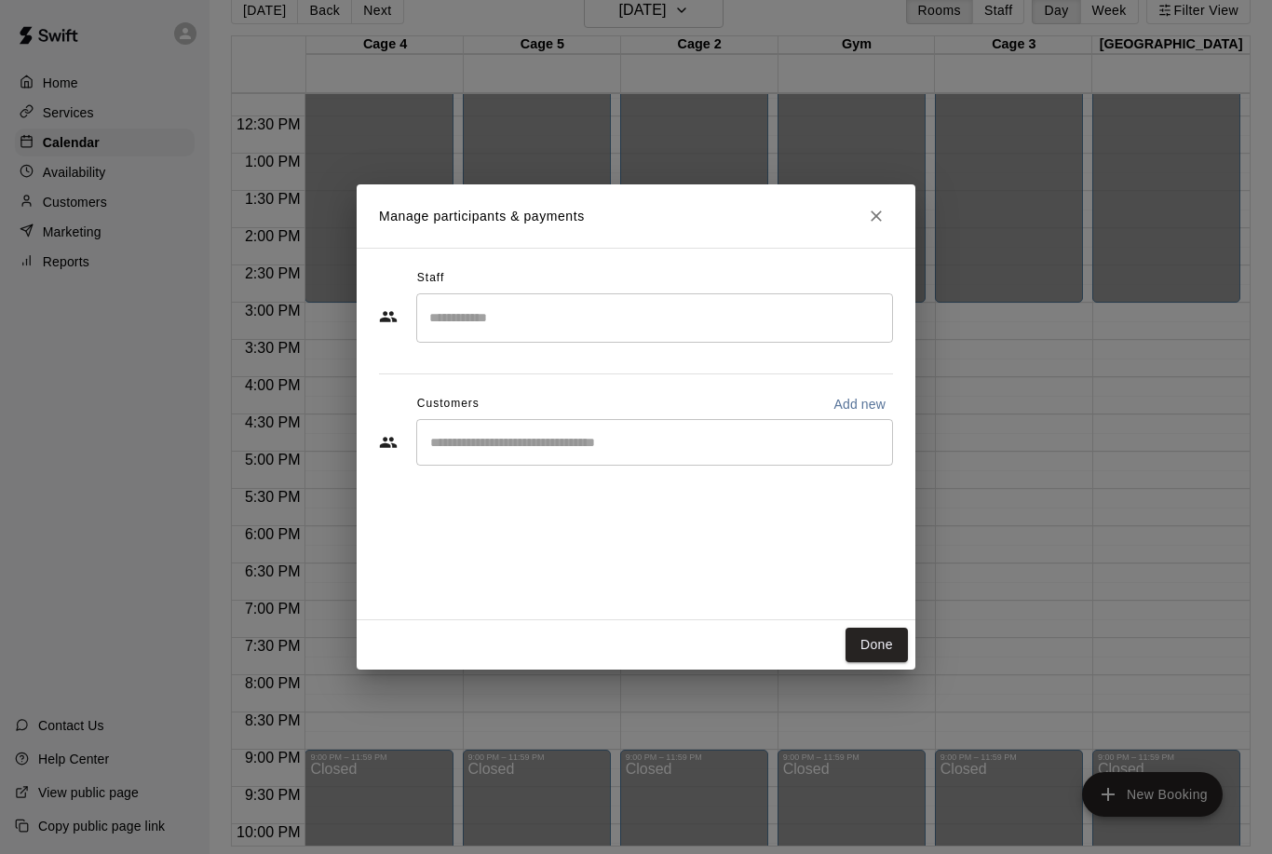
click at [511, 314] on input "Search staff" at bounding box center [655, 318] width 460 height 33
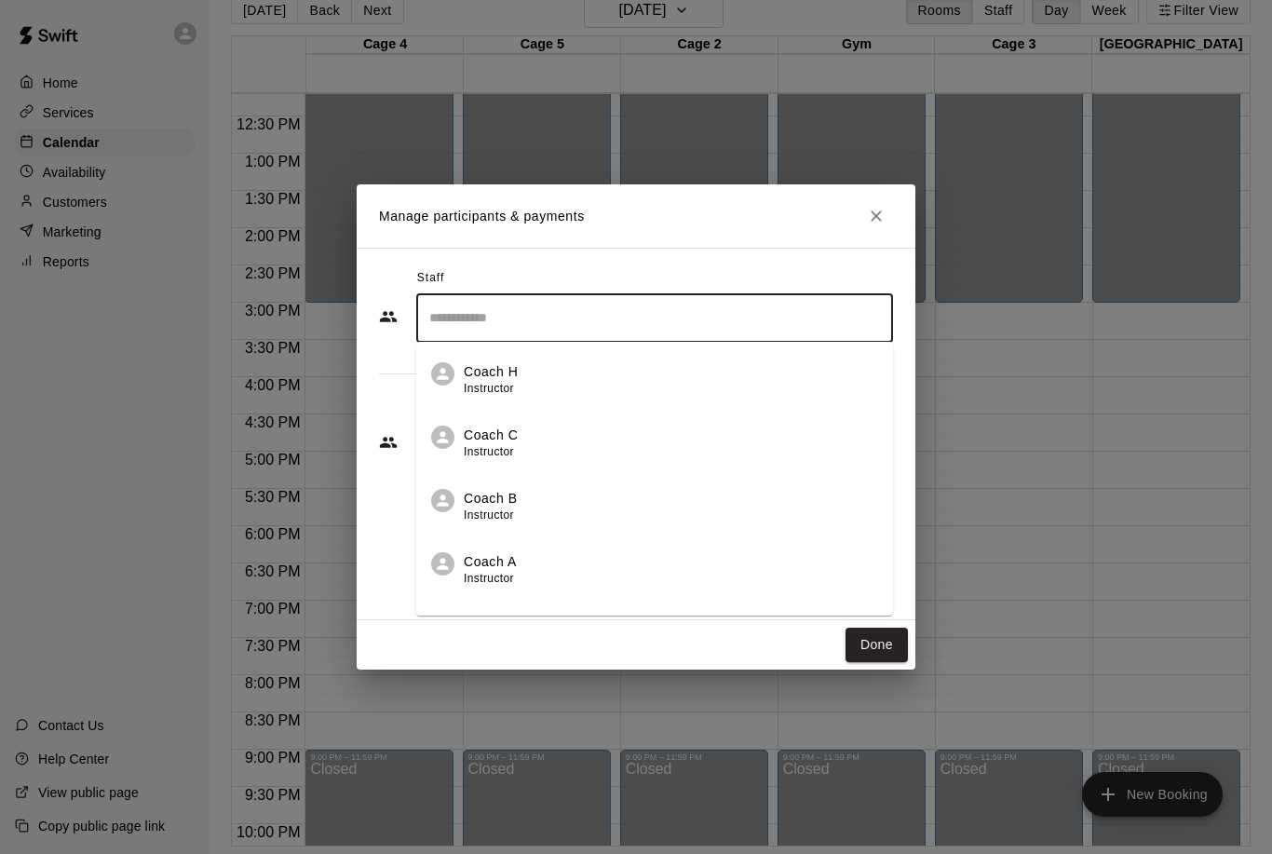
click at [511, 501] on p "Coach B" at bounding box center [491, 499] width 54 height 20
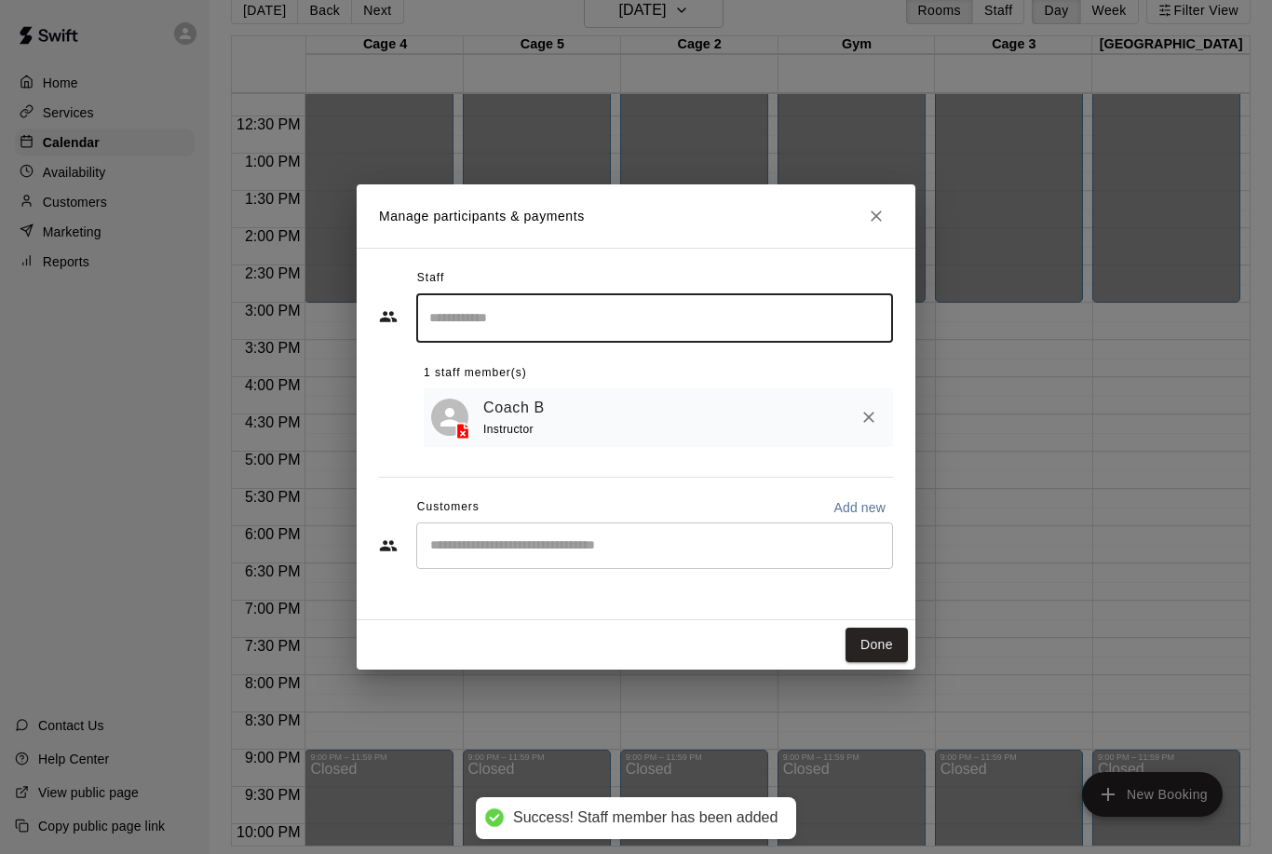
click at [523, 550] on input "Start typing to search customers..." at bounding box center [655, 545] width 460 height 19
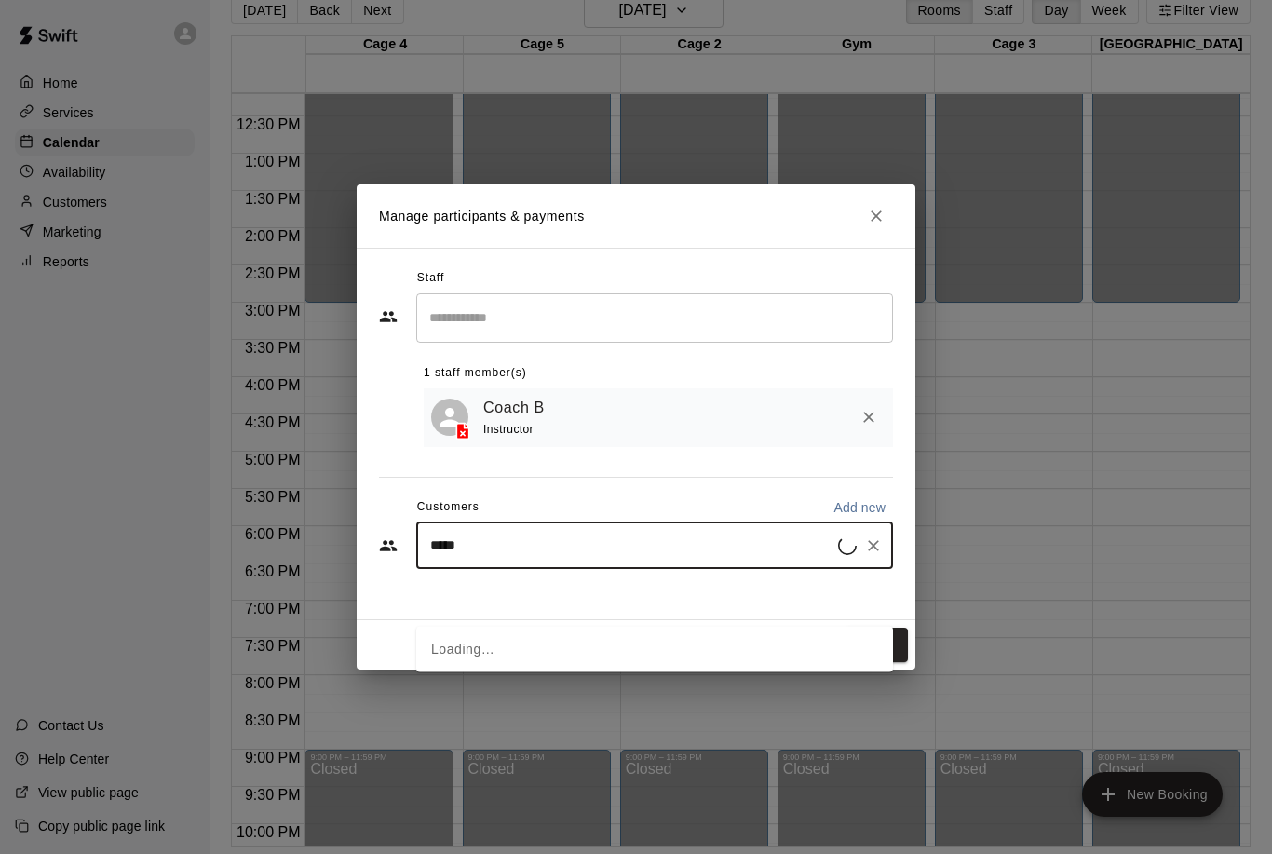
type input "******"
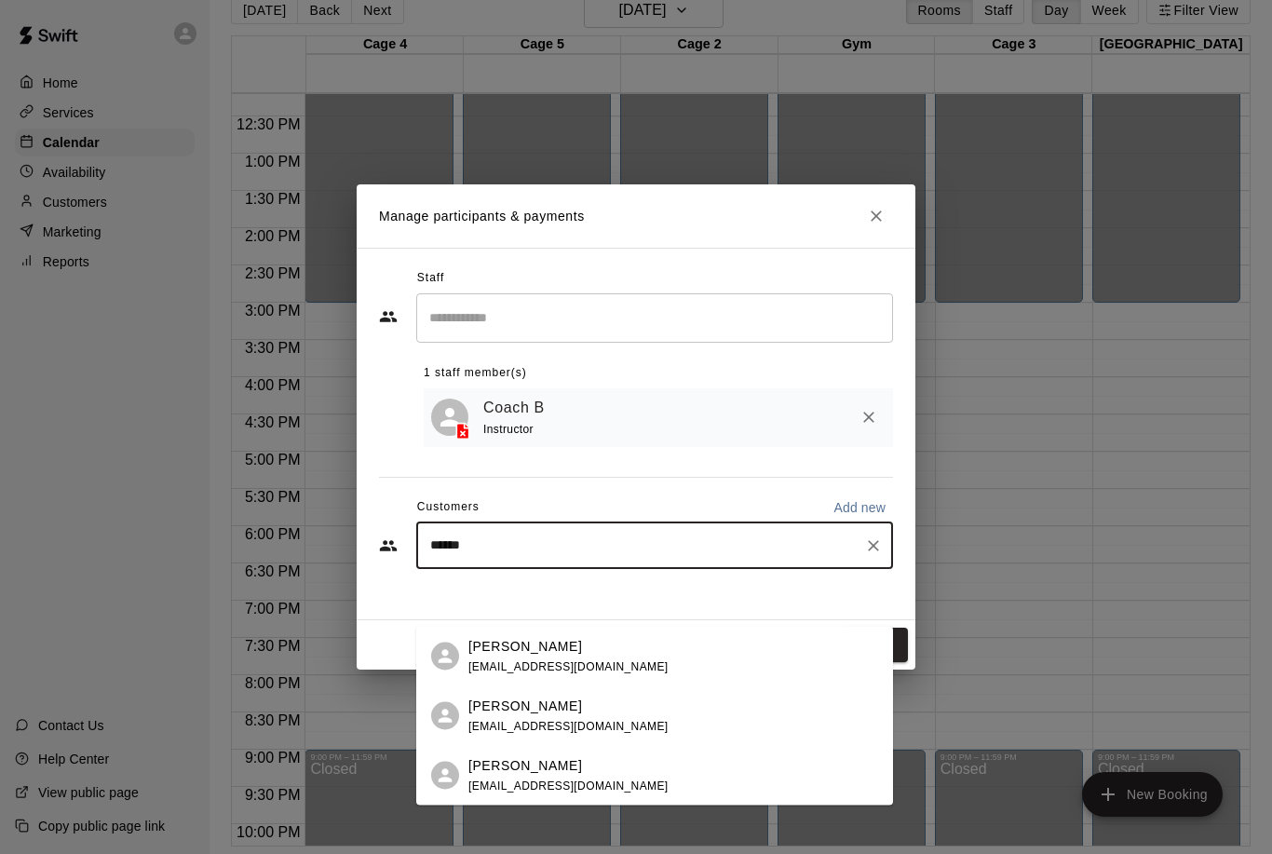
click at [554, 746] on div "[PERSON_NAME] [EMAIL_ADDRESS][DOMAIN_NAME]" at bounding box center [654, 776] width 477 height 60
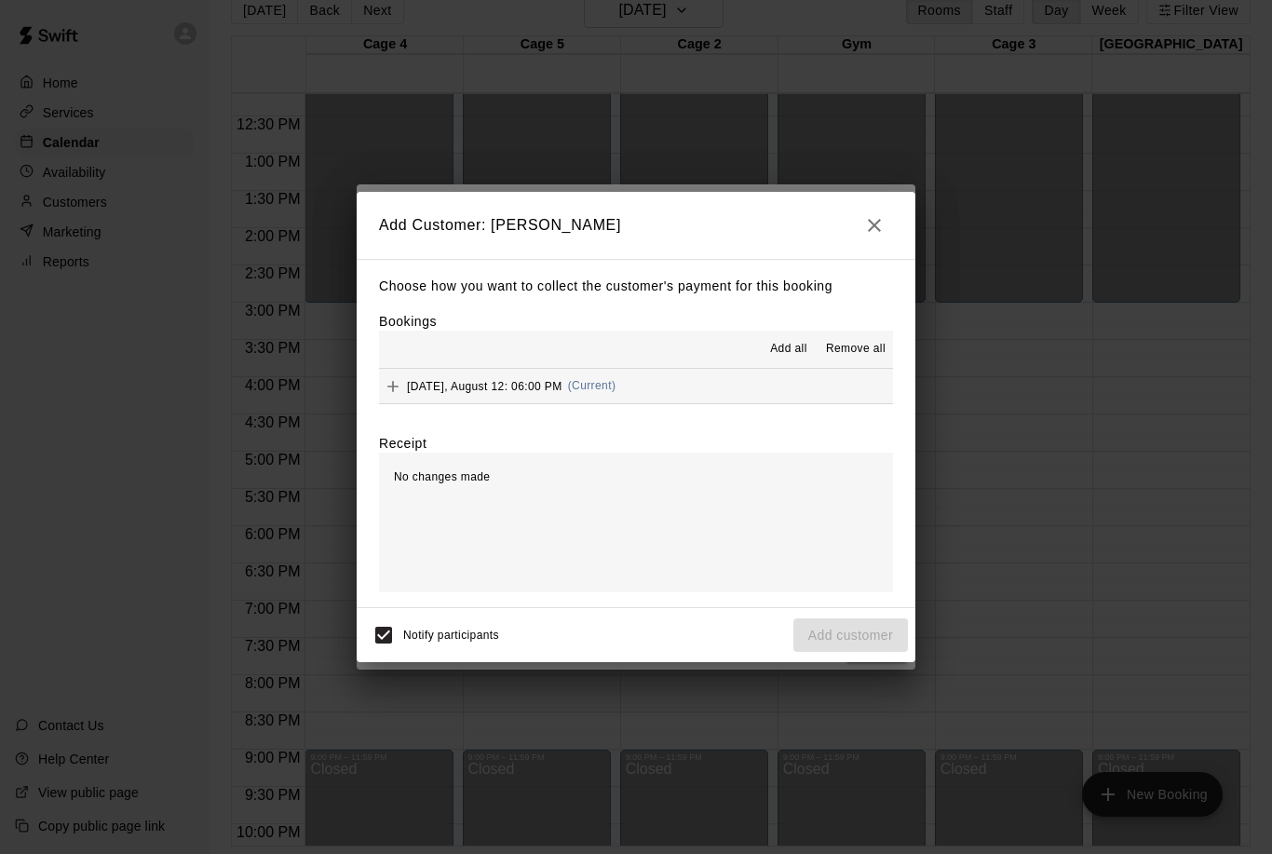
click at [390, 387] on icon "Add" at bounding box center [393, 386] width 19 height 19
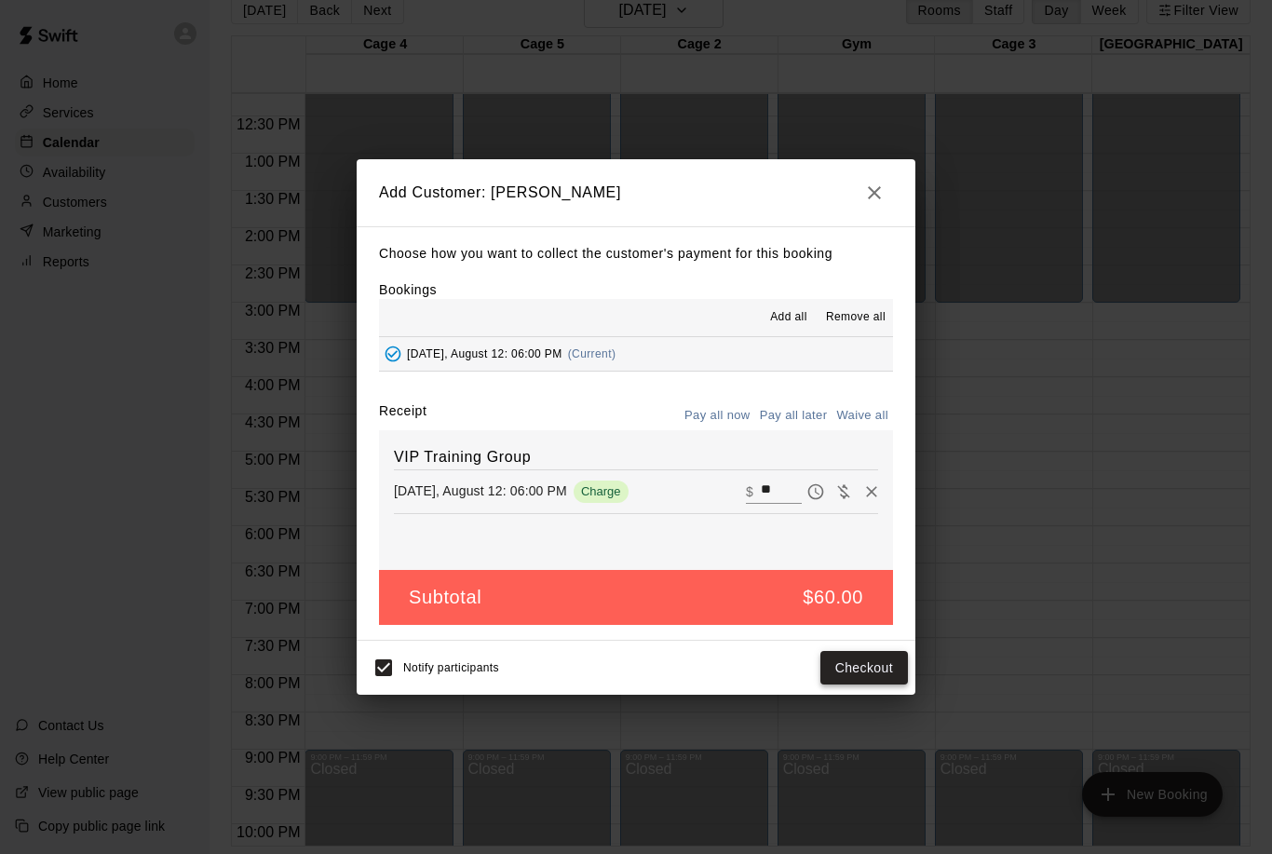
click at [859, 663] on button "Checkout" at bounding box center [864, 668] width 88 height 34
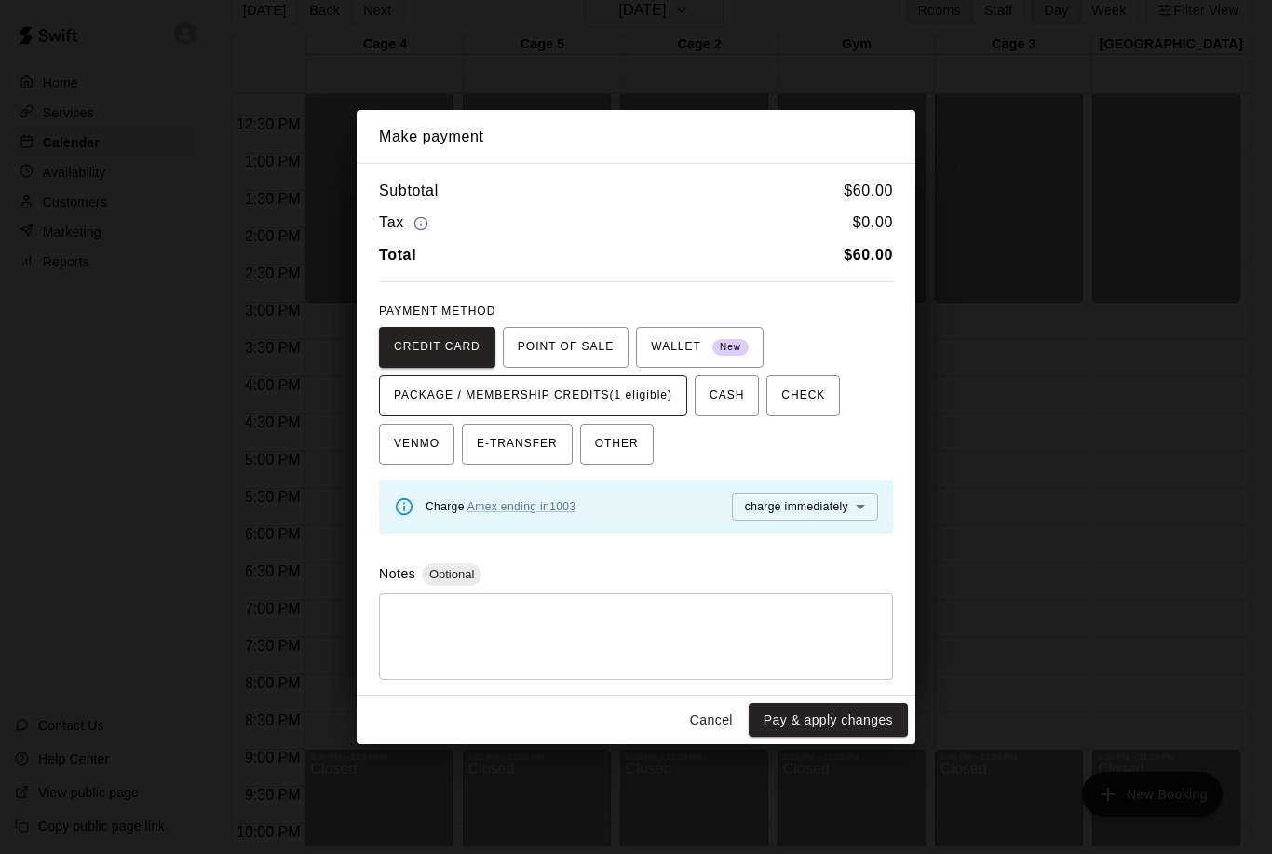
click at [550, 387] on span "PACKAGE / MEMBERSHIP CREDITS (1 eligible)" at bounding box center [533, 396] width 278 height 30
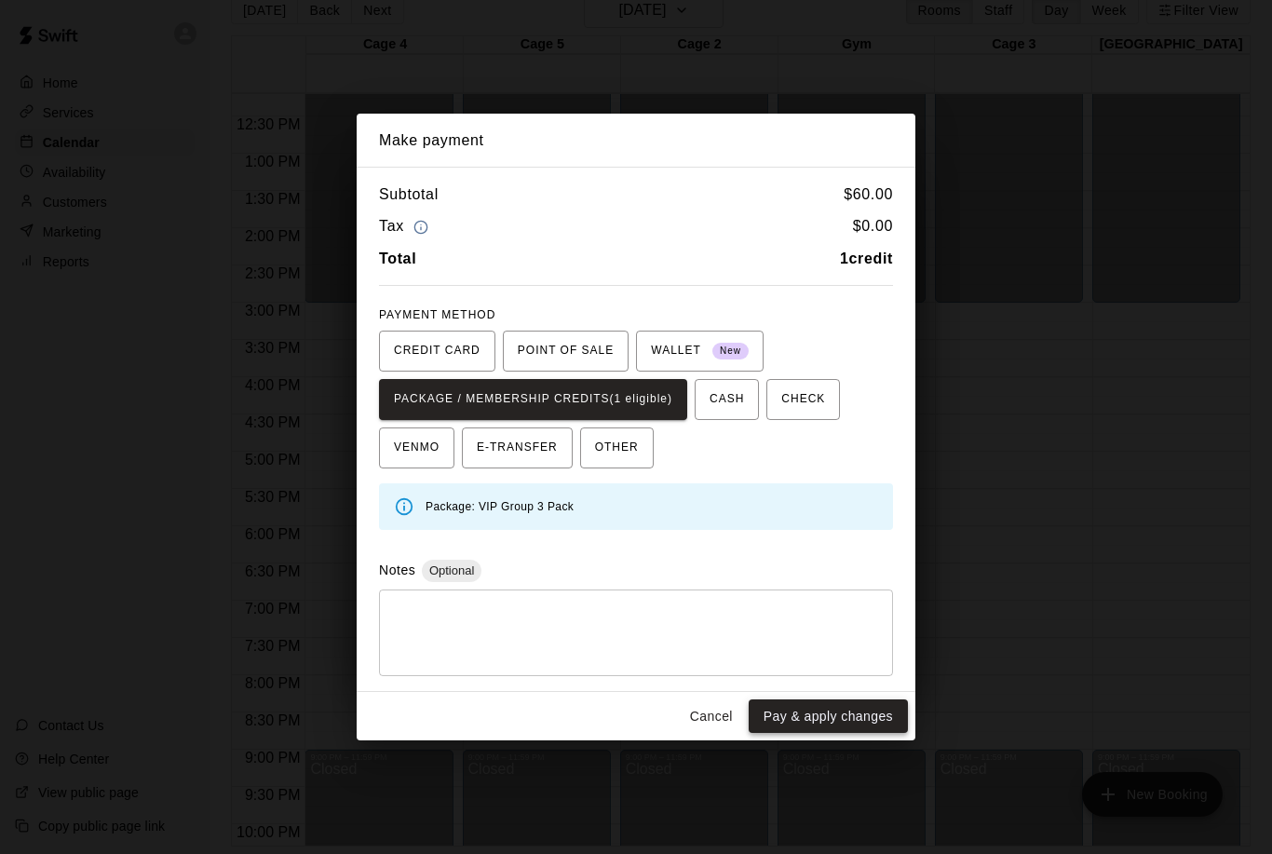
click at [843, 727] on button "Pay & apply changes" at bounding box center [828, 716] width 159 height 34
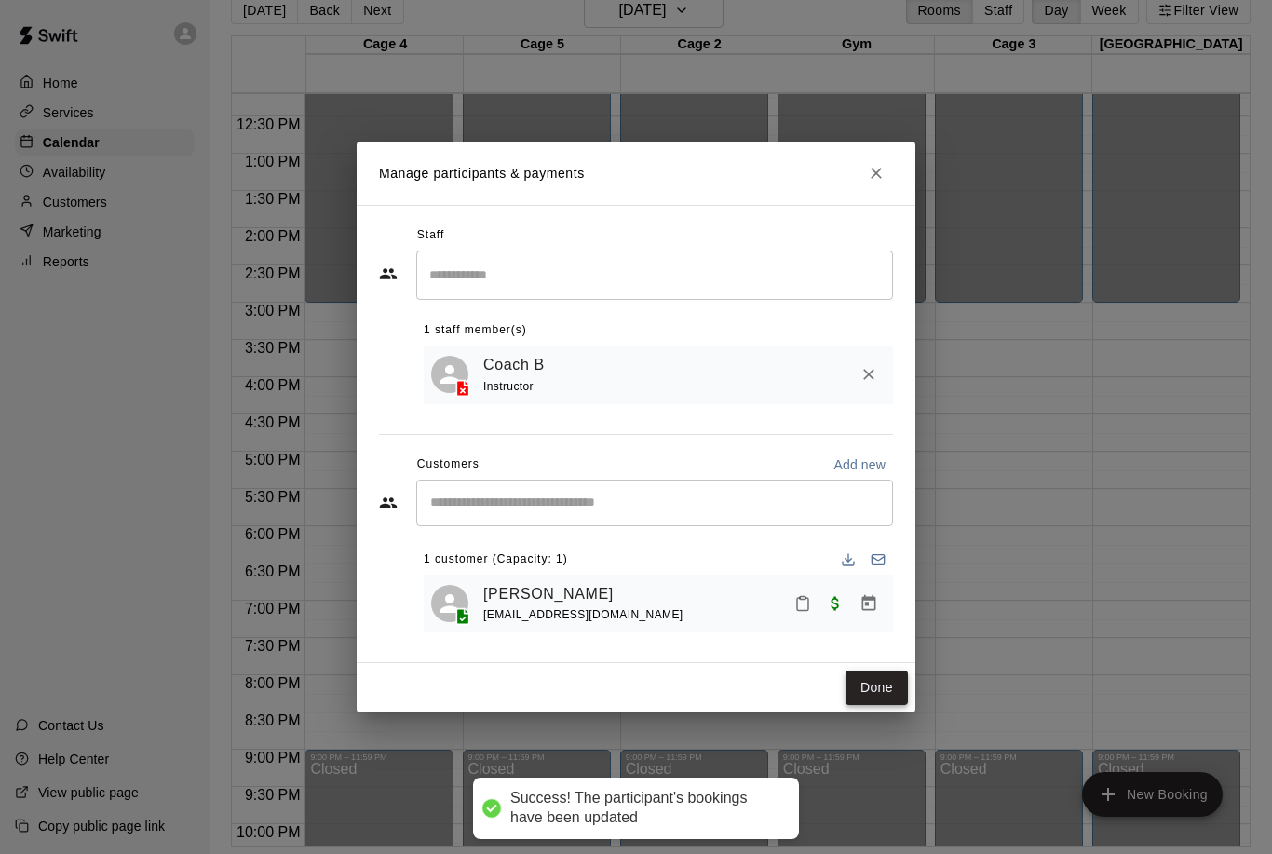
click at [880, 685] on button "Done" at bounding box center [876, 687] width 62 height 34
